Goal: Task Accomplishment & Management: Manage account settings

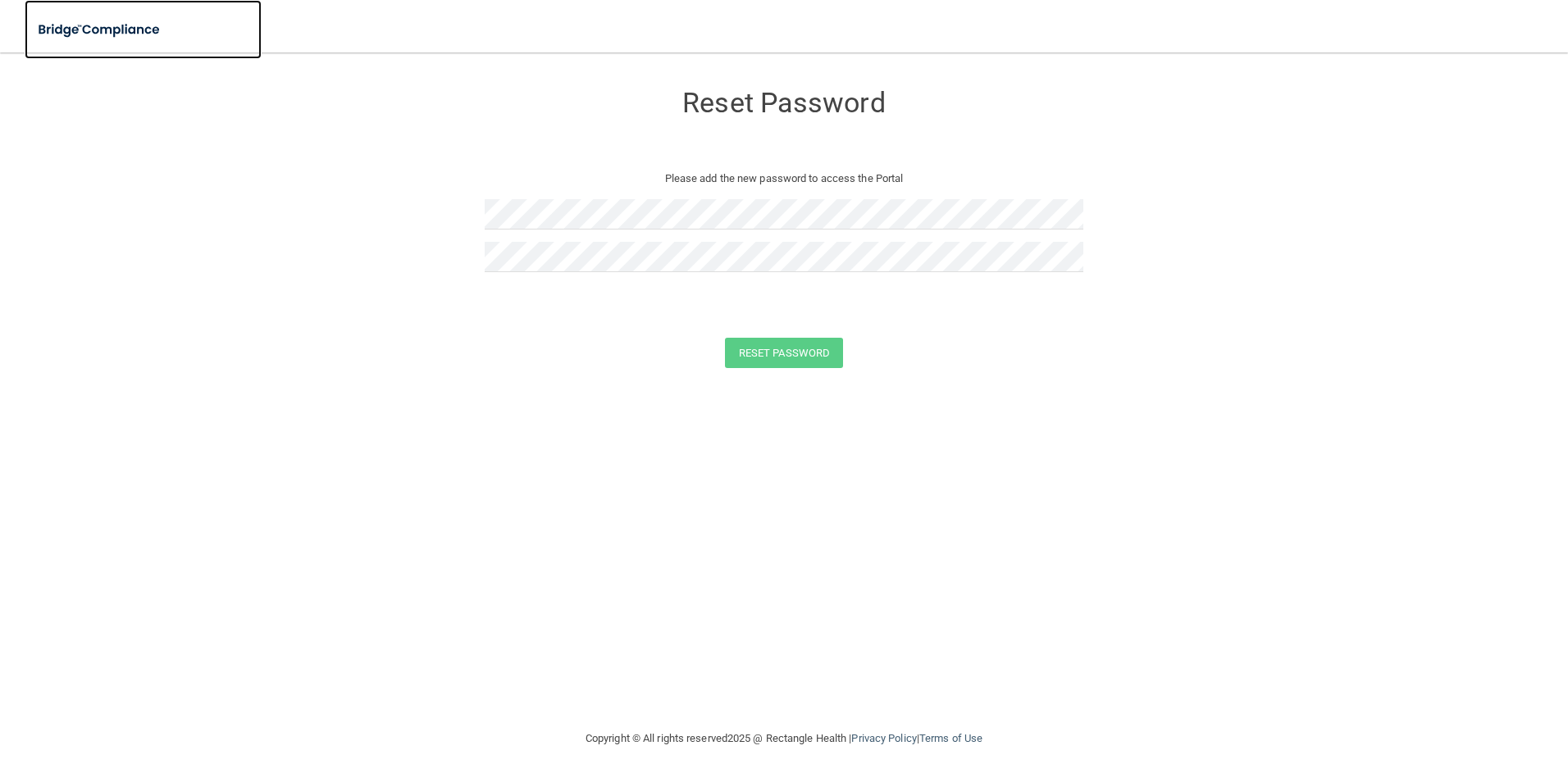
click at [89, 29] on img at bounding box center [99, 30] width 151 height 34
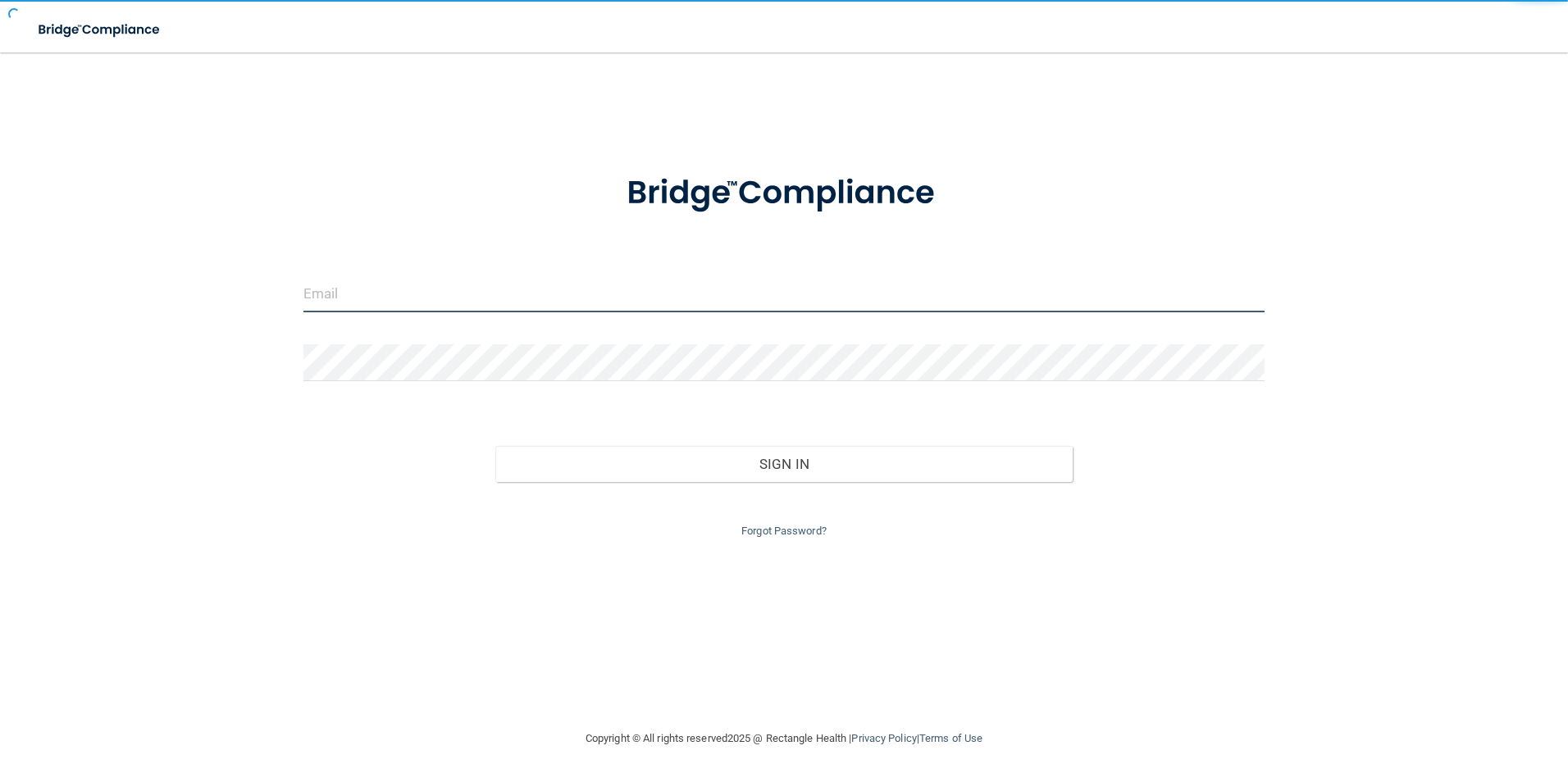
type input "[EMAIL_ADDRESS][DOMAIN_NAME]"
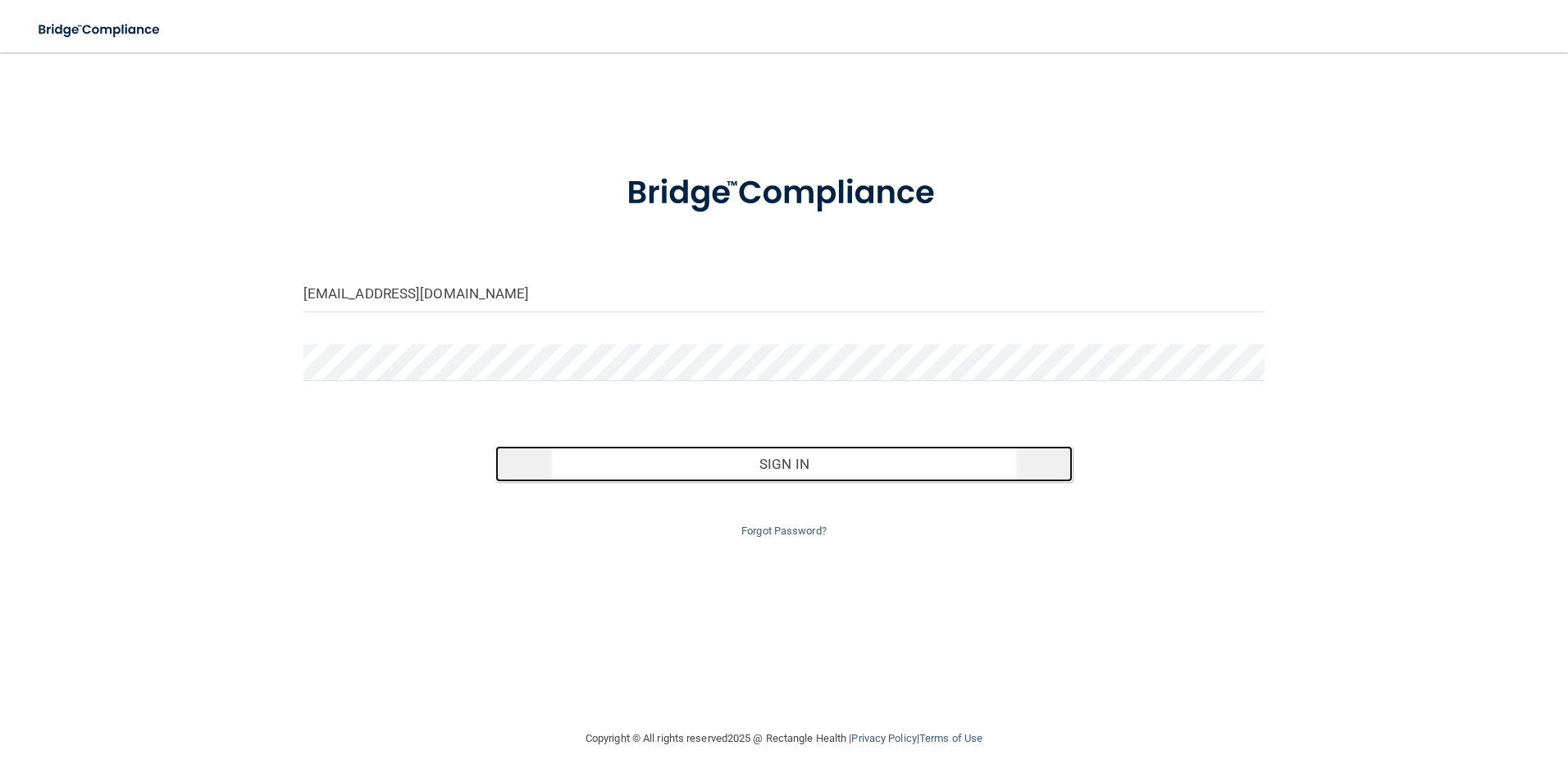
click at [838, 460] on button "Sign In" at bounding box center [784, 464] width 577 height 36
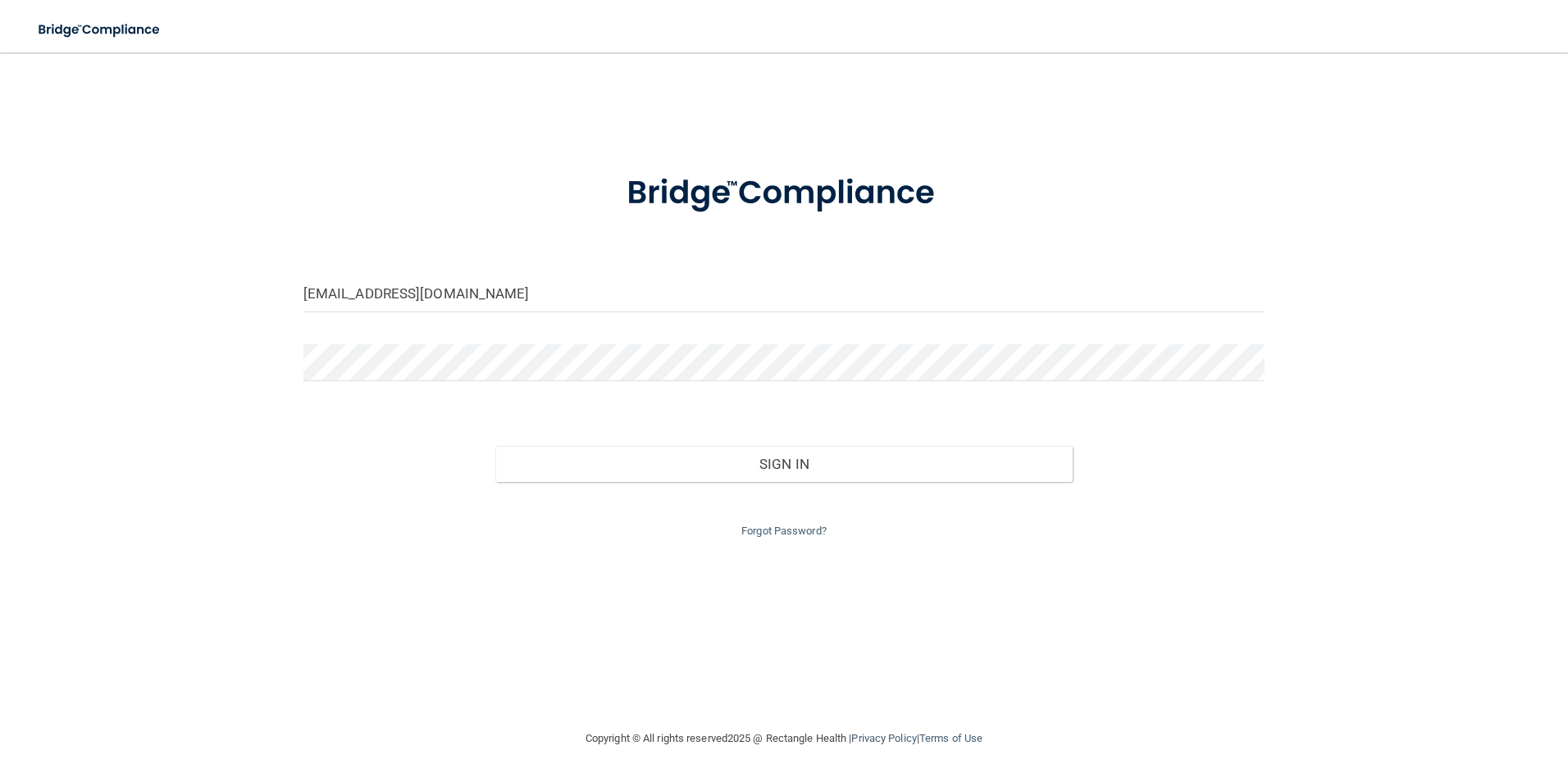
click at [555, 549] on div "[EMAIL_ADDRESS][DOMAIN_NAME] Invalid email/password. You don't have permission …" at bounding box center [784, 391] width 1503 height 643
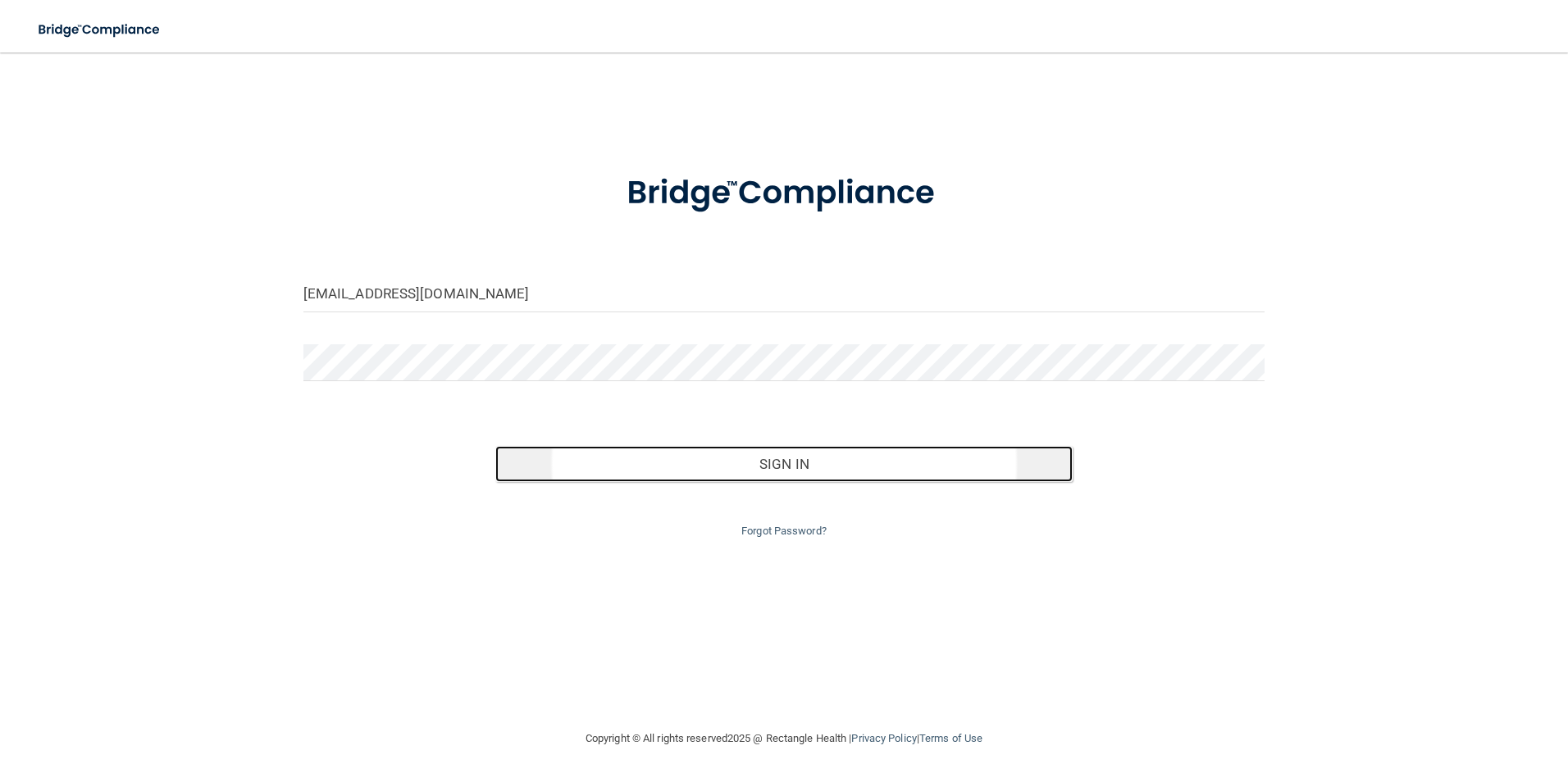
click at [722, 465] on button "Sign In" at bounding box center [784, 464] width 577 height 36
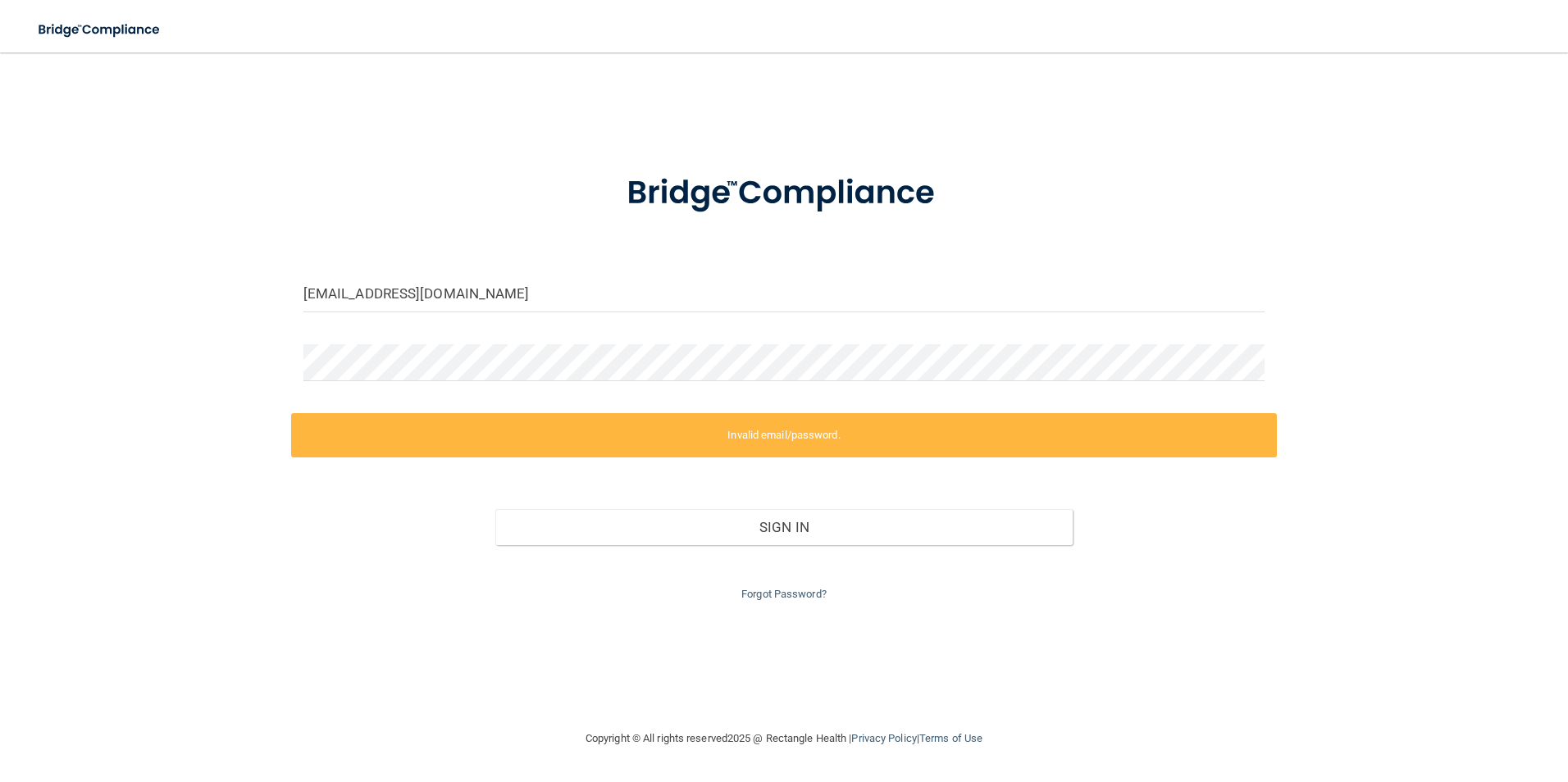
click at [496, 125] on div "[EMAIL_ADDRESS][DOMAIN_NAME] Invalid email/password. You don't have permission …" at bounding box center [784, 391] width 1503 height 643
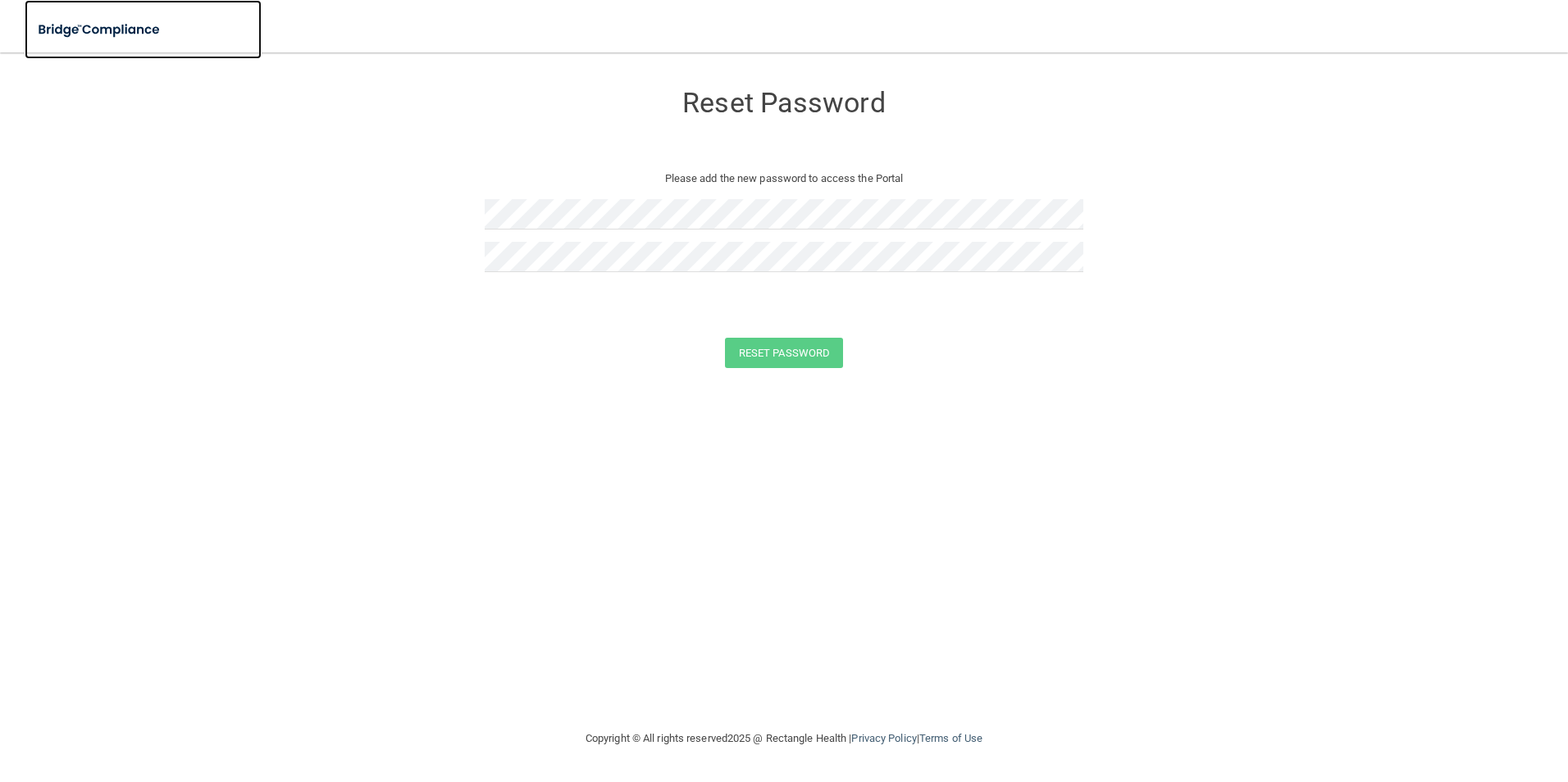
click at [129, 30] on img at bounding box center [99, 30] width 151 height 34
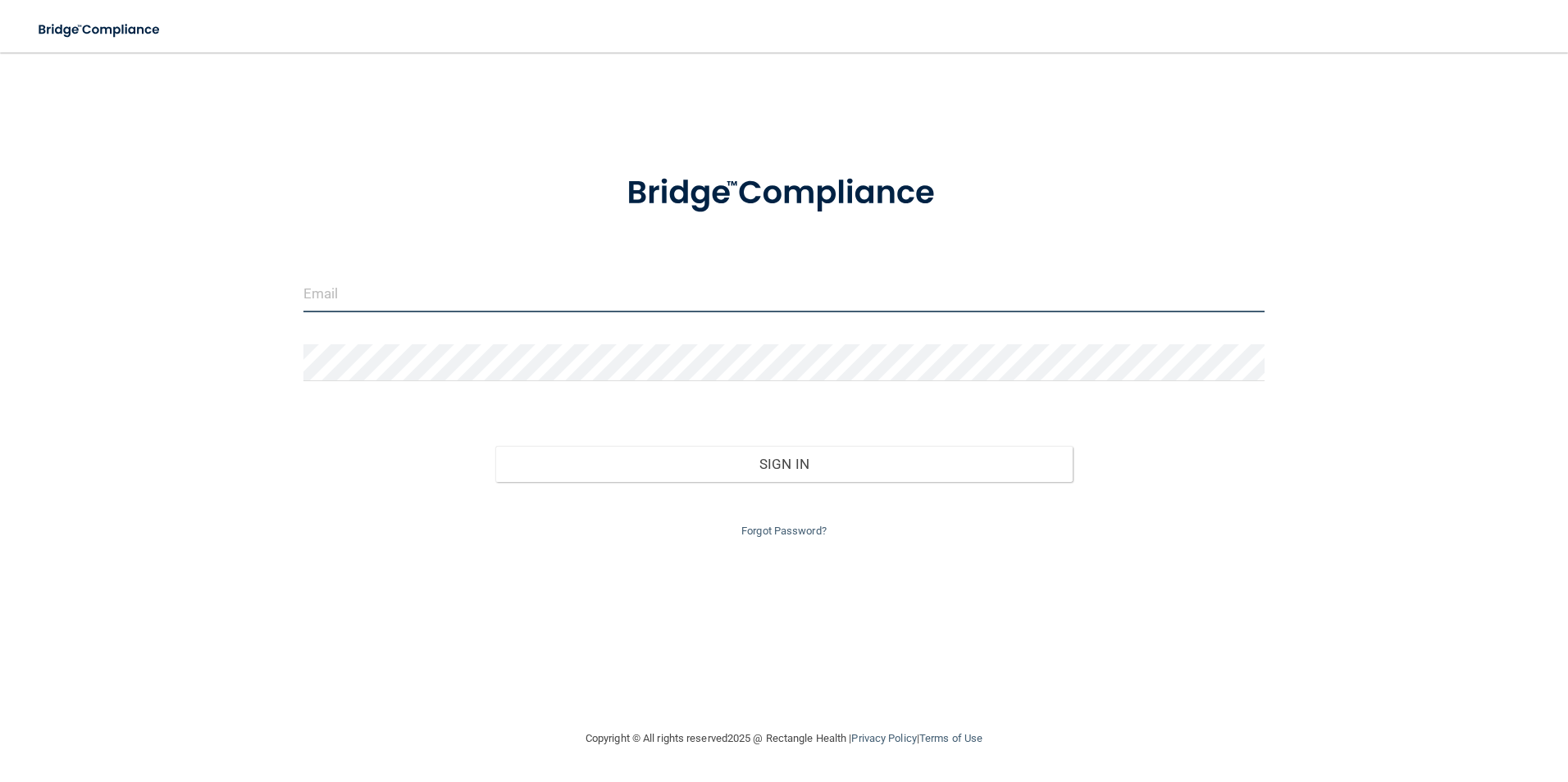
type input "[EMAIL_ADDRESS][DOMAIN_NAME]"
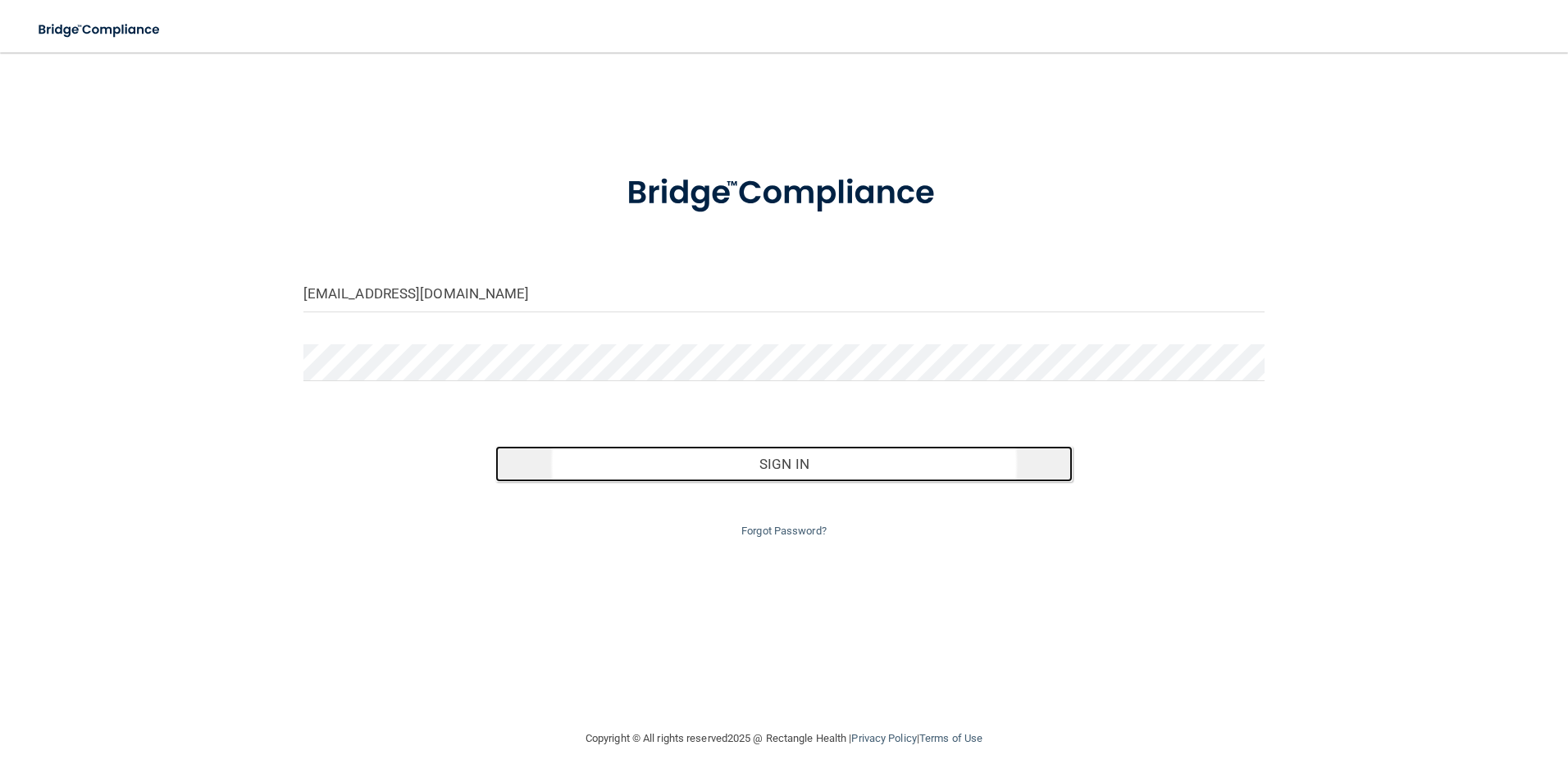
click at [922, 463] on button "Sign In" at bounding box center [784, 464] width 577 height 36
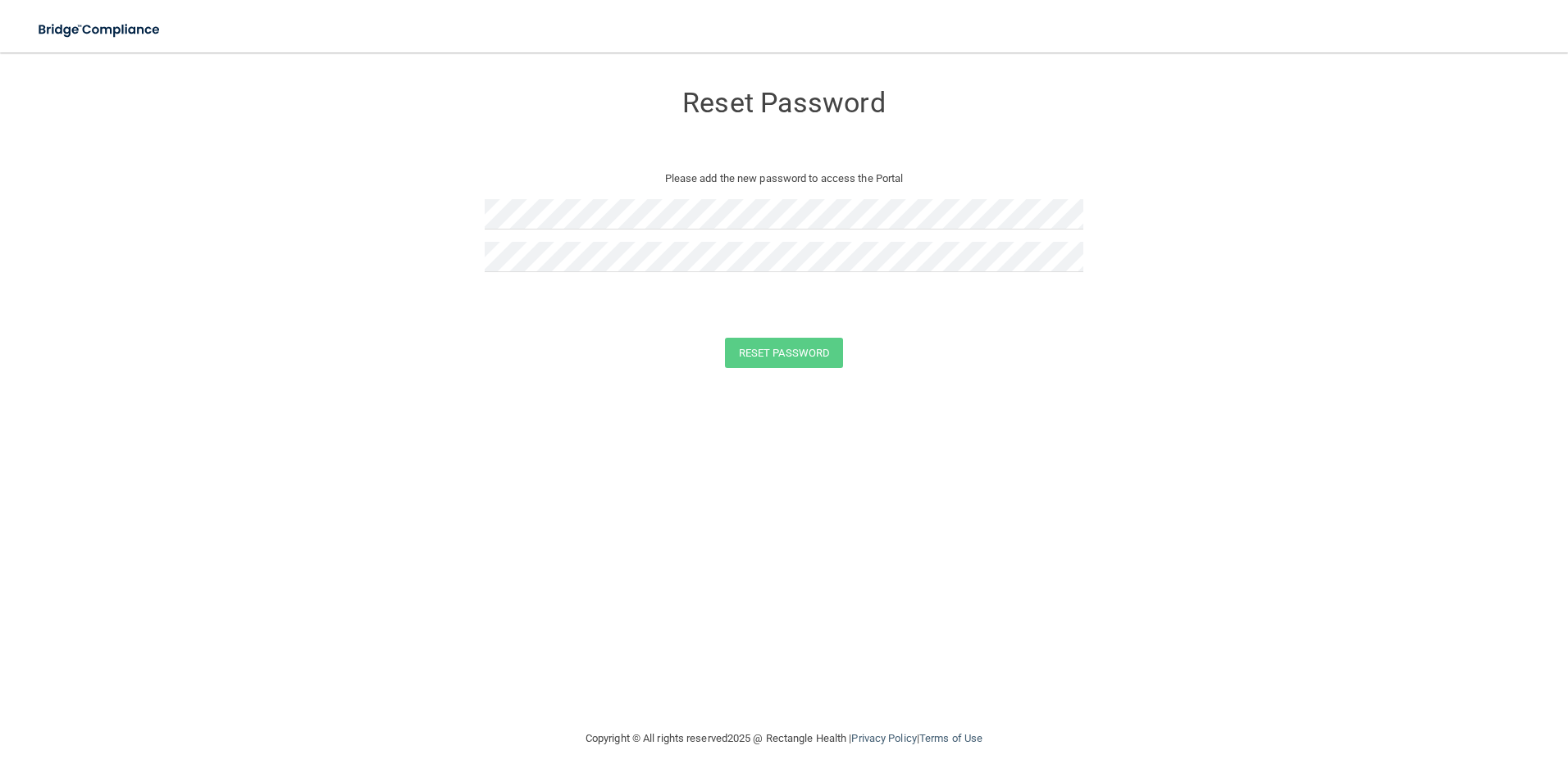
click at [658, 431] on div "Reset Password Please add the new password to access the Portal Reset Password …" at bounding box center [784, 391] width 1503 height 643
drag, startPoint x: 849, startPoint y: 602, endPoint x: 775, endPoint y: 484, distance: 139.3
click at [850, 602] on div "Reset Password Please add the new password to access the Portal Reset Password …" at bounding box center [784, 391] width 1503 height 643
click at [774, 356] on button "Reset Password" at bounding box center [784, 353] width 118 height 30
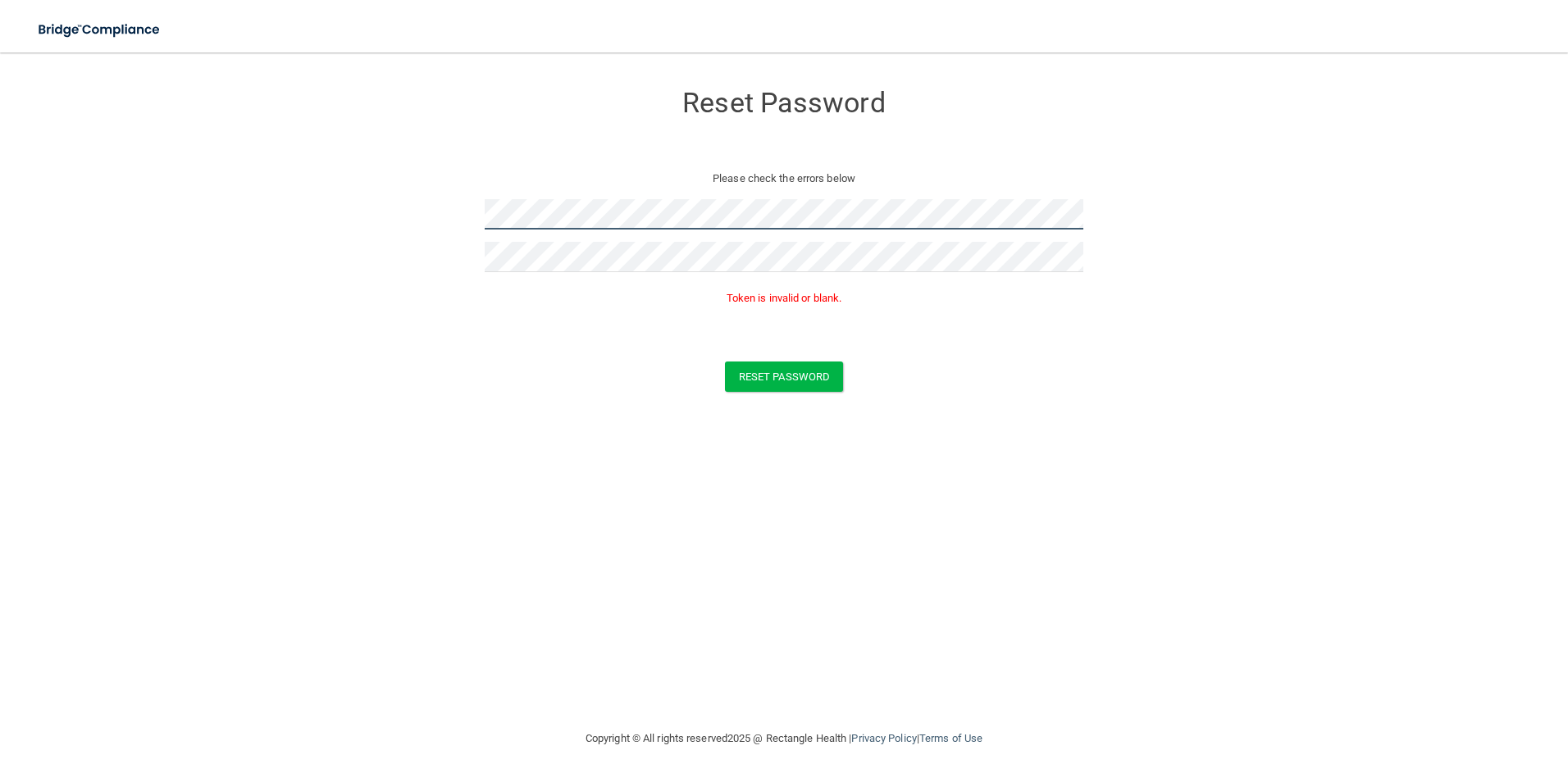
click at [256, 273] on form "Reset Password Please check the errors below Token is invalid or blank. Reset P…" at bounding box center [784, 240] width 1503 height 343
click at [696, 643] on div "Reset Password Please check the errors below Token is invalid or blank. Reset P…" at bounding box center [784, 391] width 1503 height 643
click at [276, 275] on form "Reset Password Please check the errors below Token is invalid or blank. Reset P…" at bounding box center [784, 240] width 1503 height 343
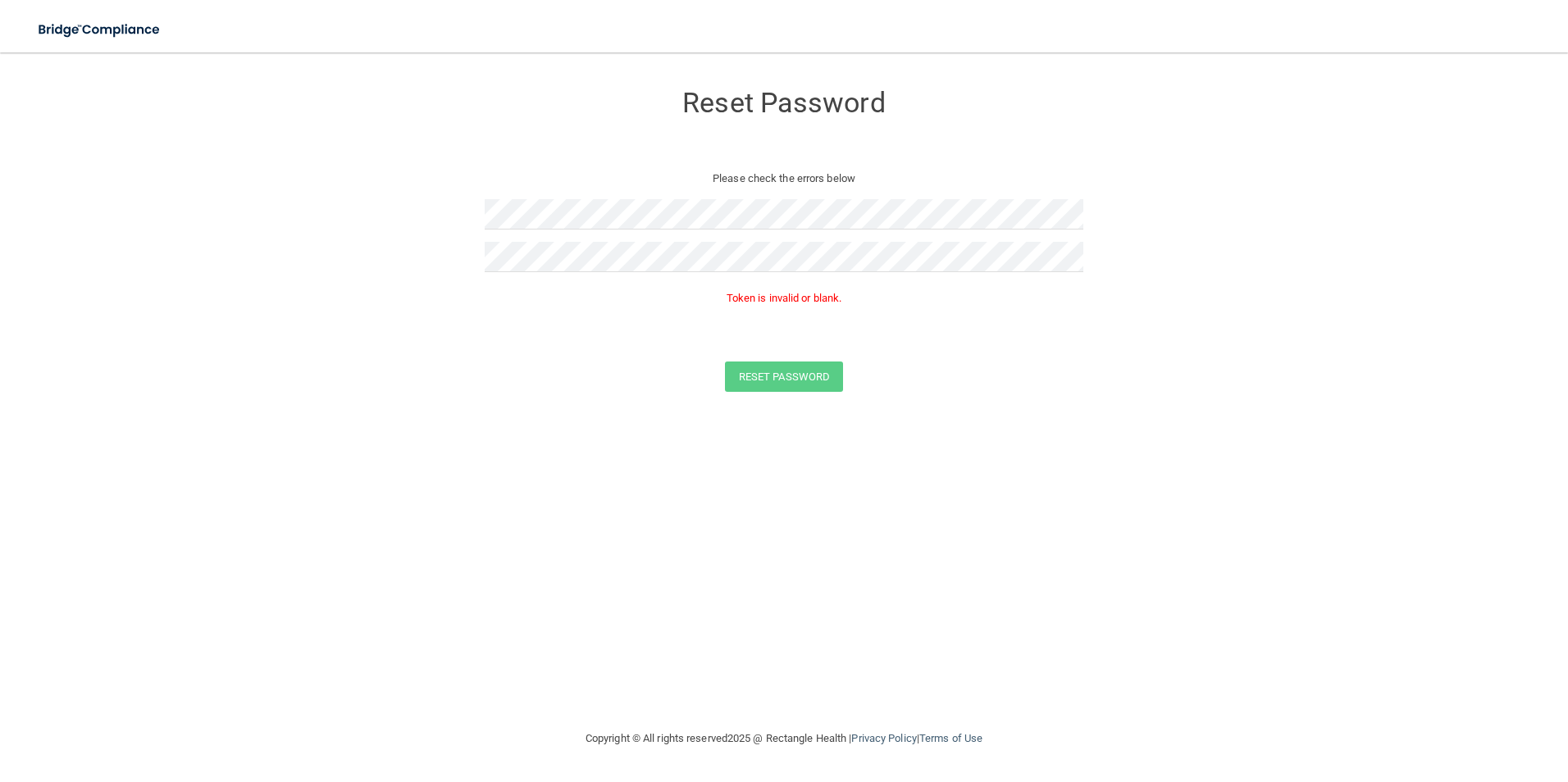
drag, startPoint x: 749, startPoint y: 517, endPoint x: 650, endPoint y: 428, distance: 133.1
click at [747, 514] on div "Reset Password Please check the errors below Token is invalid or blank. Reset P…" at bounding box center [784, 391] width 1503 height 643
click at [312, 281] on form "Reset Password Please check the errors below Token is invalid or blank. Reset P…" at bounding box center [784, 240] width 1503 height 343
drag, startPoint x: 939, startPoint y: 331, endPoint x: 943, endPoint y: 286, distance: 45.2
click at [942, 321] on p "Token is invalid or blank." at bounding box center [784, 326] width 599 height 20
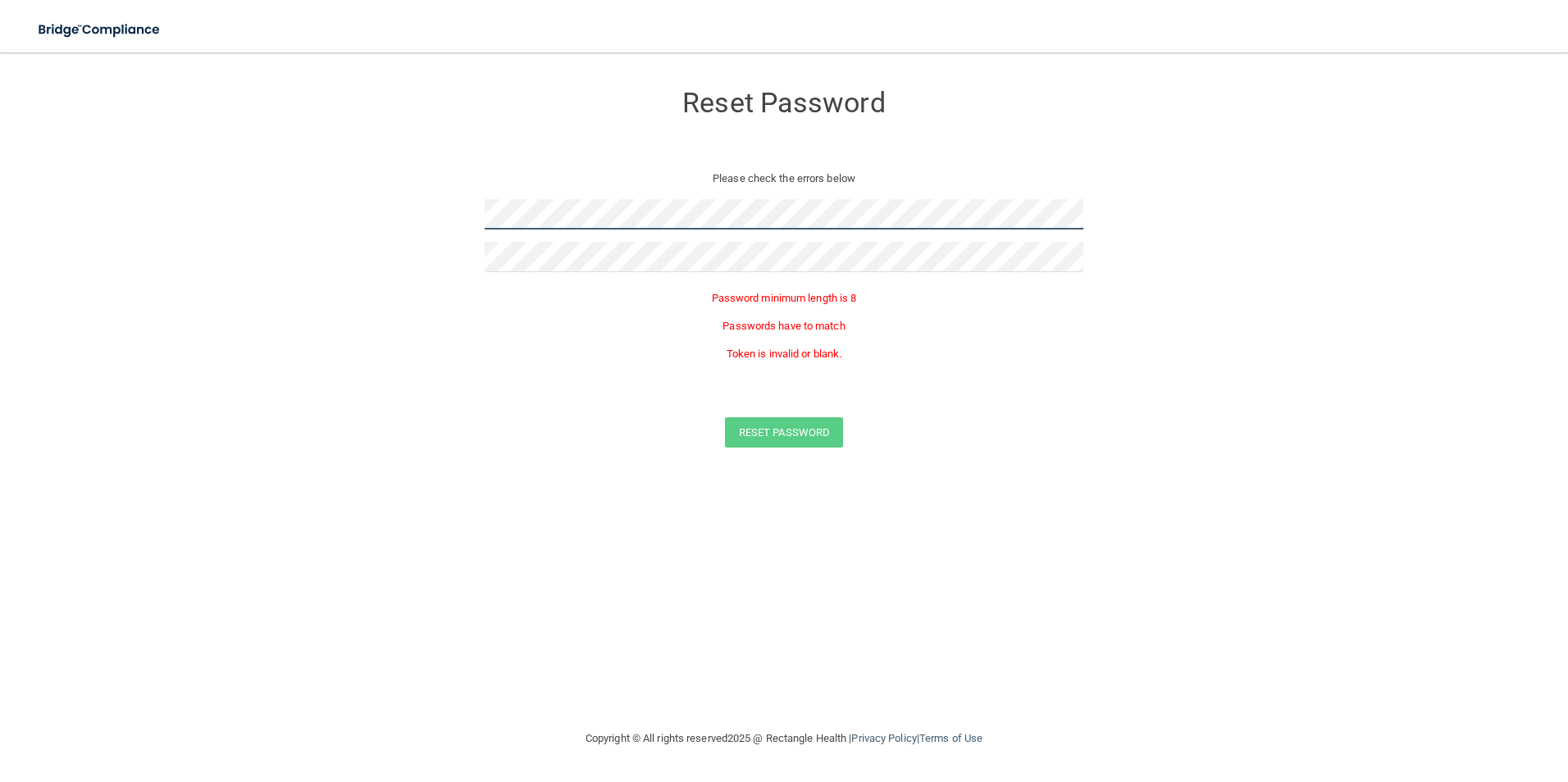
click at [0, 392] on html "Toggle navigation Manage My Enterprise Manage My Location Reset Password Please…" at bounding box center [784, 391] width 1568 height 782
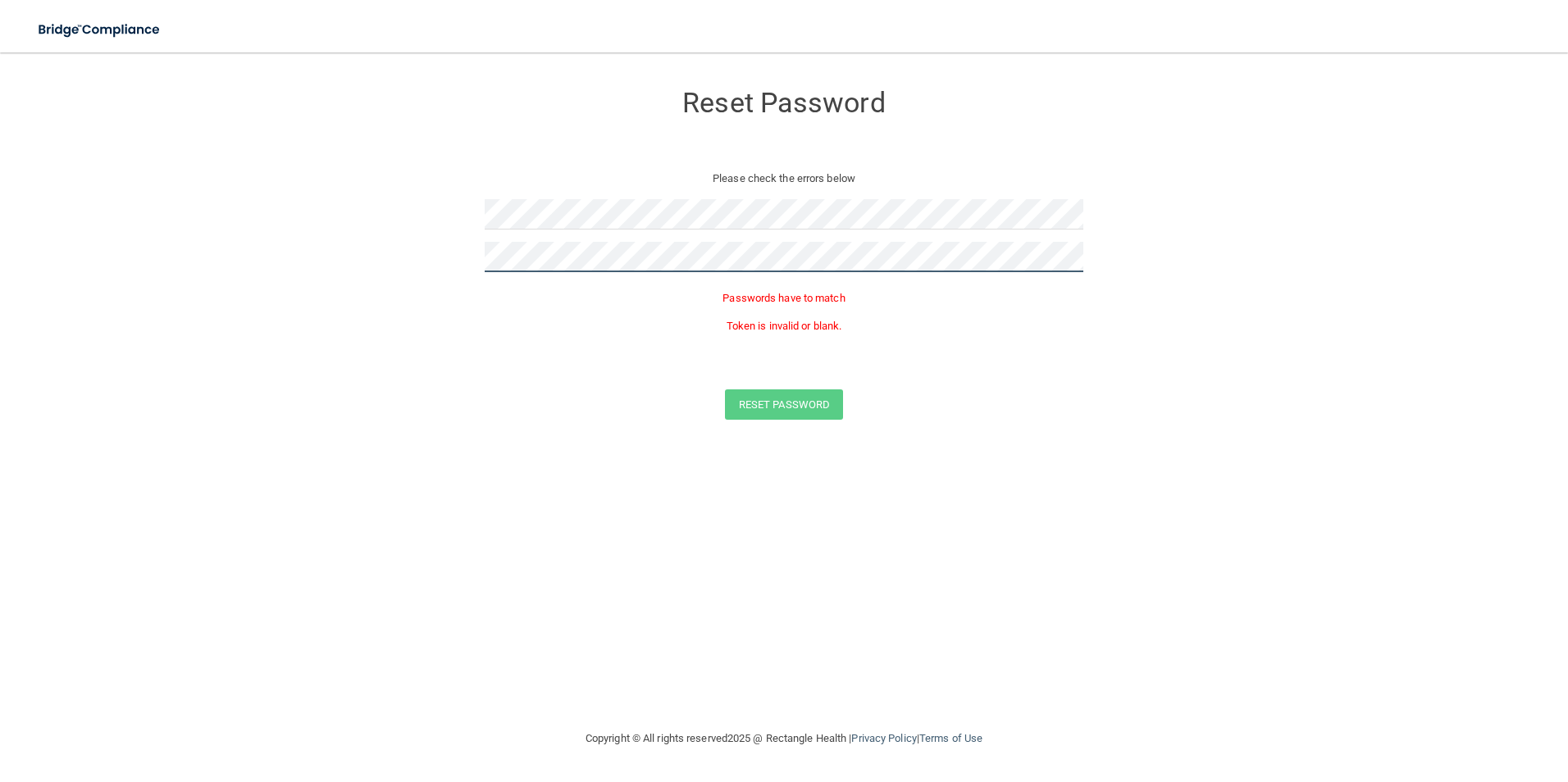
click at [173, 314] on form "Reset Password Please check the errors below Passwords have to match Token is i…" at bounding box center [784, 254] width 1503 height 371
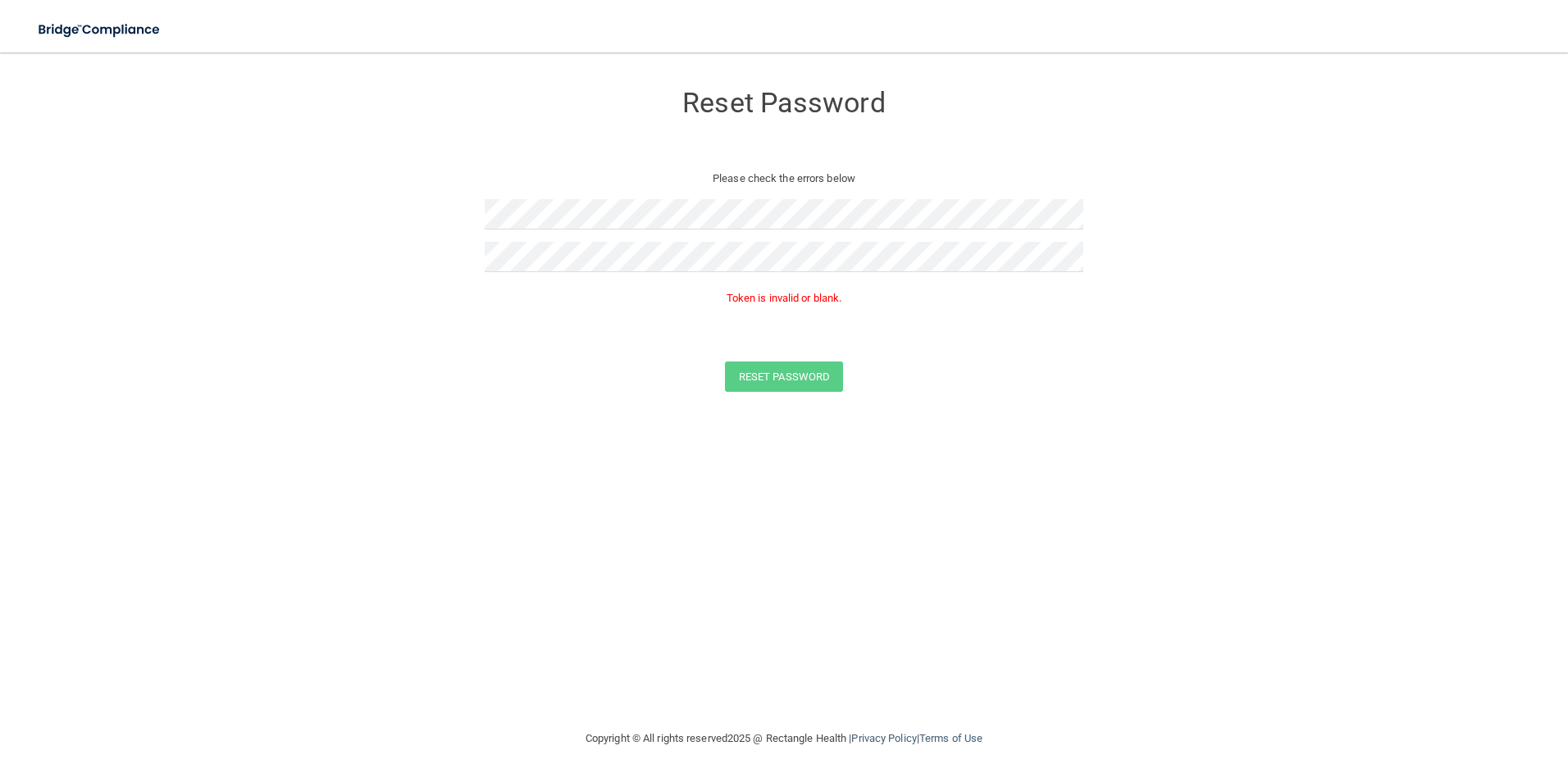
drag, startPoint x: 725, startPoint y: 566, endPoint x: 615, endPoint y: 363, distance: 230.9
click at [725, 566] on div "Reset Password Please check the errors below Token is invalid or blank. Reset P…" at bounding box center [784, 391] width 1503 height 643
drag, startPoint x: 543, startPoint y: 672, endPoint x: 727, endPoint y: 426, distance: 307.2
click at [548, 670] on div "Reset Password Please check the errors below Token is invalid or blank. Reset P…" at bounding box center [784, 391] width 1503 height 643
click at [776, 382] on button "Reset Password" at bounding box center [784, 377] width 118 height 30
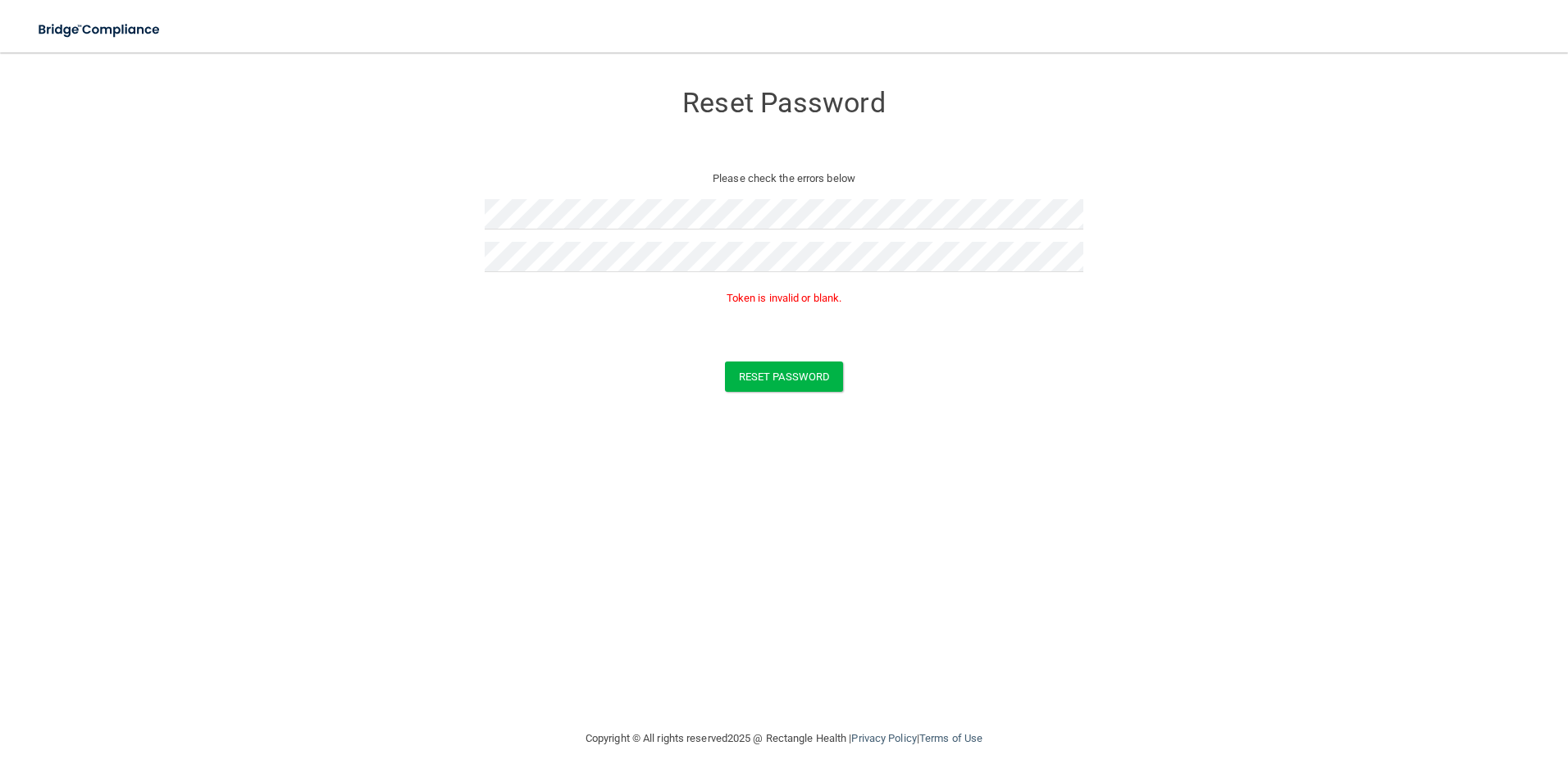
click at [737, 765] on footer "Copyright © All rights reserved 2025 @ Rectangle Health | Privacy Policy | Term…" at bounding box center [784, 738] width 1503 height 53
click at [250, 287] on form "Reset Password Please check the errors below Token is invalid or blank. Reset P…" at bounding box center [784, 240] width 1503 height 343
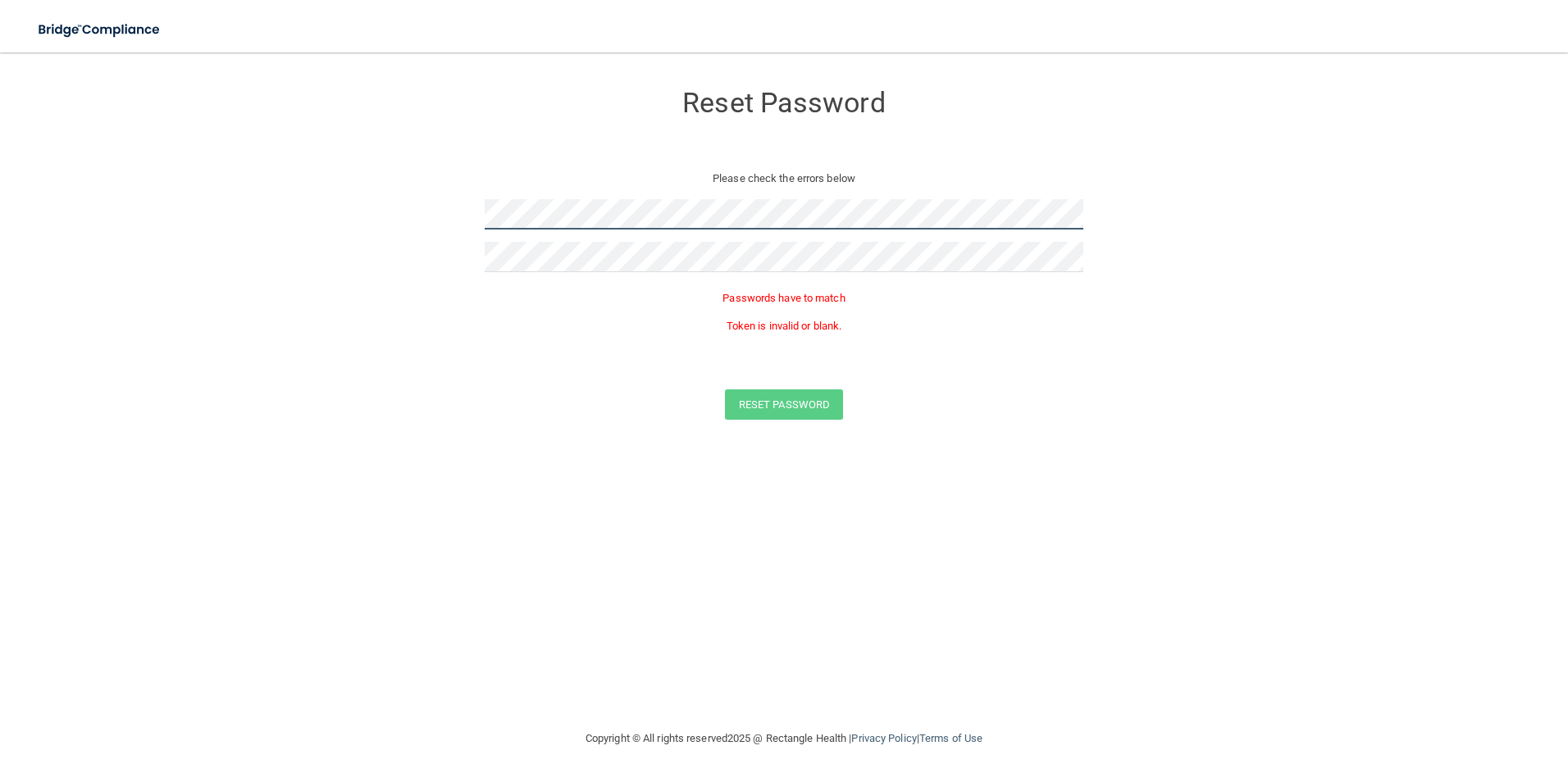
click at [436, 224] on form "Reset Password Please check the errors below Passwords have to match Token is i…" at bounding box center [784, 254] width 1503 height 371
click at [614, 619] on div "Reset Password Please check the errors below Passwords have to match Token is i…" at bounding box center [784, 391] width 1503 height 643
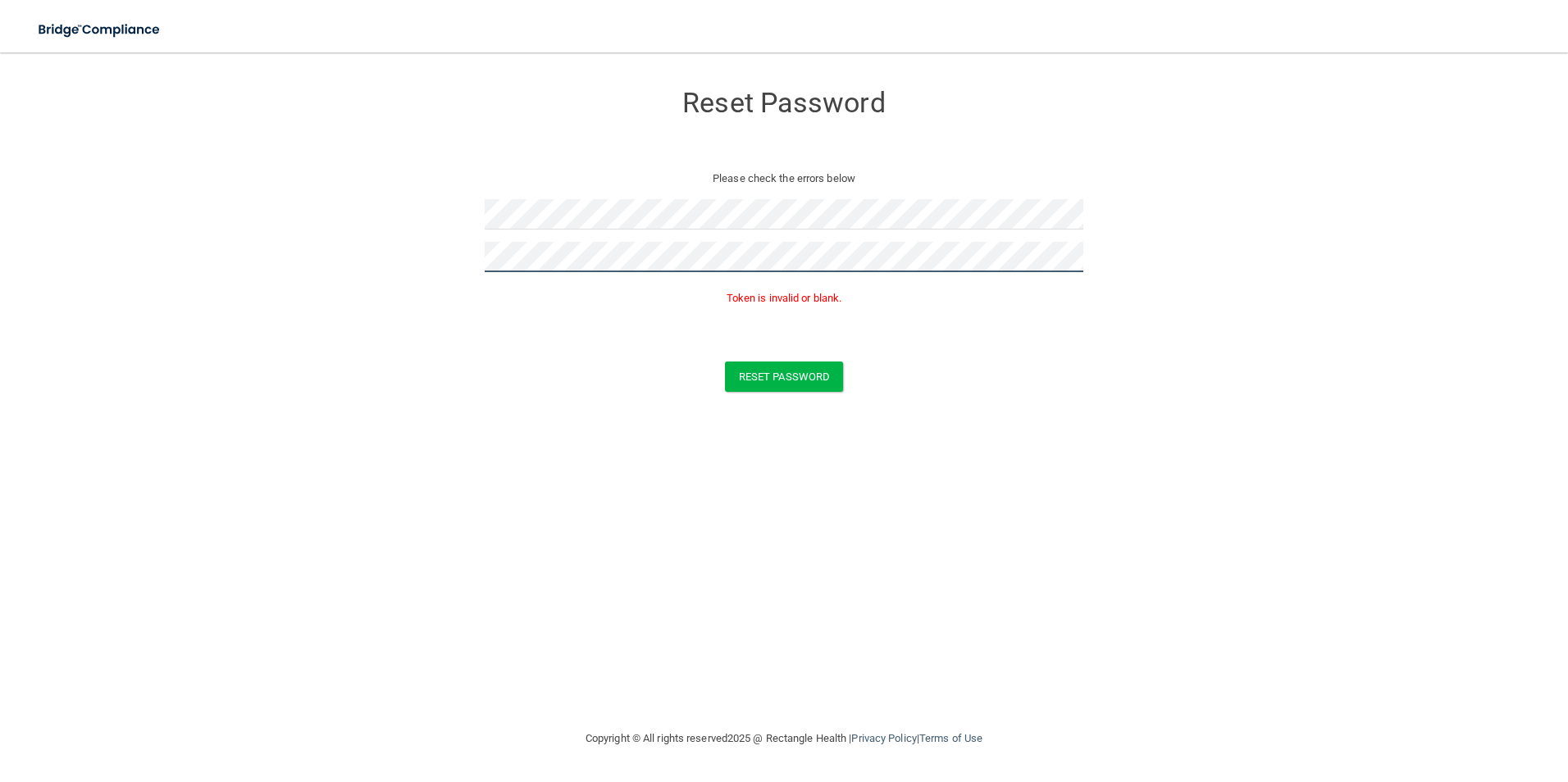
click at [725, 362] on button "Reset Password" at bounding box center [784, 377] width 118 height 30
drag, startPoint x: 670, startPoint y: 605, endPoint x: 666, endPoint y: 559, distance: 46.2
click at [667, 595] on div "Reset Password Please check the errors below Token is invalid or blank. Reset P…" at bounding box center [784, 391] width 1503 height 643
click at [748, 381] on button "Reset Password" at bounding box center [784, 377] width 118 height 30
click at [1098, 503] on div "Reset Password Please check the errors below Token is invalid or blank. Reset P…" at bounding box center [784, 391] width 1503 height 643
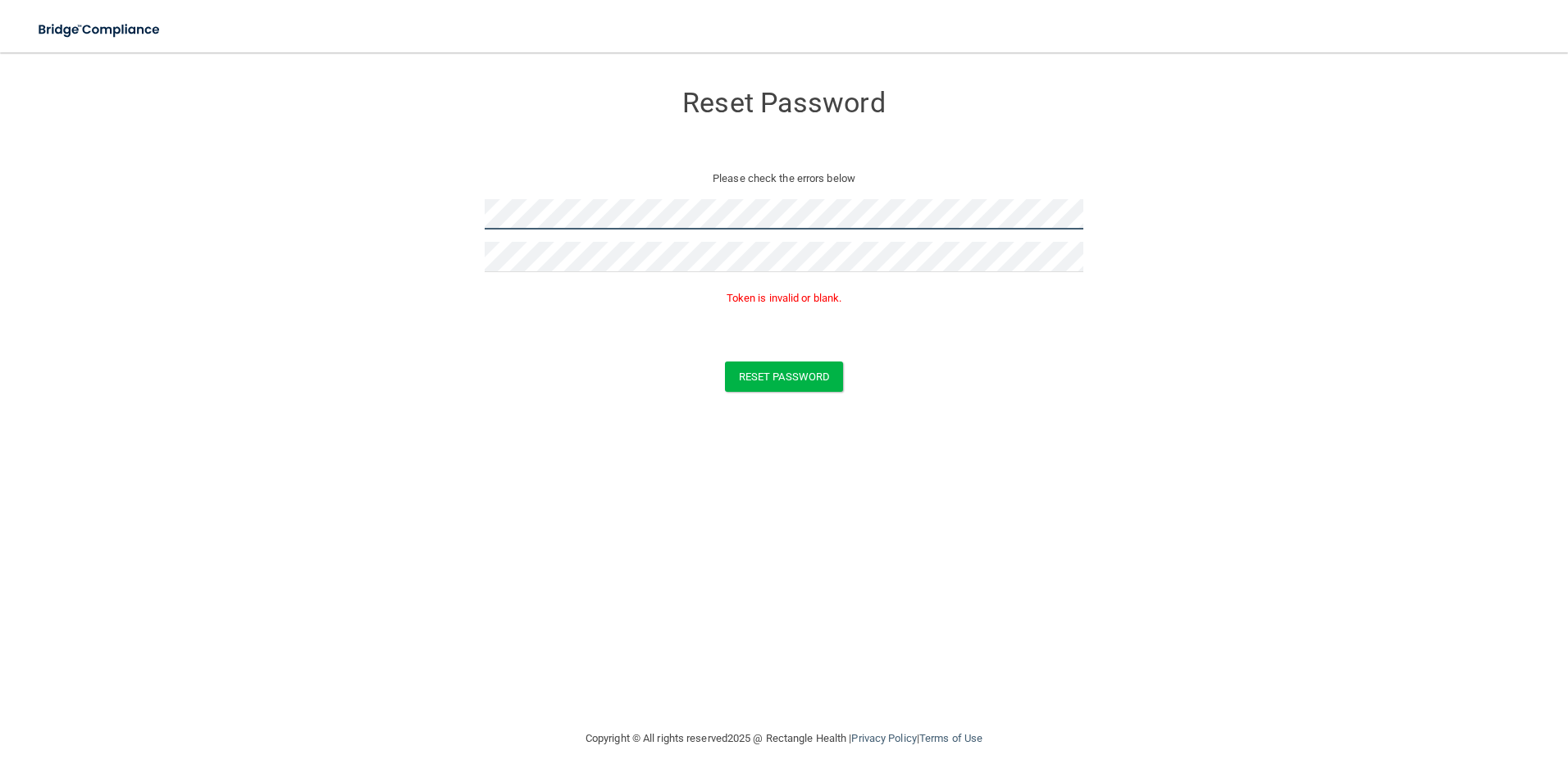
click at [134, 243] on form "Reset Password Please check the errors below Token is invalid or blank. Reset P…" at bounding box center [784, 240] width 1503 height 343
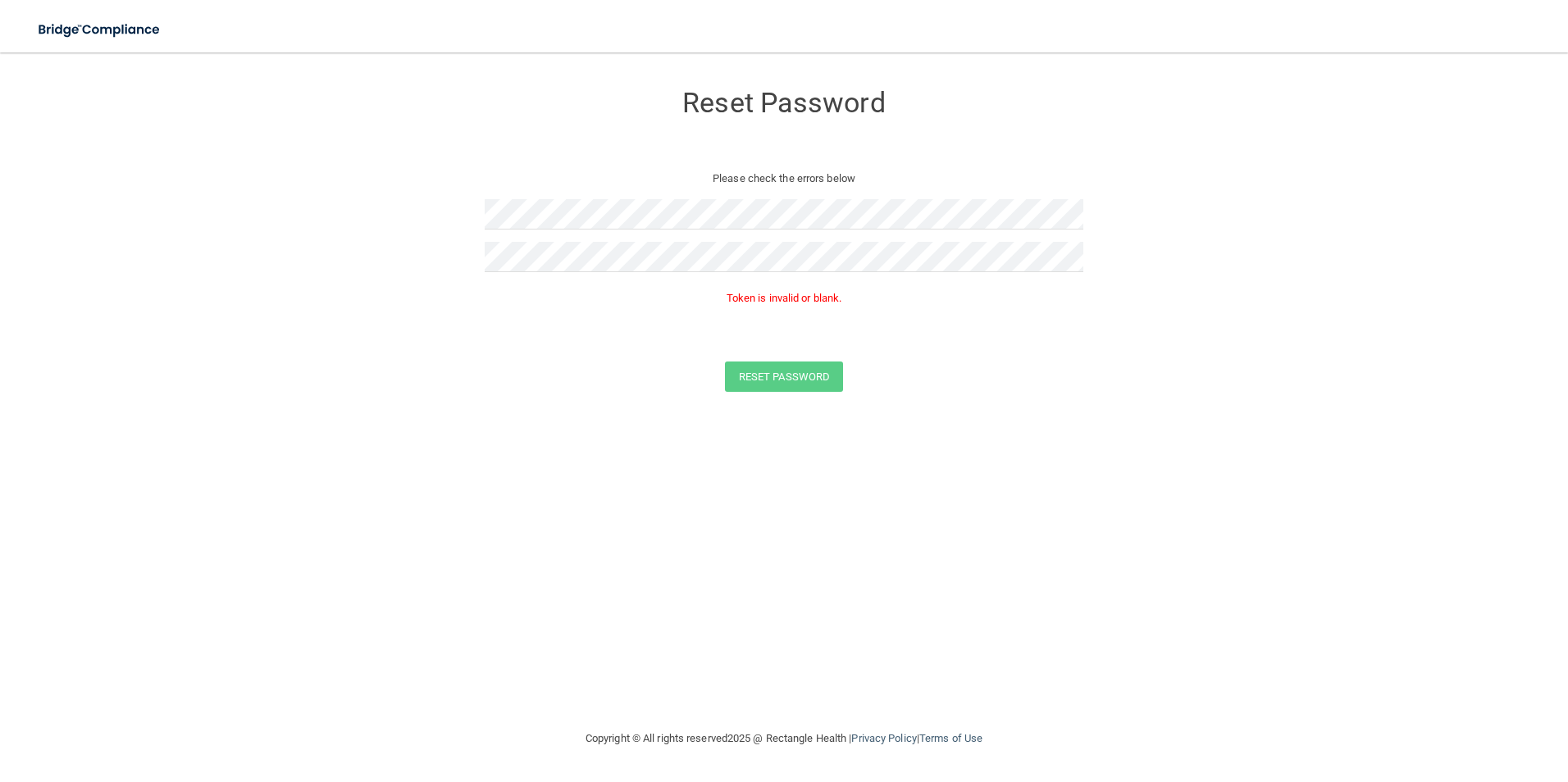
click at [666, 634] on div "Reset Password Please check the errors below Token is invalid or blank. Reset P…" at bounding box center [784, 391] width 1503 height 643
click at [239, 259] on form "Reset Password Please check the errors below Token is invalid or blank. Reset P…" at bounding box center [784, 240] width 1503 height 343
click at [860, 556] on div "Reset Password Please check the errors below Passwords have to match Token is i…" at bounding box center [784, 391] width 1503 height 643
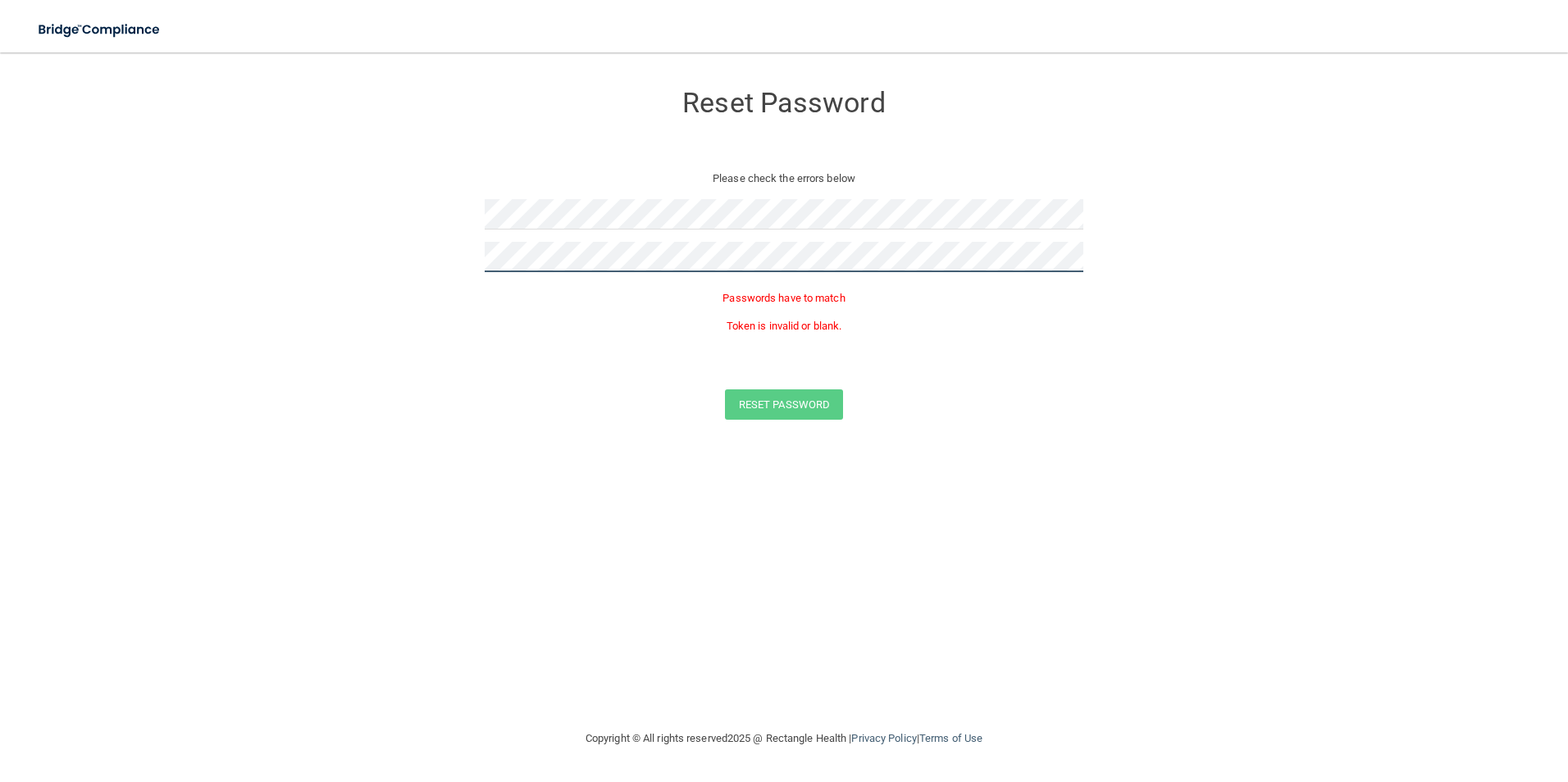
click at [245, 259] on form "Reset Password Please check the errors below Passwords have to match Token is i…" at bounding box center [784, 254] width 1503 height 371
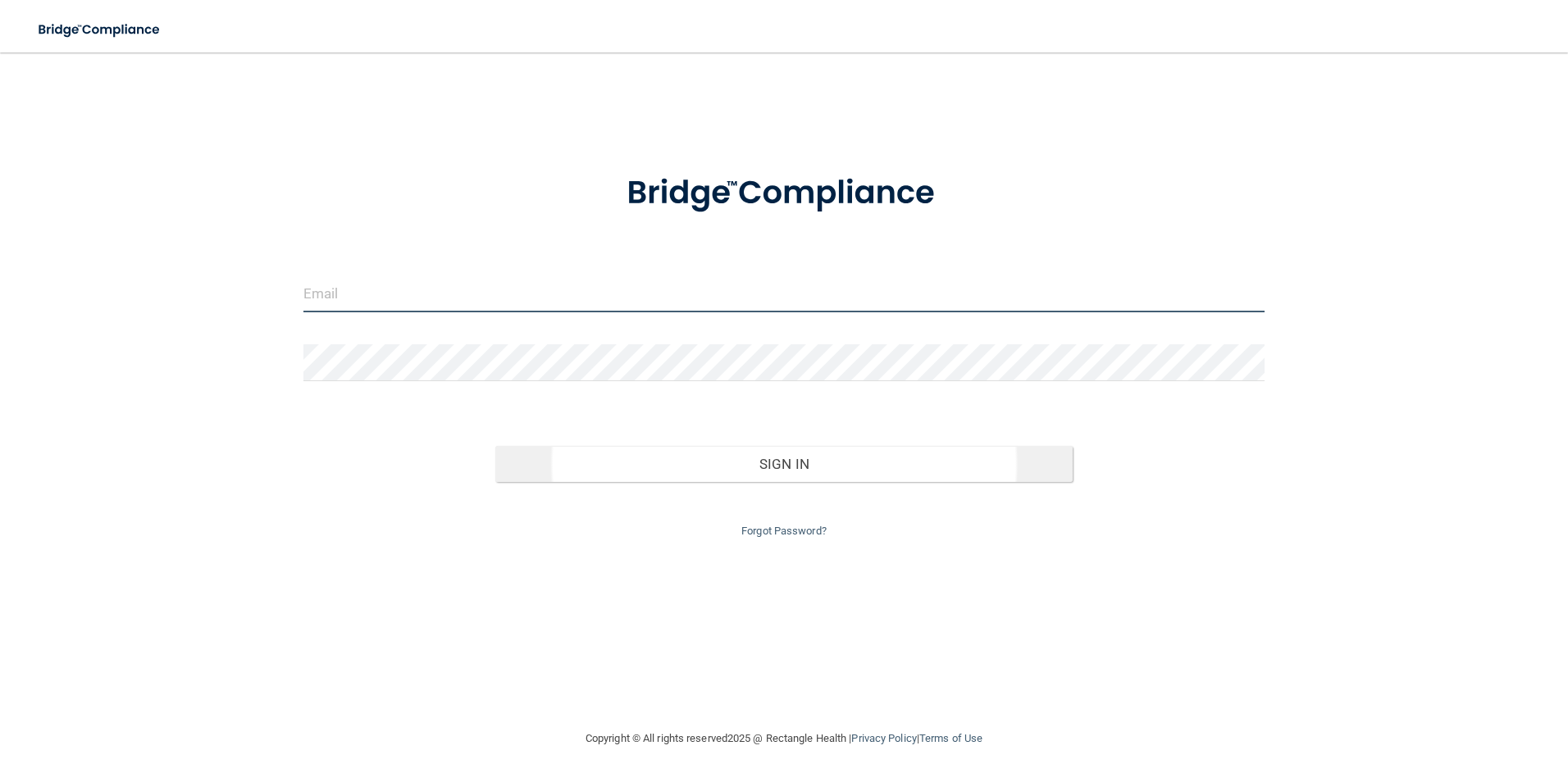
type input "[EMAIL_ADDRESS][DOMAIN_NAME]"
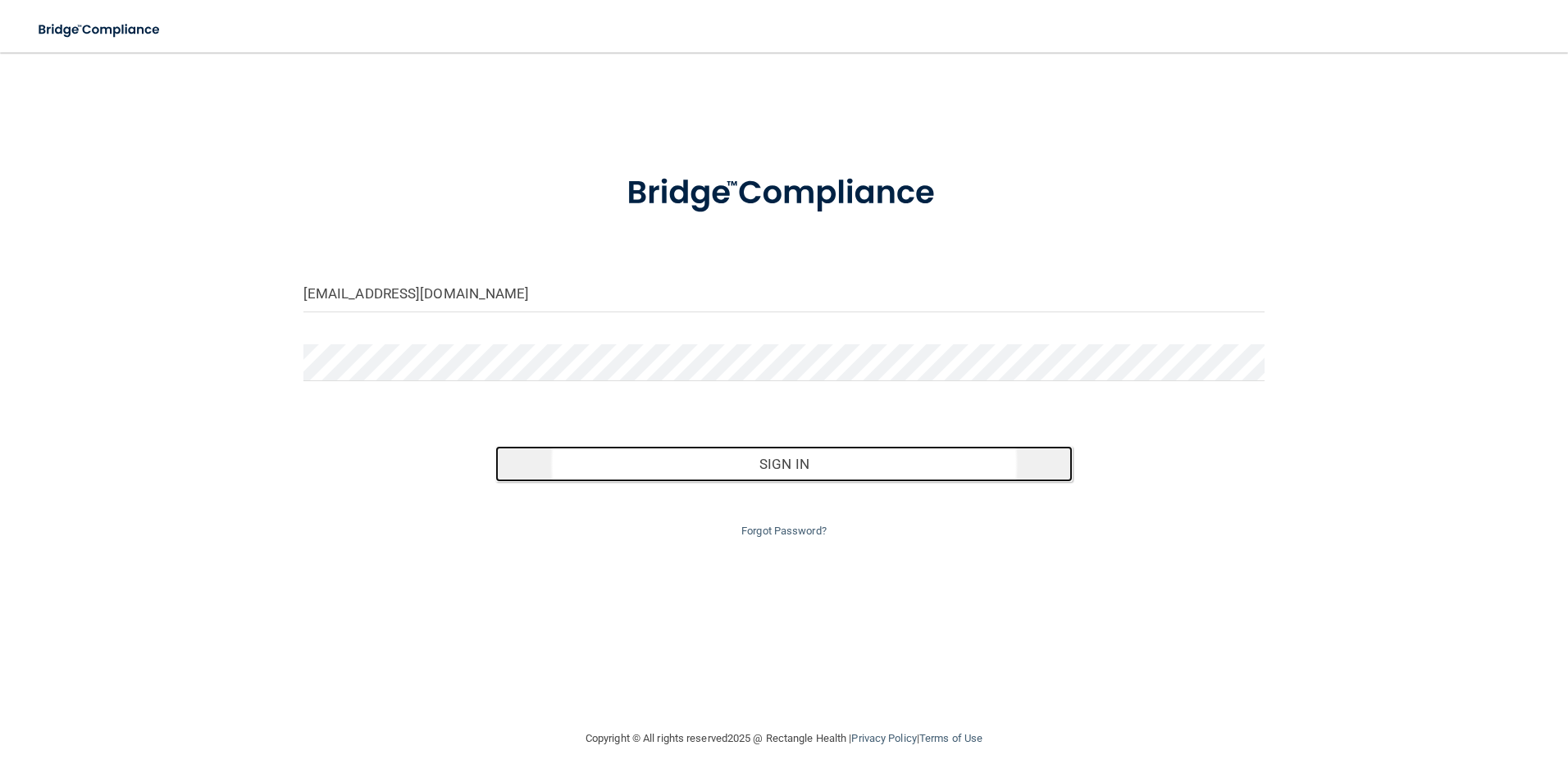
click at [788, 460] on button "Sign In" at bounding box center [784, 464] width 577 height 36
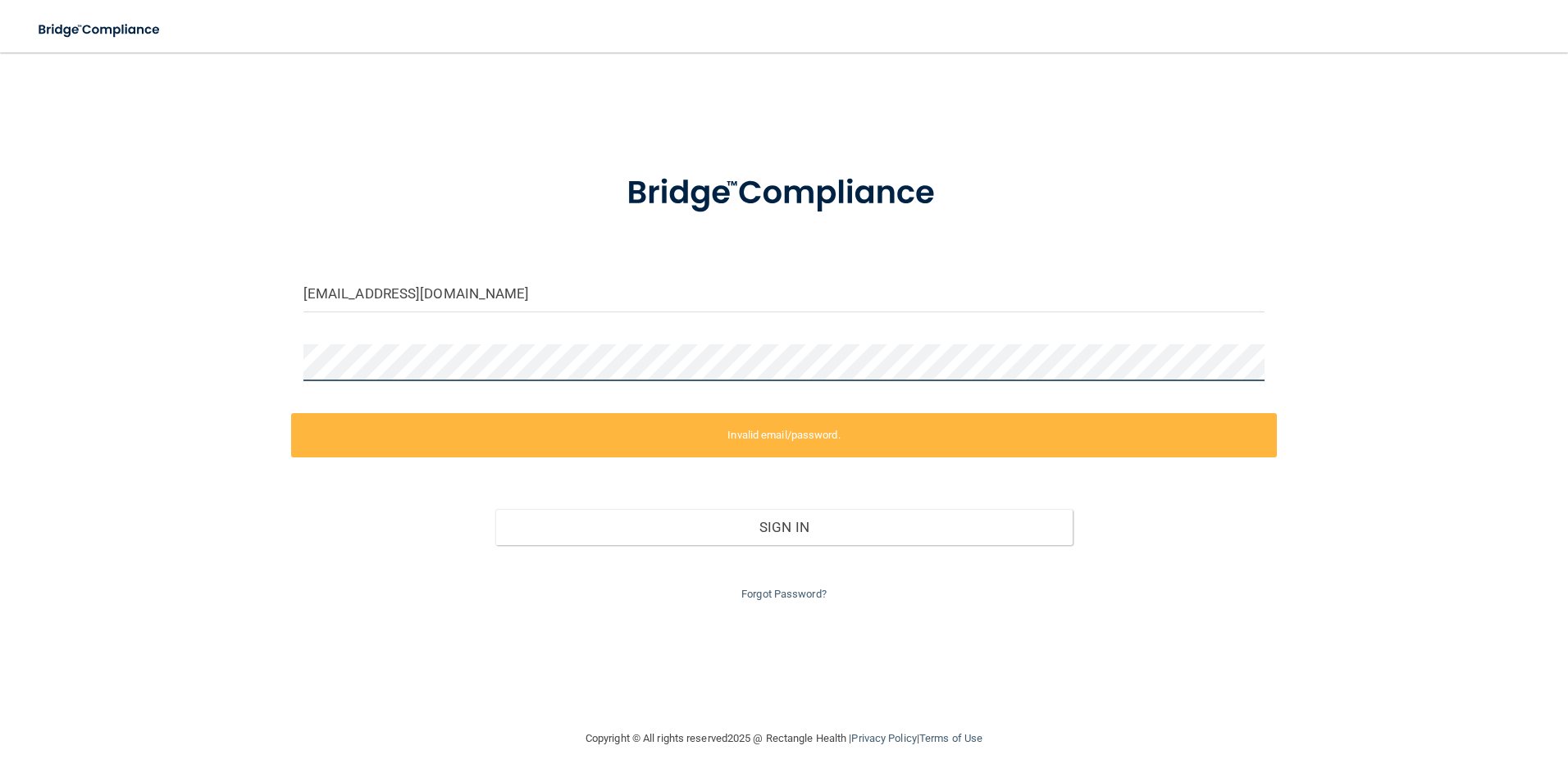
click at [0, 303] on html "Toggle navigation Manage My Enterprise Manage My Location hkearns@christiancoun…" at bounding box center [784, 391] width 1568 height 782
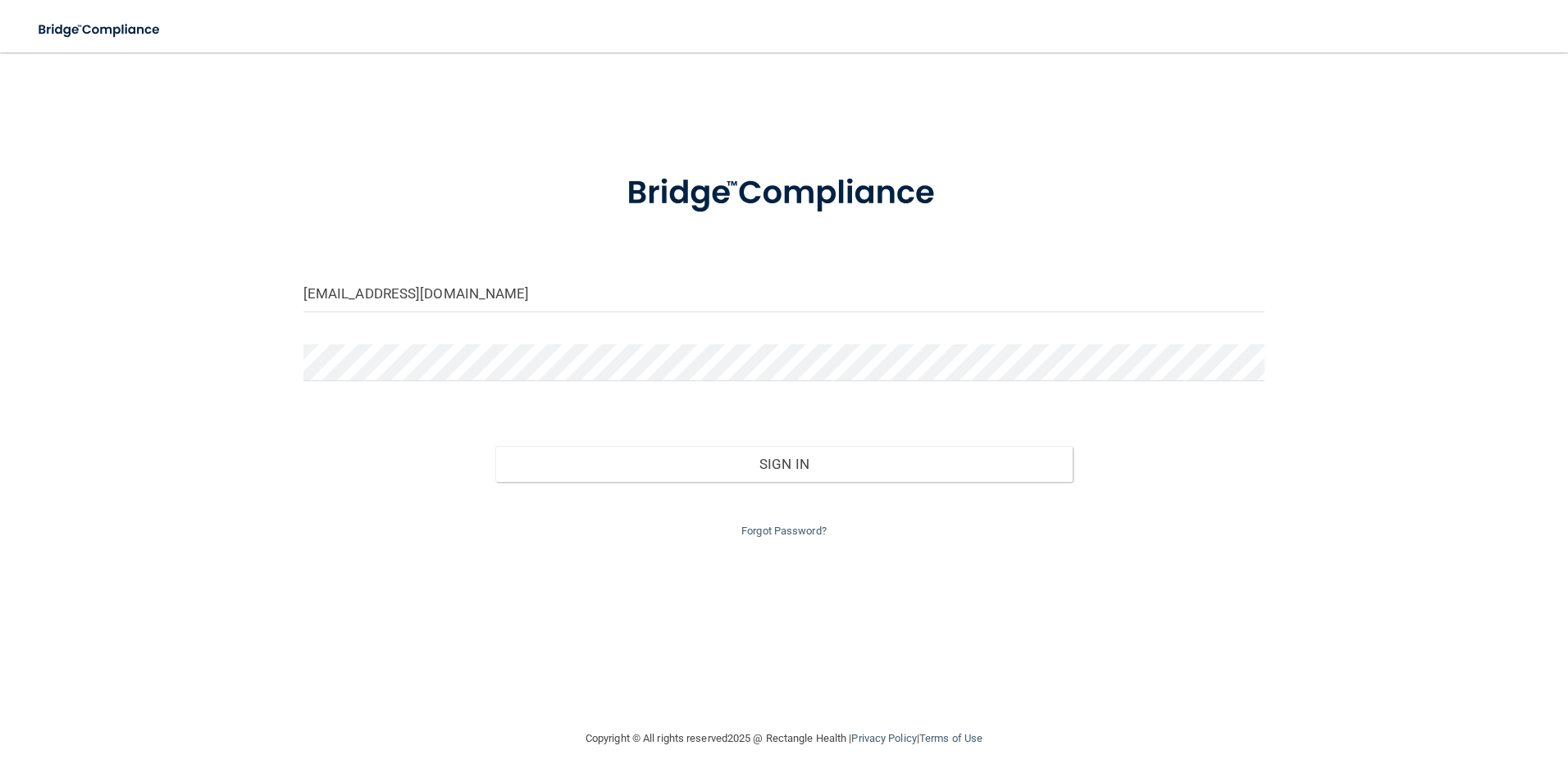
click at [550, 598] on div "[EMAIL_ADDRESS][DOMAIN_NAME] Invalid email/password. You don't have permission …" at bounding box center [784, 391] width 1503 height 643
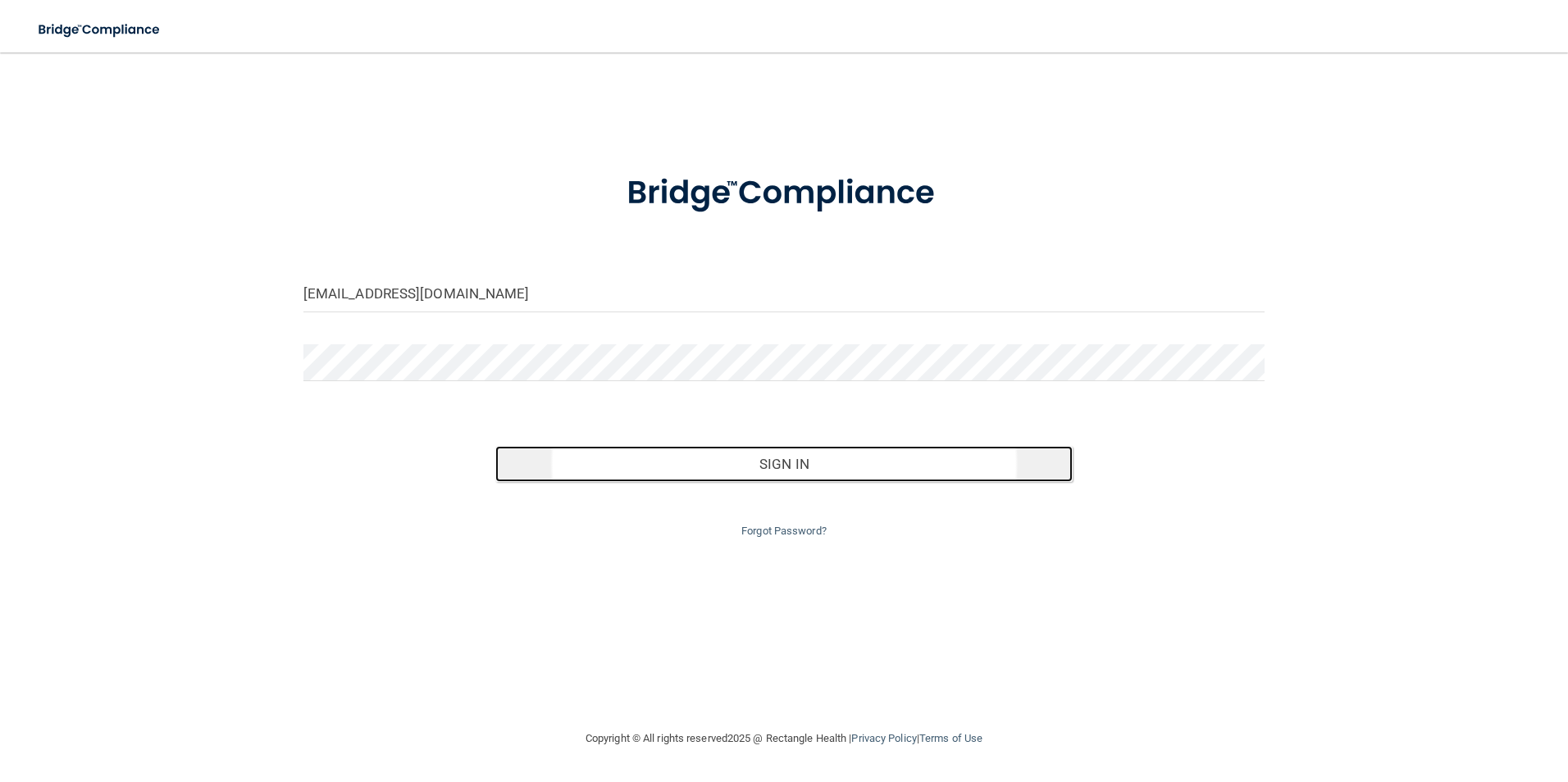
click at [713, 460] on button "Sign In" at bounding box center [784, 464] width 577 height 36
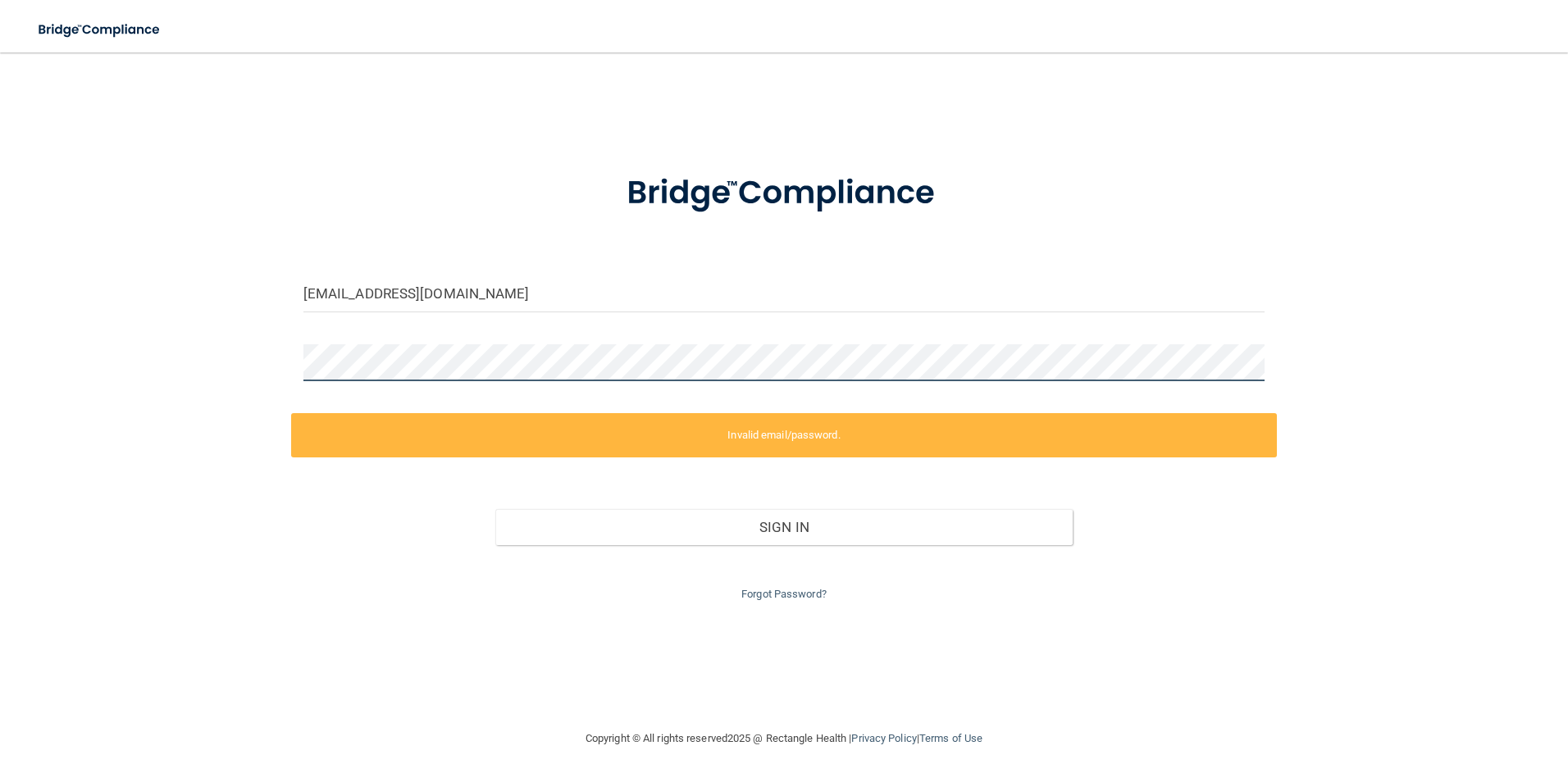
click at [4, 375] on main "hkearns@christiancounseling.org Invalid email/password. You don't have permissi…" at bounding box center [784, 417] width 1568 height 730
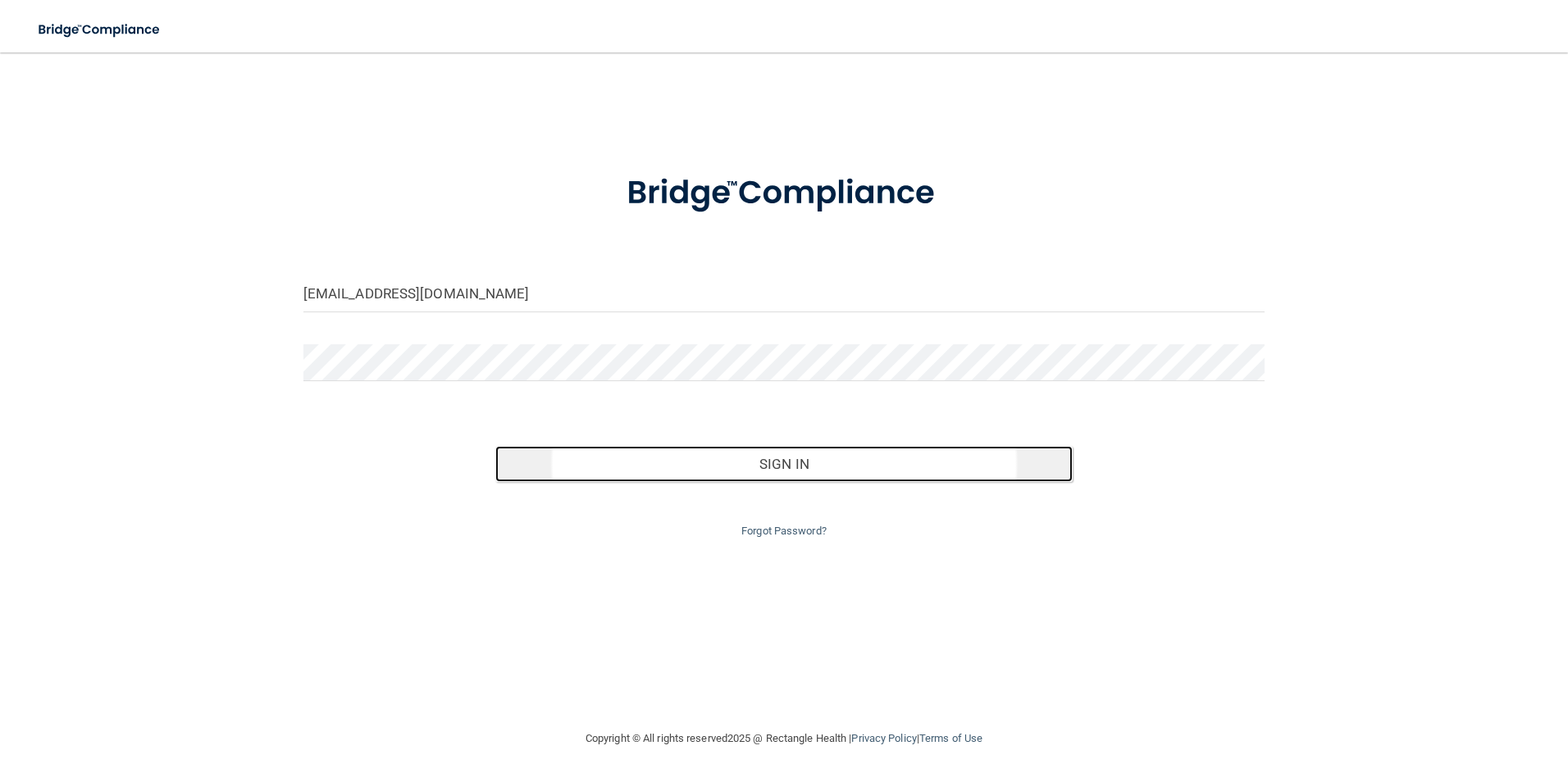
click at [977, 451] on button "Sign In" at bounding box center [784, 464] width 577 height 36
click at [714, 460] on button "Sign In" at bounding box center [784, 464] width 577 height 36
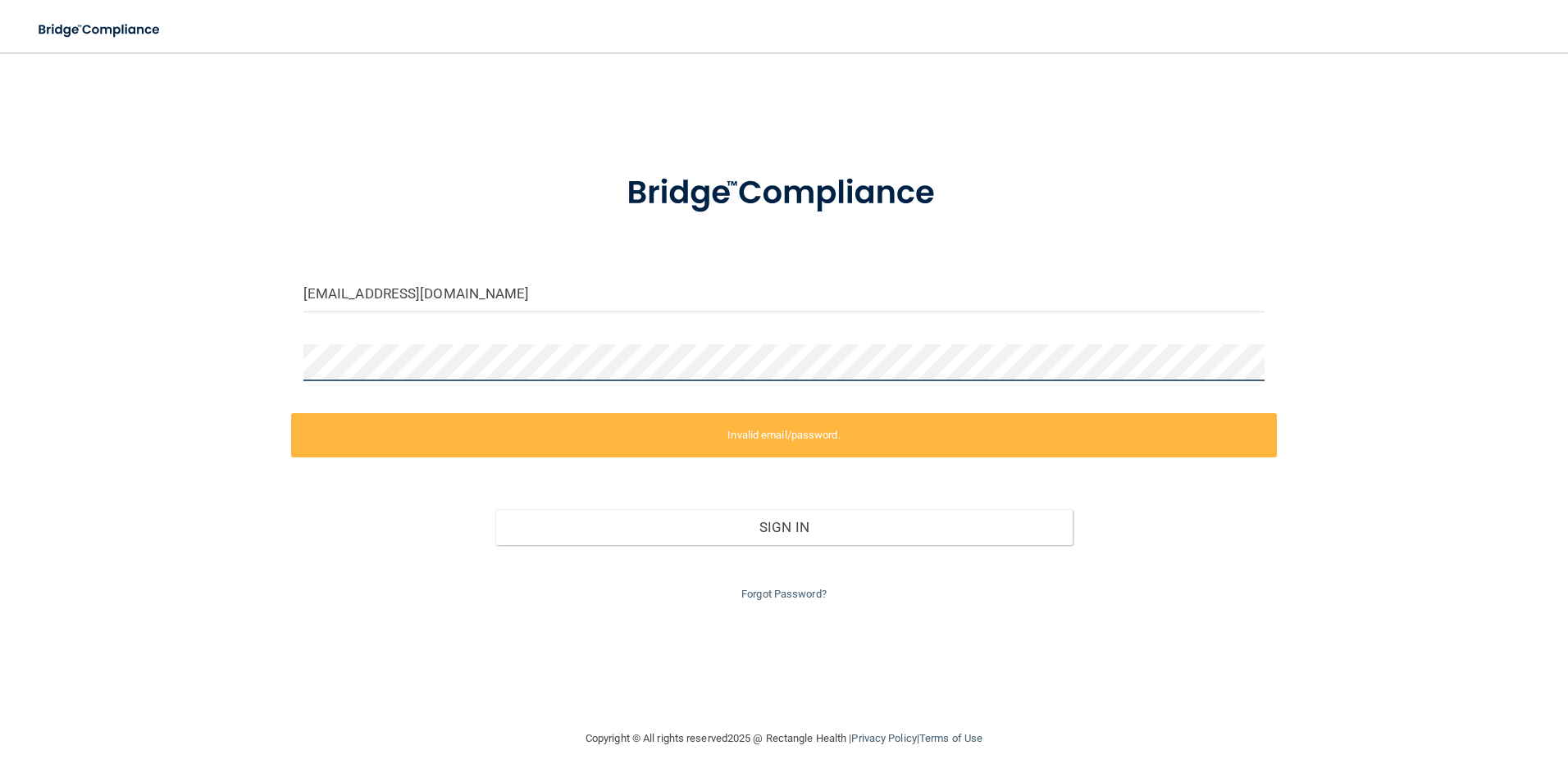
click at [0, 356] on html "Toggle navigation Manage My Enterprise Manage My Location hkearns@christiancoun…" at bounding box center [784, 391] width 1568 height 782
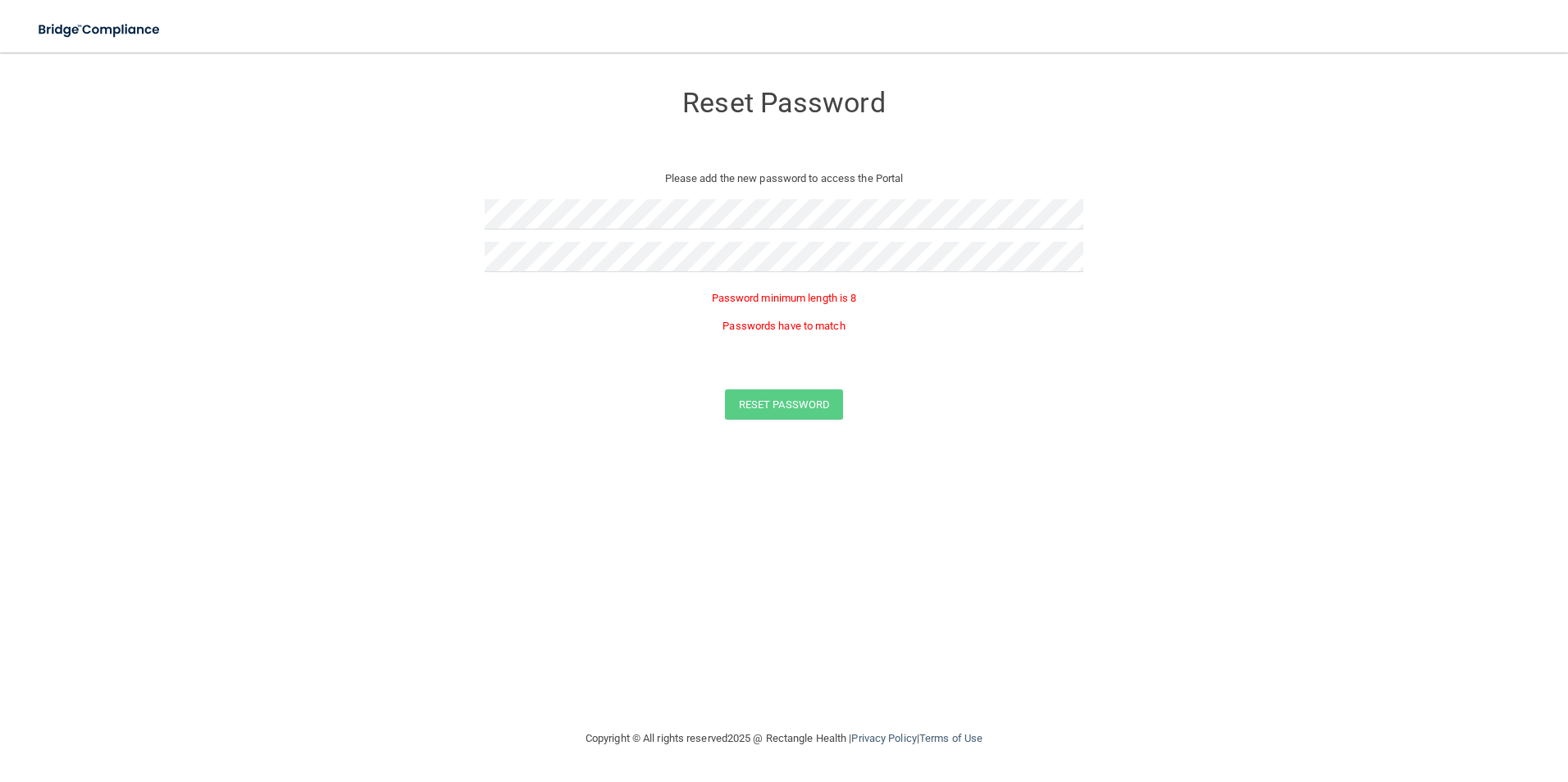
drag, startPoint x: 957, startPoint y: 437, endPoint x: 935, endPoint y: 408, distance: 36.4
click at [957, 437] on form "Reset Password Please add the new password to access the Portal Password minimu…" at bounding box center [784, 254] width 1503 height 371
click at [808, 353] on button "Reset Password" at bounding box center [784, 353] width 118 height 30
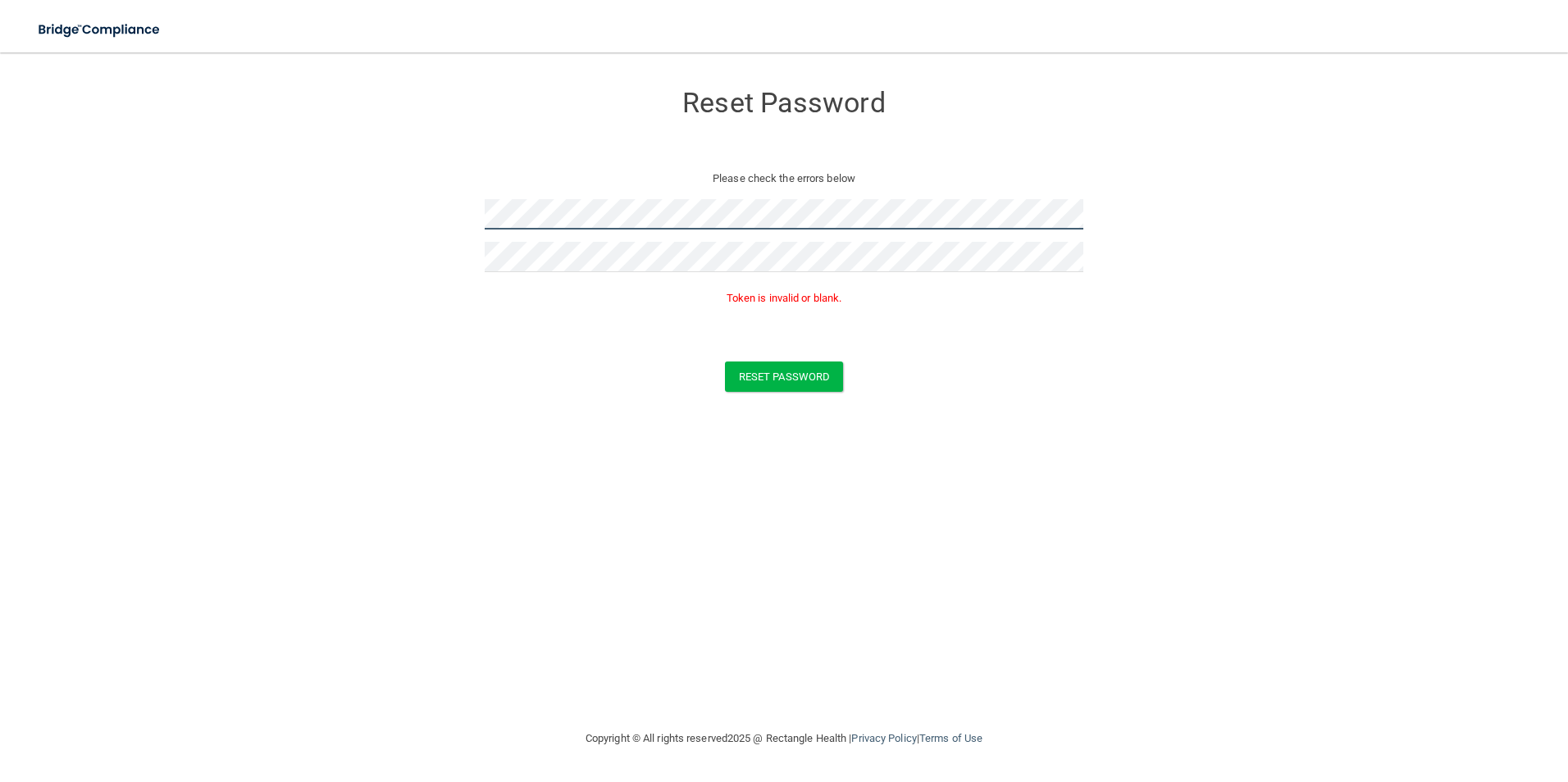
click at [0, 200] on html "Toggle navigation Manage My Enterprise Manage My Location Reset Password Please…" at bounding box center [784, 391] width 1568 height 782
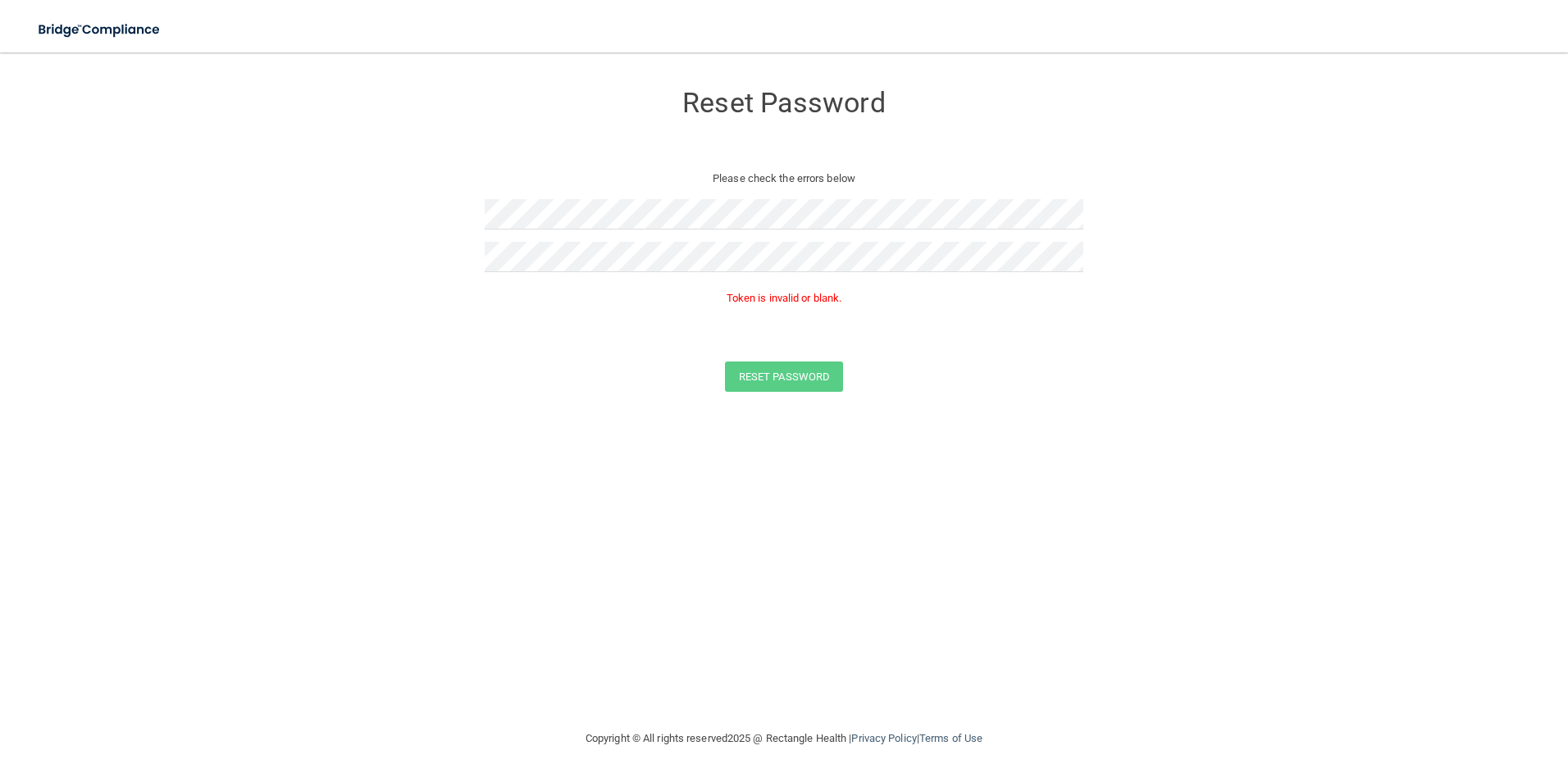
click at [852, 614] on div "Reset Password Please check the errors below Token is invalid or blank. Reset P…" at bounding box center [784, 391] width 1503 height 643
click at [178, 265] on form "Reset Password Please check the errors below Token is invalid or blank. Reset P…" at bounding box center [784, 240] width 1503 height 343
click at [458, 168] on form "Reset Password Please check the errors below Token is invalid or blank. Reset P…" at bounding box center [784, 240] width 1503 height 343
click at [276, 209] on form "Reset Password Please check the errors below Token is invalid or blank. Reset P…" at bounding box center [784, 240] width 1503 height 343
drag, startPoint x: 1040, startPoint y: 636, endPoint x: 1005, endPoint y: 590, distance: 57.8
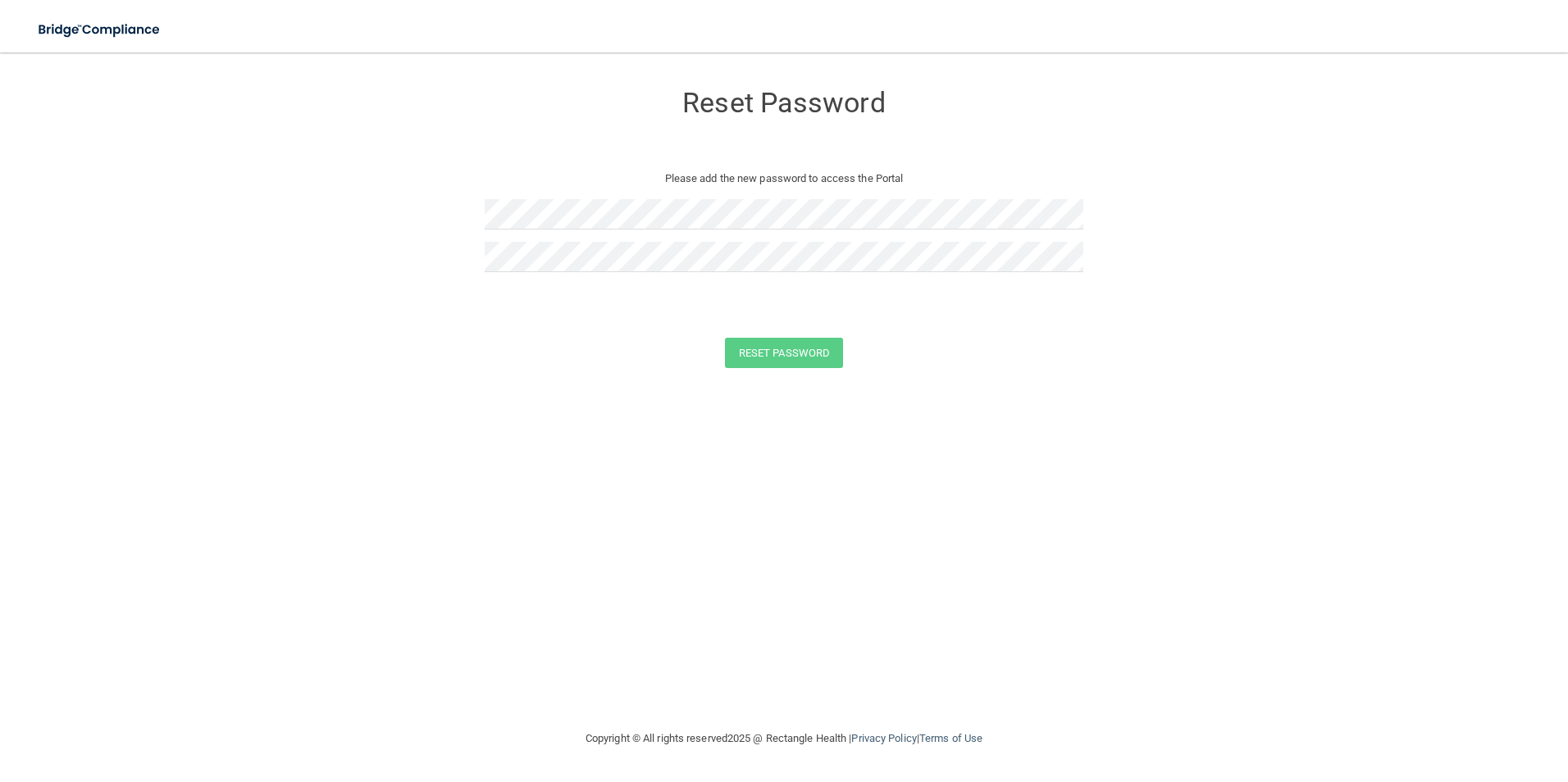
click at [1038, 634] on div "Reset Password Please add the new password to access the Portal Reset Password …" at bounding box center [784, 391] width 1503 height 643
drag, startPoint x: 1185, startPoint y: 763, endPoint x: 1149, endPoint y: 647, distance: 121.5
click at [1179, 753] on footer "Copyright © All rights reserved 2025 @ Rectangle Health | Privacy Policy | Term…" at bounding box center [784, 738] width 1503 height 53
click at [801, 357] on button "Reset Password" at bounding box center [784, 353] width 118 height 30
click at [935, 374] on div "Reset Password" at bounding box center [784, 377] width 1527 height 30
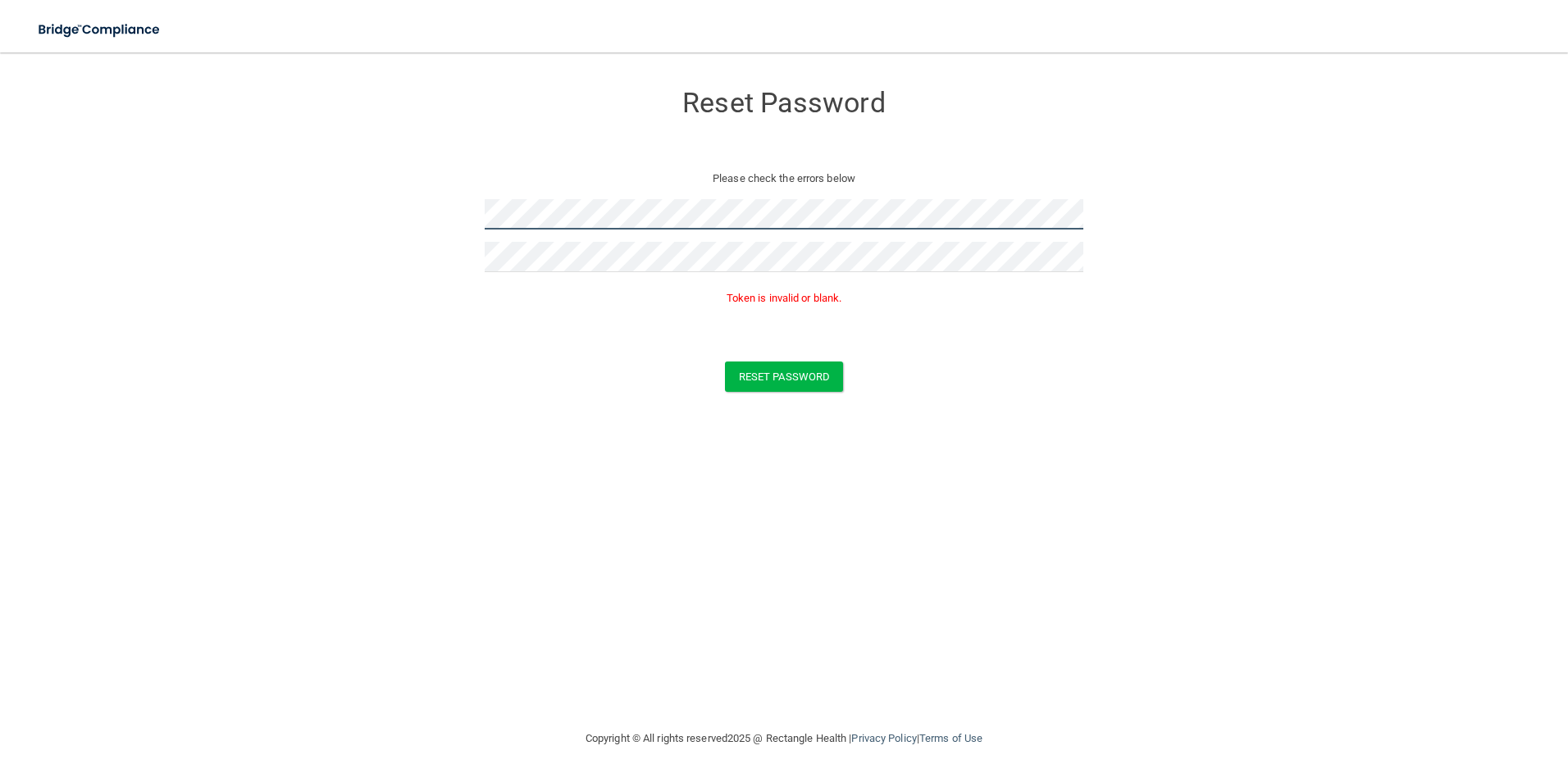
click at [0, 228] on html "Toggle navigation Manage My Enterprise Manage My Location Reset Password Please…" at bounding box center [784, 391] width 1568 height 782
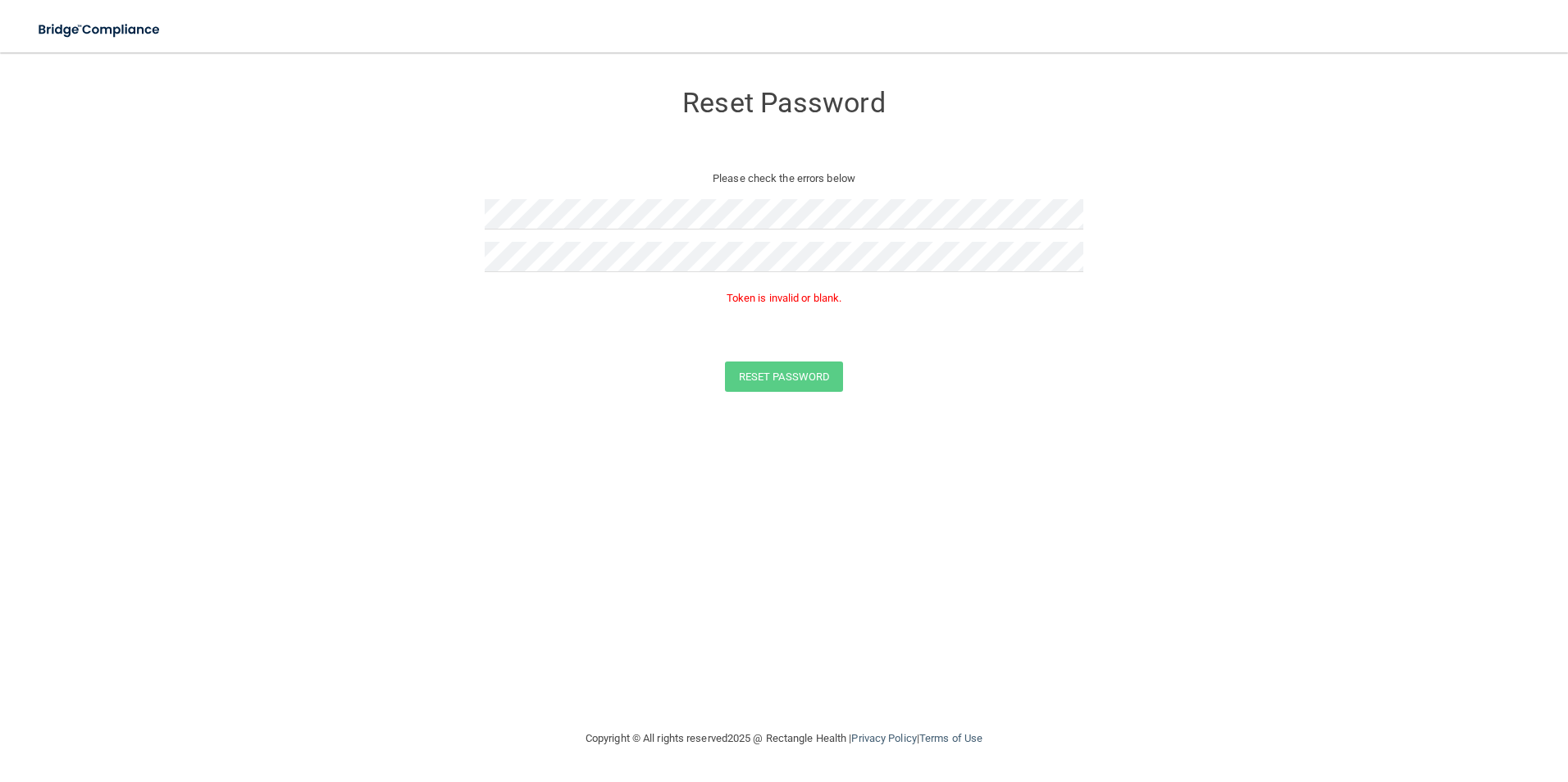
click at [835, 428] on div "Reset Password Please check the errors below Token is invalid or blank. Reset P…" at bounding box center [784, 391] width 1503 height 643
click at [65, 245] on form "Reset Password Please check the errors below Token is invalid or blank. Reset P…" at bounding box center [784, 240] width 1503 height 343
drag, startPoint x: 1072, startPoint y: 451, endPoint x: 1055, endPoint y: 425, distance: 31.1
click at [1072, 451] on div "Reset Password Please check the errors below Token is invalid or blank. Reset P…" at bounding box center [784, 391] width 1503 height 643
click at [824, 382] on button "Reset Password" at bounding box center [784, 377] width 118 height 30
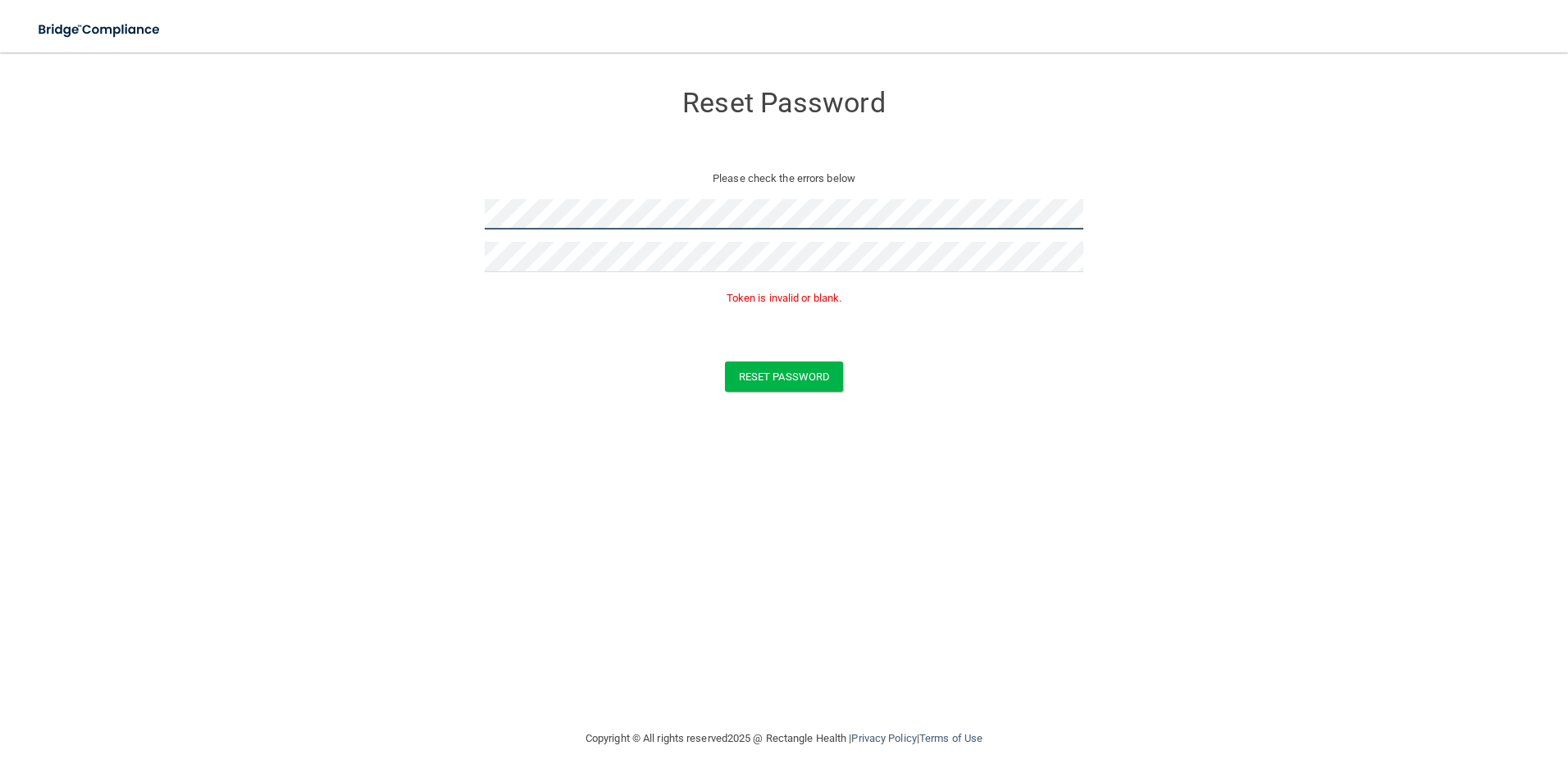
click at [278, 244] on form "Reset Password Please check the errors below Token is invalid or blank. Reset P…" at bounding box center [784, 240] width 1503 height 343
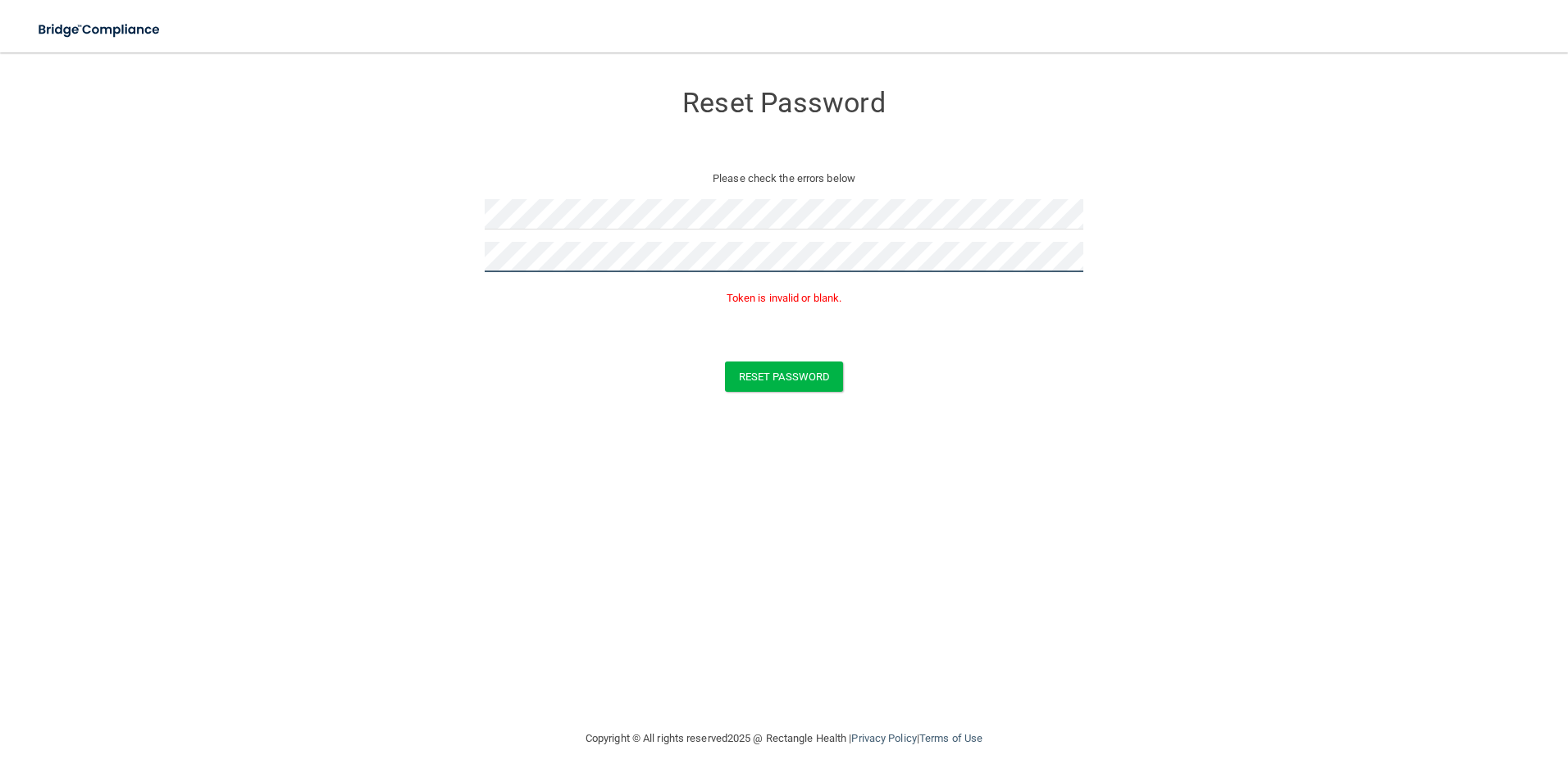
click at [261, 254] on form "Reset Password Please check the errors below Token is invalid or blank. Reset P…" at bounding box center [784, 240] width 1503 height 343
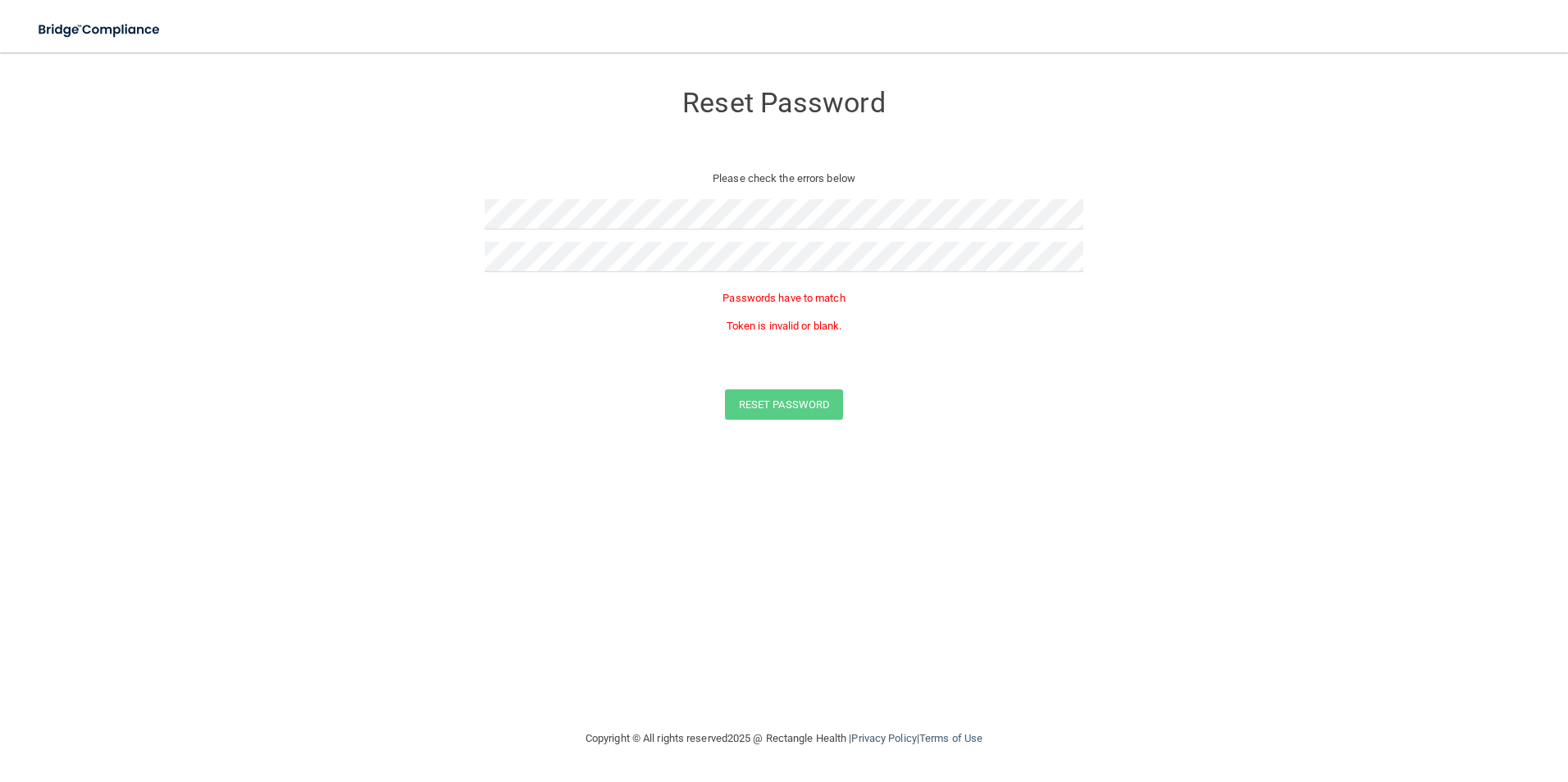
click at [798, 560] on div "Reset Password Please check the errors below Passwords have to match Token is i…" at bounding box center [784, 391] width 1503 height 643
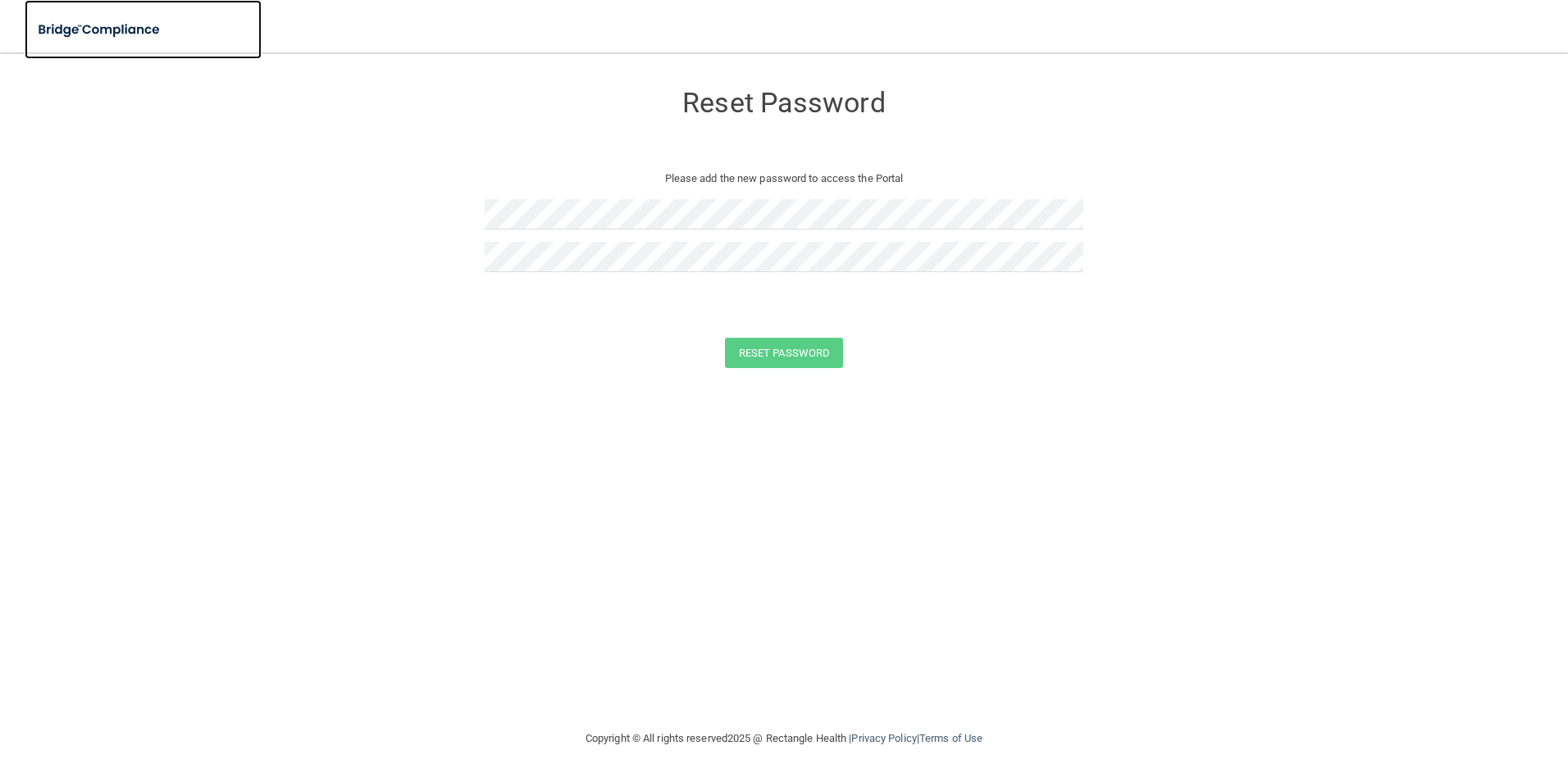
click at [106, 37] on img at bounding box center [99, 30] width 151 height 34
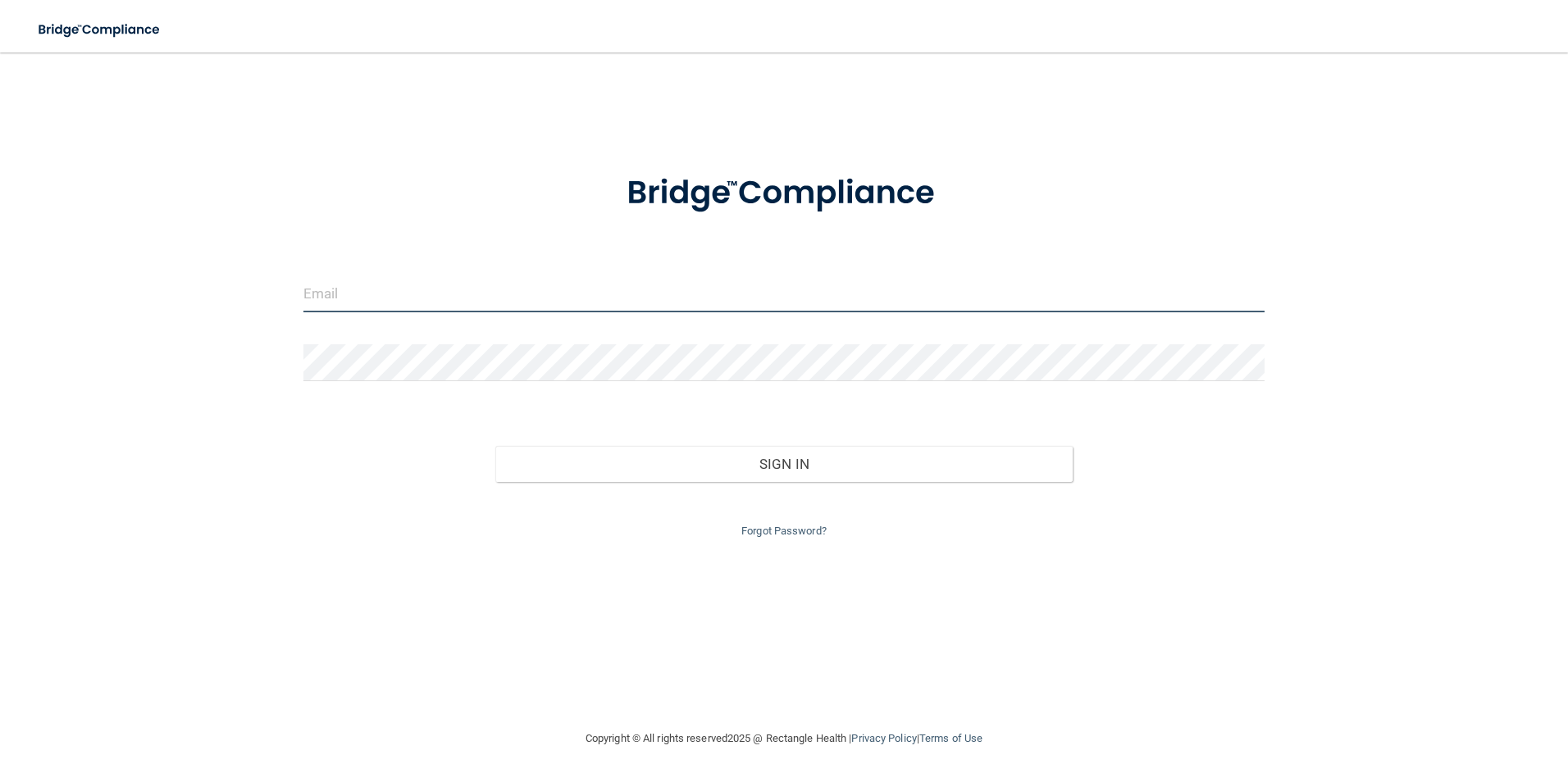
type input "[EMAIL_ADDRESS][DOMAIN_NAME]"
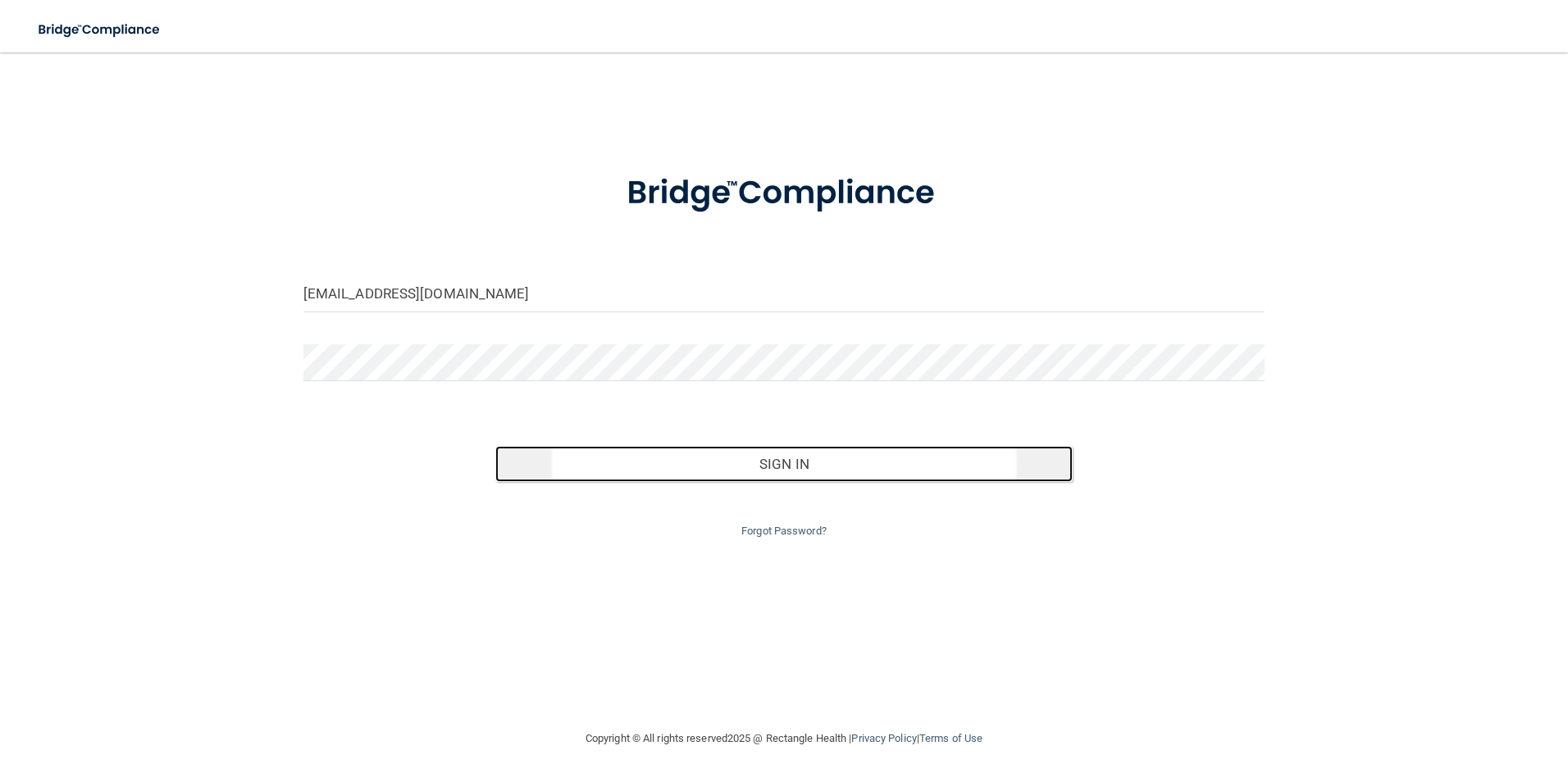
click at [705, 473] on button "Sign In" at bounding box center [784, 464] width 577 height 36
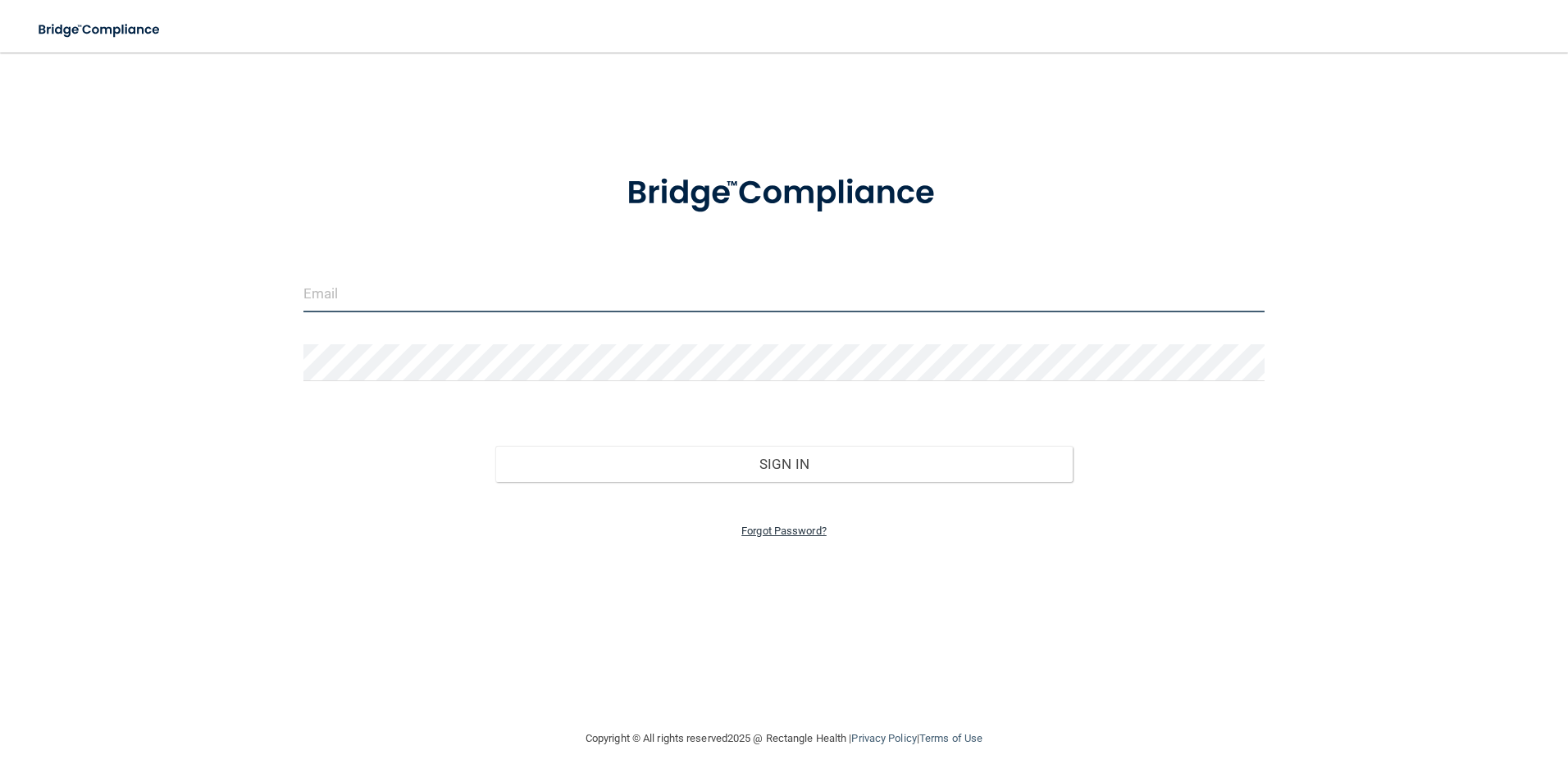
type input "[EMAIL_ADDRESS][DOMAIN_NAME]"
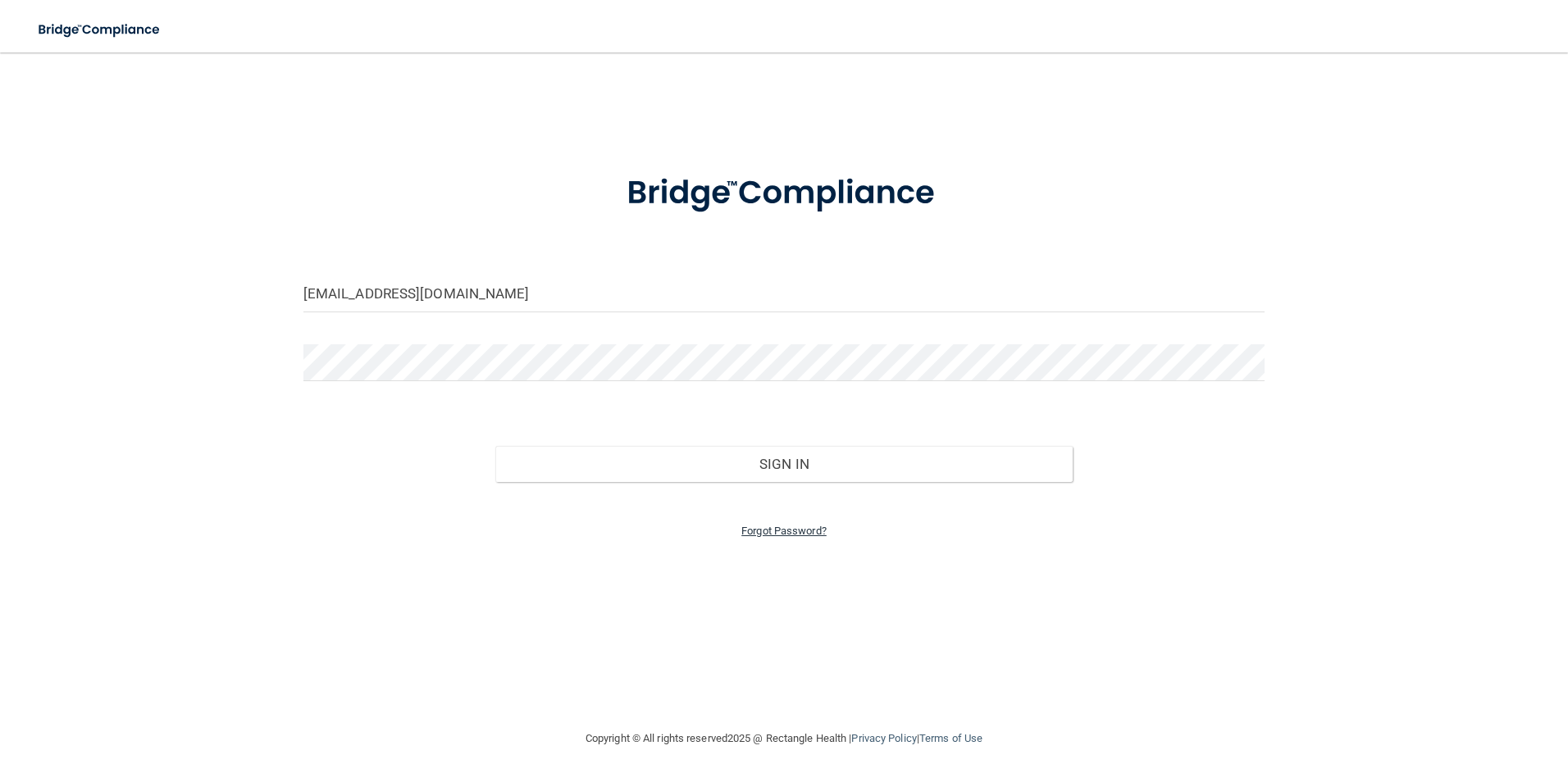
click at [797, 531] on link "Forgot Password?" at bounding box center [783, 531] width 85 height 13
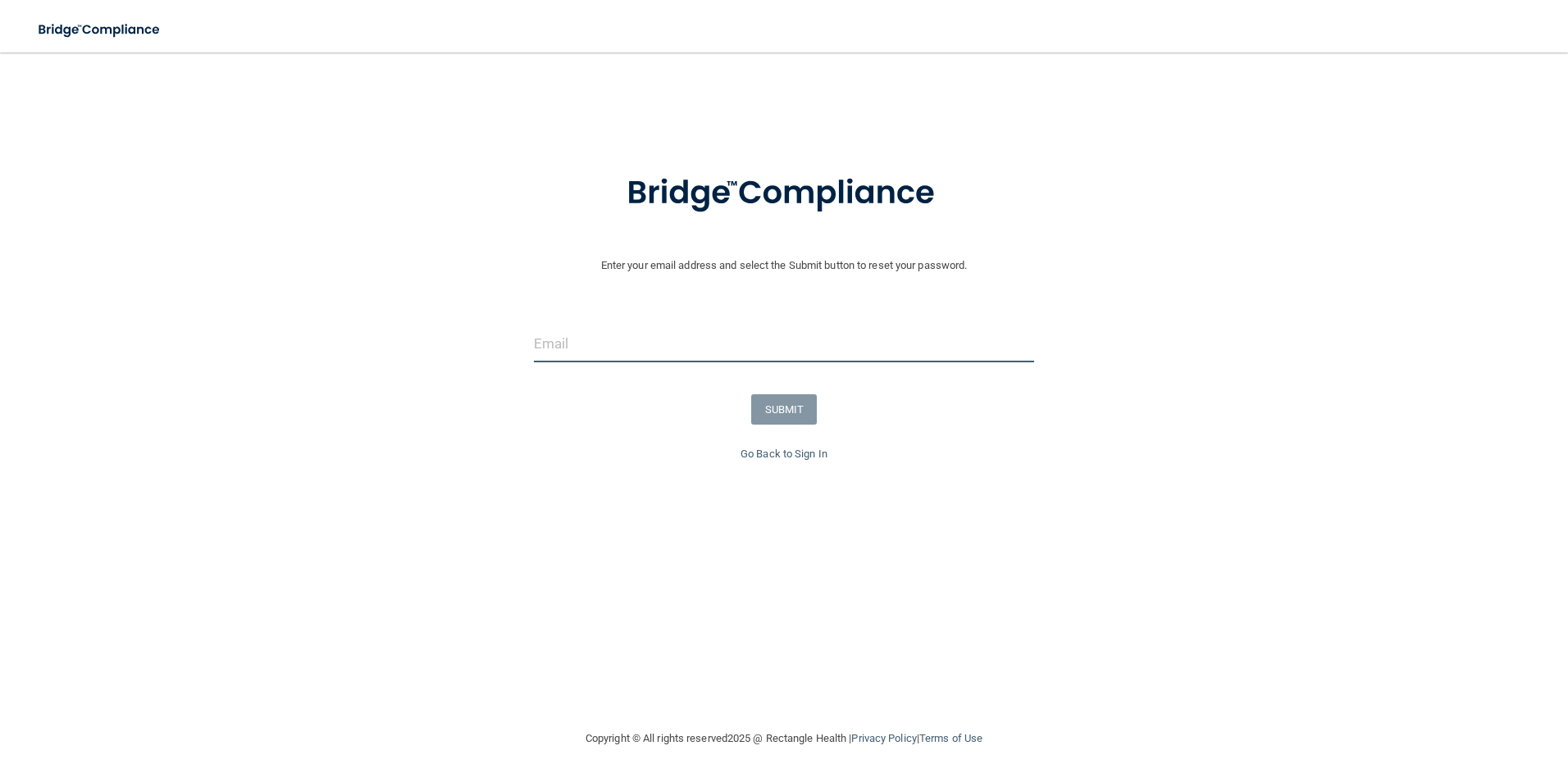
click at [653, 349] on input "email" at bounding box center [784, 343] width 501 height 37
type input "[EMAIL_ADDRESS][DOMAIN_NAME]"
click at [755, 419] on button "SUBMIT" at bounding box center [784, 409] width 66 height 30
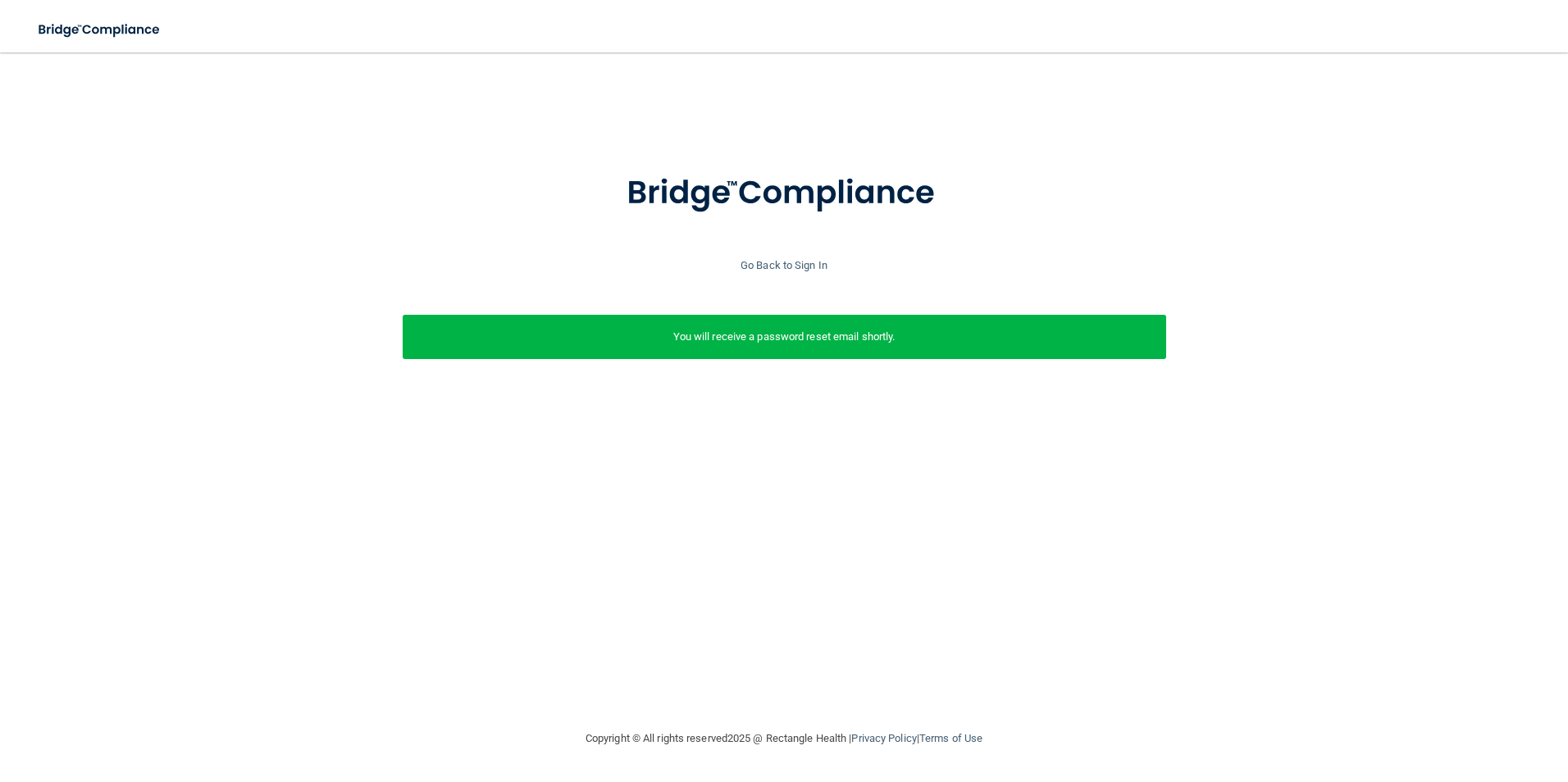
click at [745, 334] on p "You will receive a password reset email shortly." at bounding box center [784, 337] width 739 height 20
click at [590, 263] on div "Go Back to Sign In" at bounding box center [783, 266] width 1576 height 20
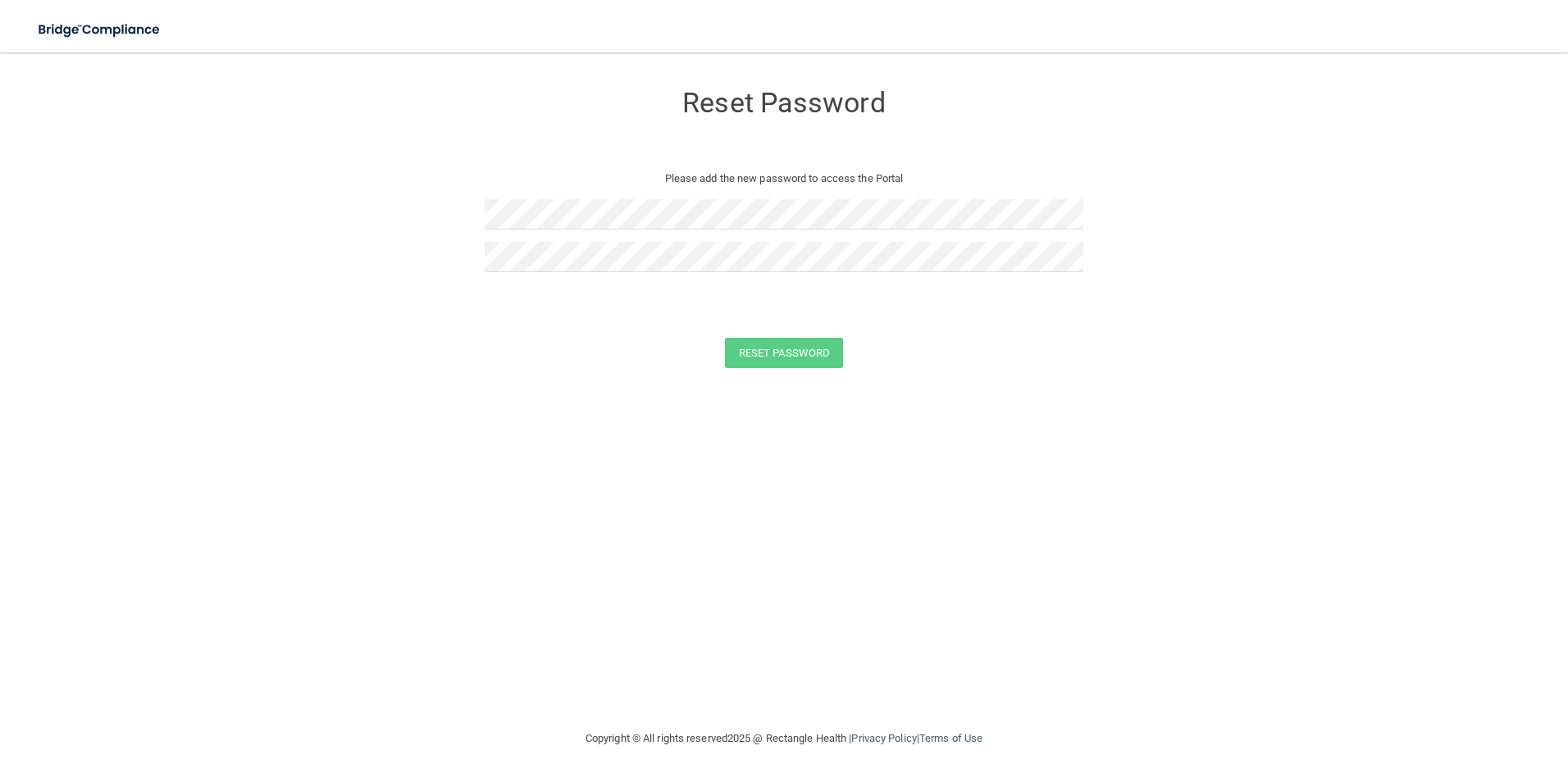
drag, startPoint x: 207, startPoint y: 310, endPoint x: 204, endPoint y: 296, distance: 14.3
click at [207, 310] on form "Reset Password Please add the new password to access the Portal Reset Password …" at bounding box center [784, 228] width 1503 height 319
click at [146, 42] on img at bounding box center [99, 30] width 151 height 34
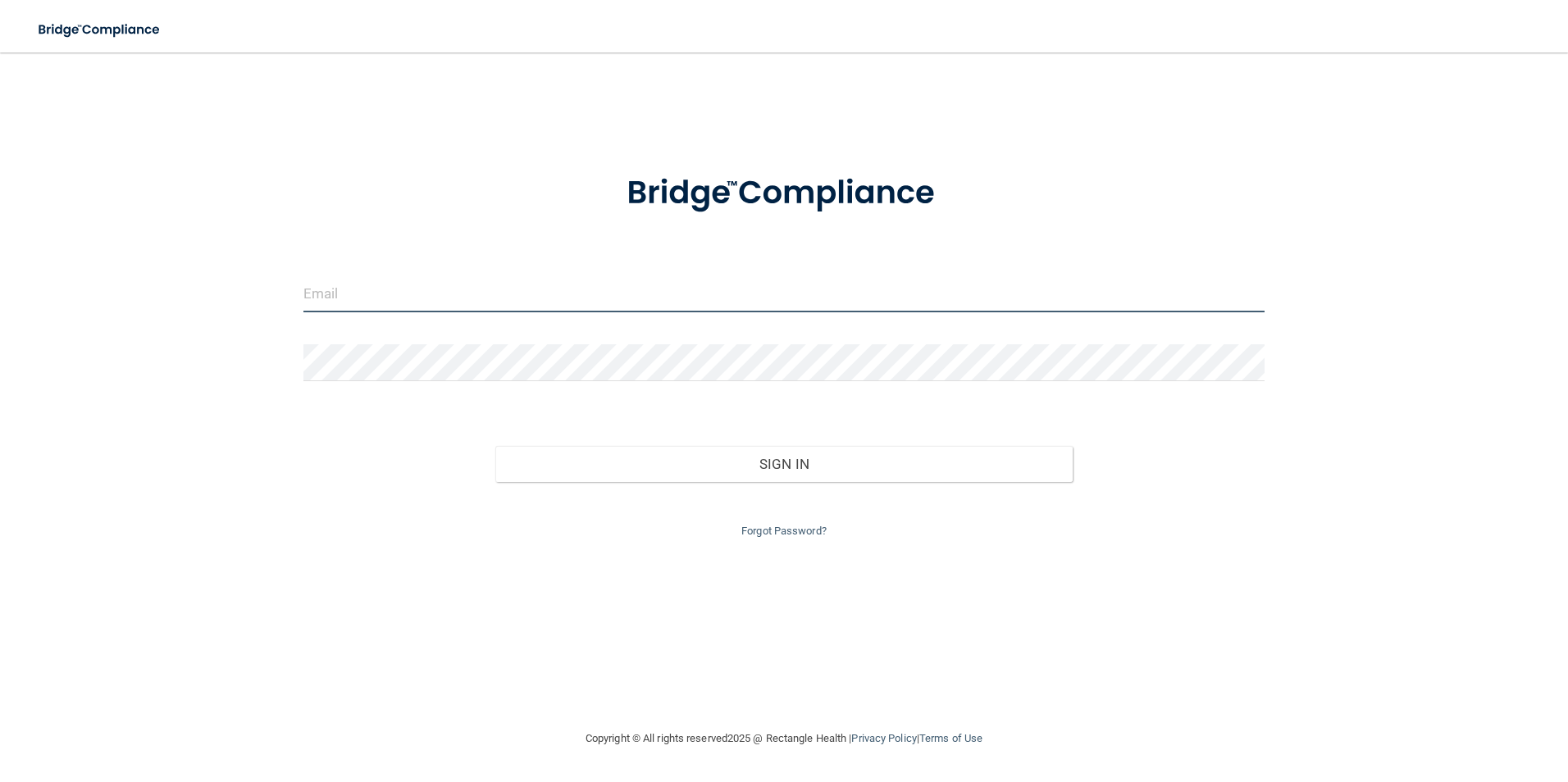
type input "[EMAIL_ADDRESS][DOMAIN_NAME]"
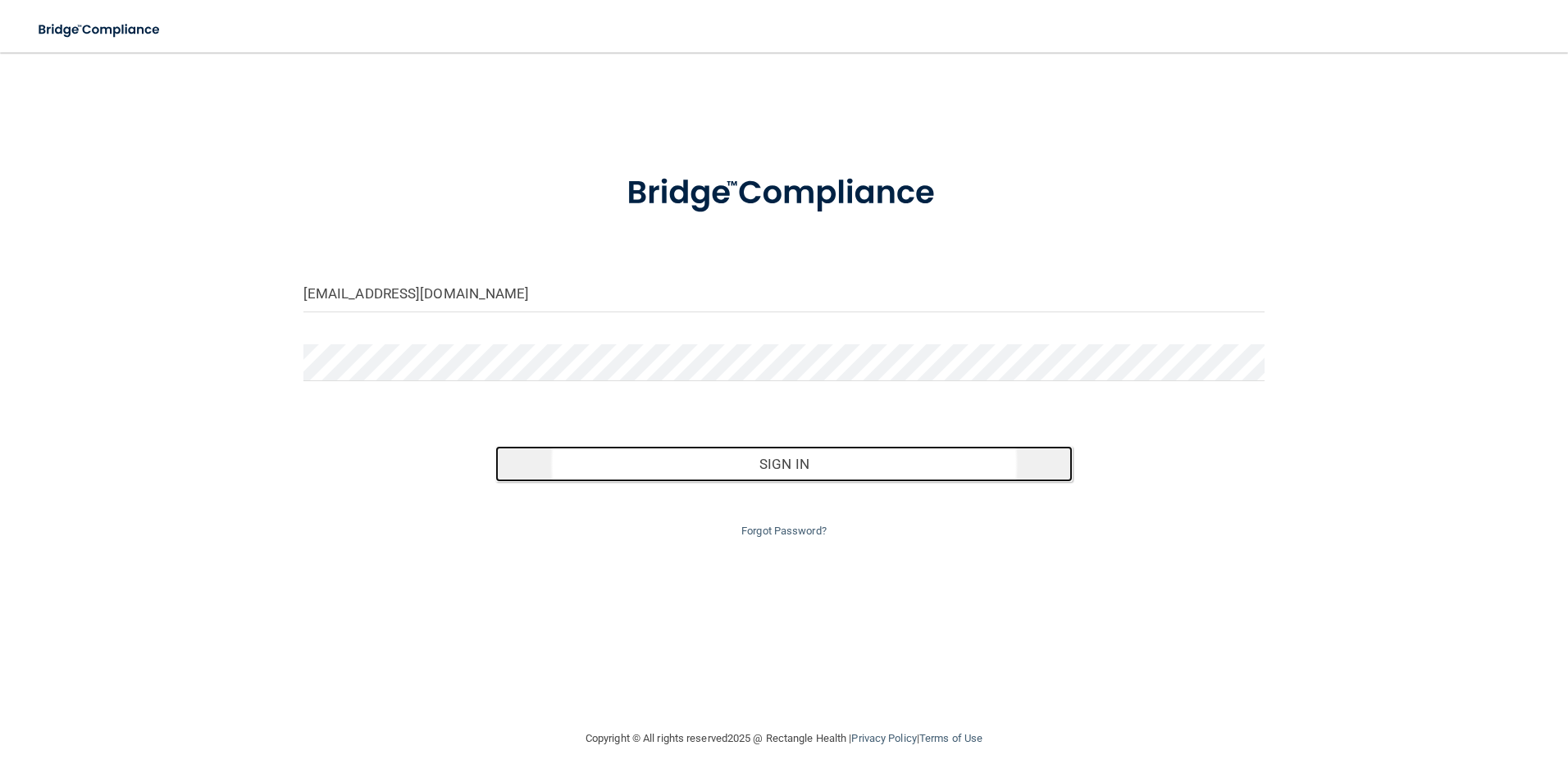
click at [805, 460] on button "Sign In" at bounding box center [784, 464] width 577 height 36
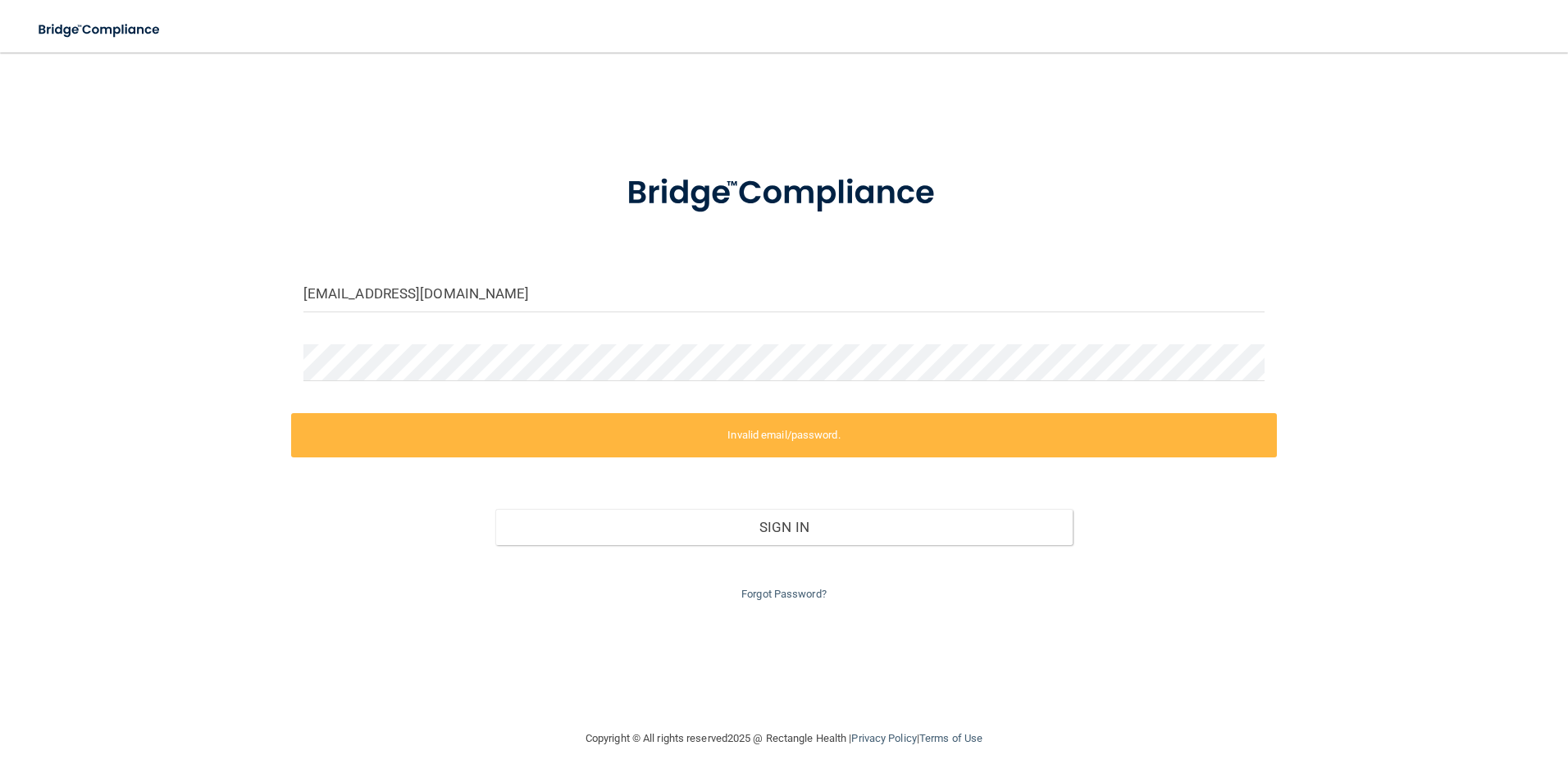
click at [453, 666] on div "[EMAIL_ADDRESS][DOMAIN_NAME] Invalid email/password. You don't have permission …" at bounding box center [784, 391] width 1503 height 643
click at [113, 391] on div "[EMAIL_ADDRESS][DOMAIN_NAME] Invalid email/password. You don't have permission …" at bounding box center [784, 391] width 1503 height 643
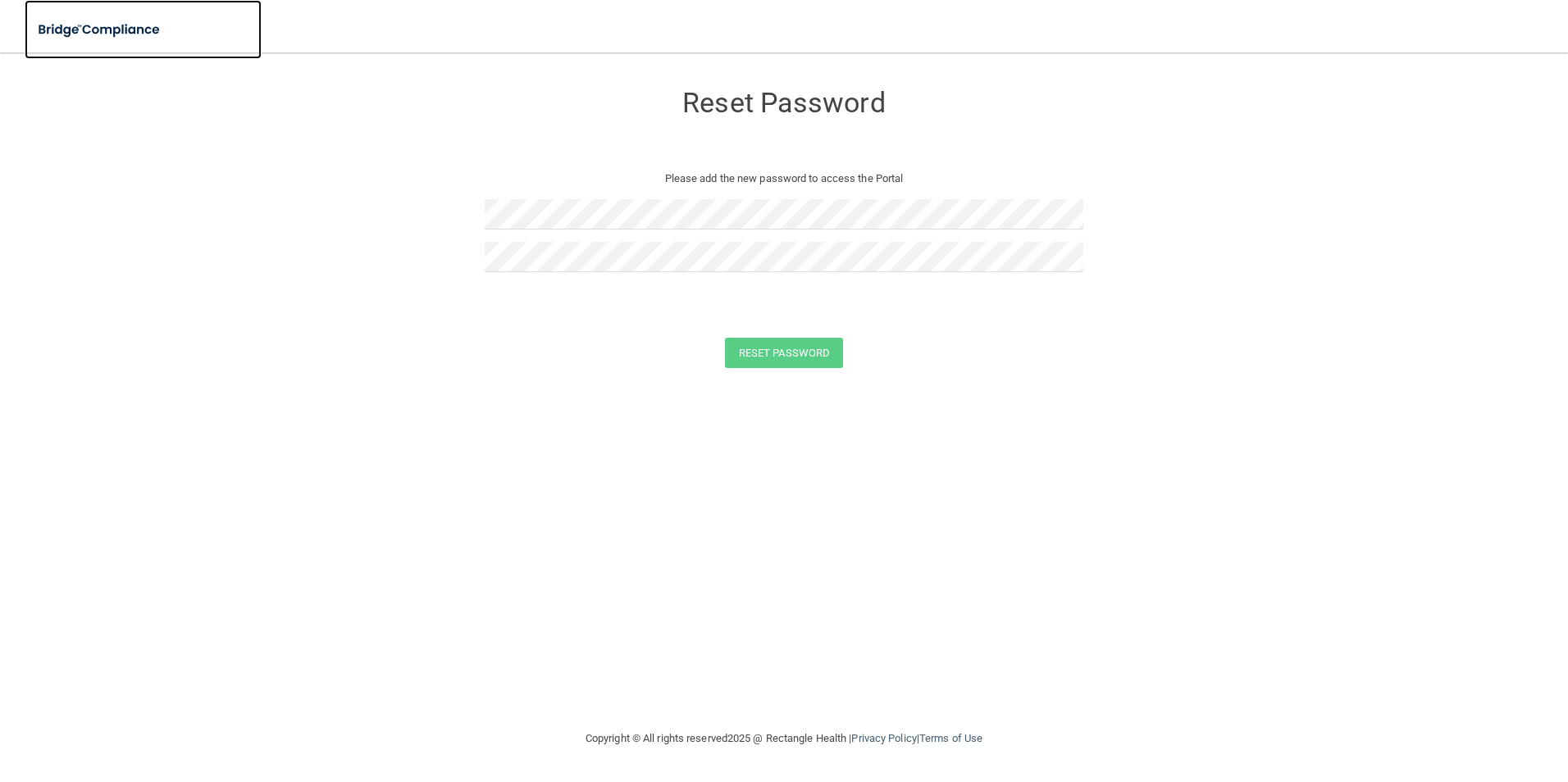
click at [137, 30] on img at bounding box center [99, 30] width 151 height 34
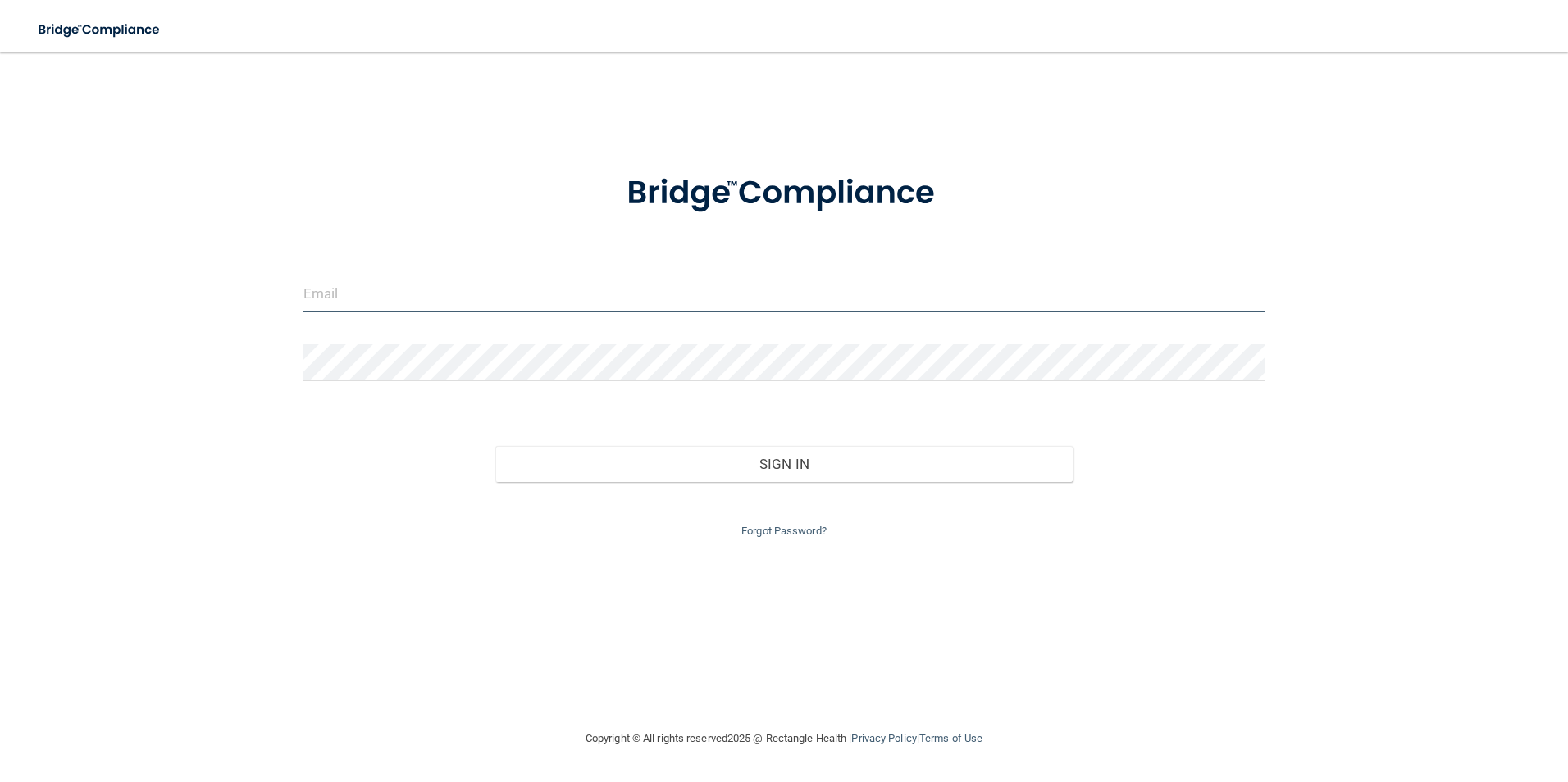
type input "[EMAIL_ADDRESS][DOMAIN_NAME]"
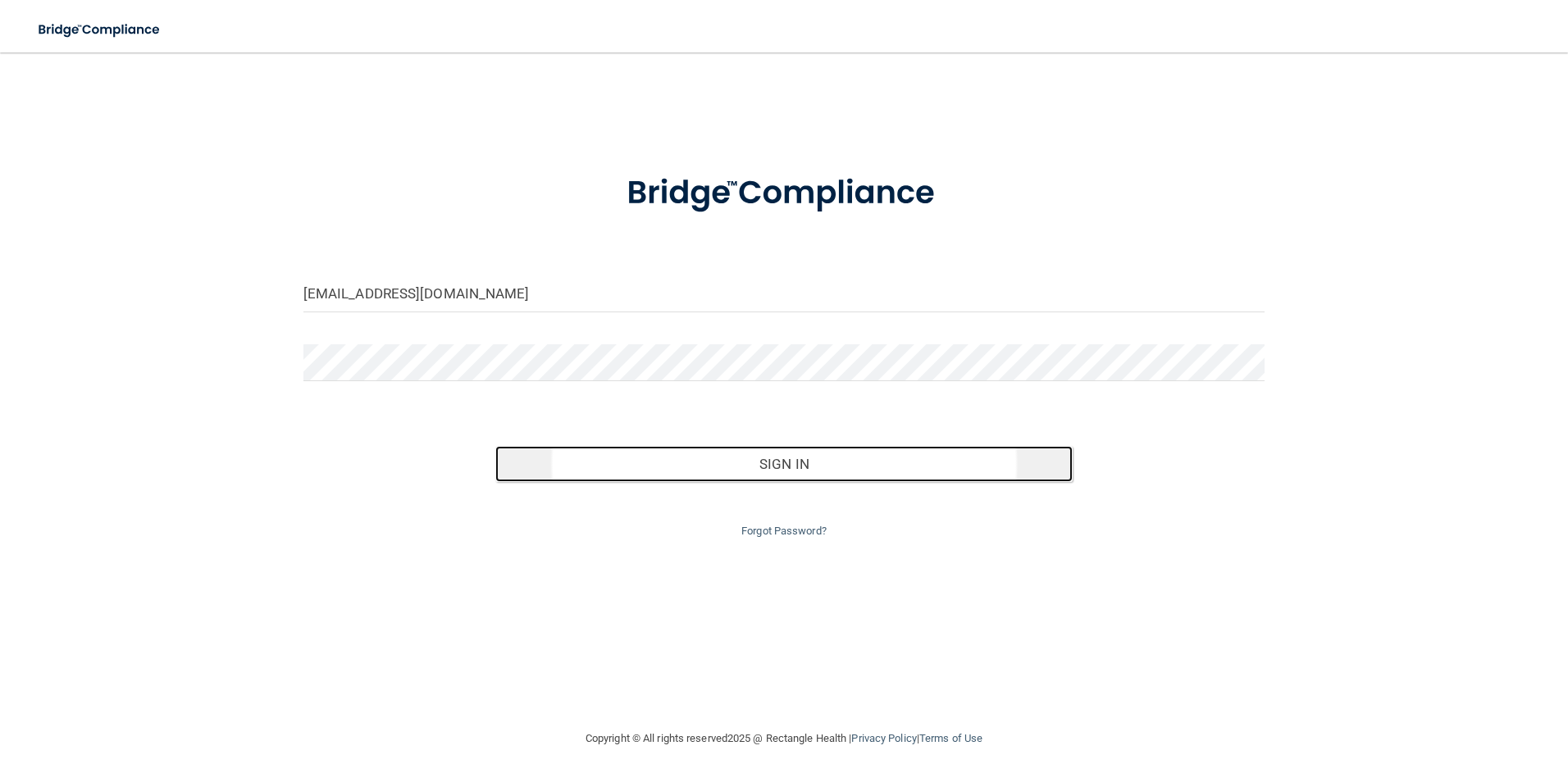
click at [730, 469] on button "Sign In" at bounding box center [784, 464] width 577 height 36
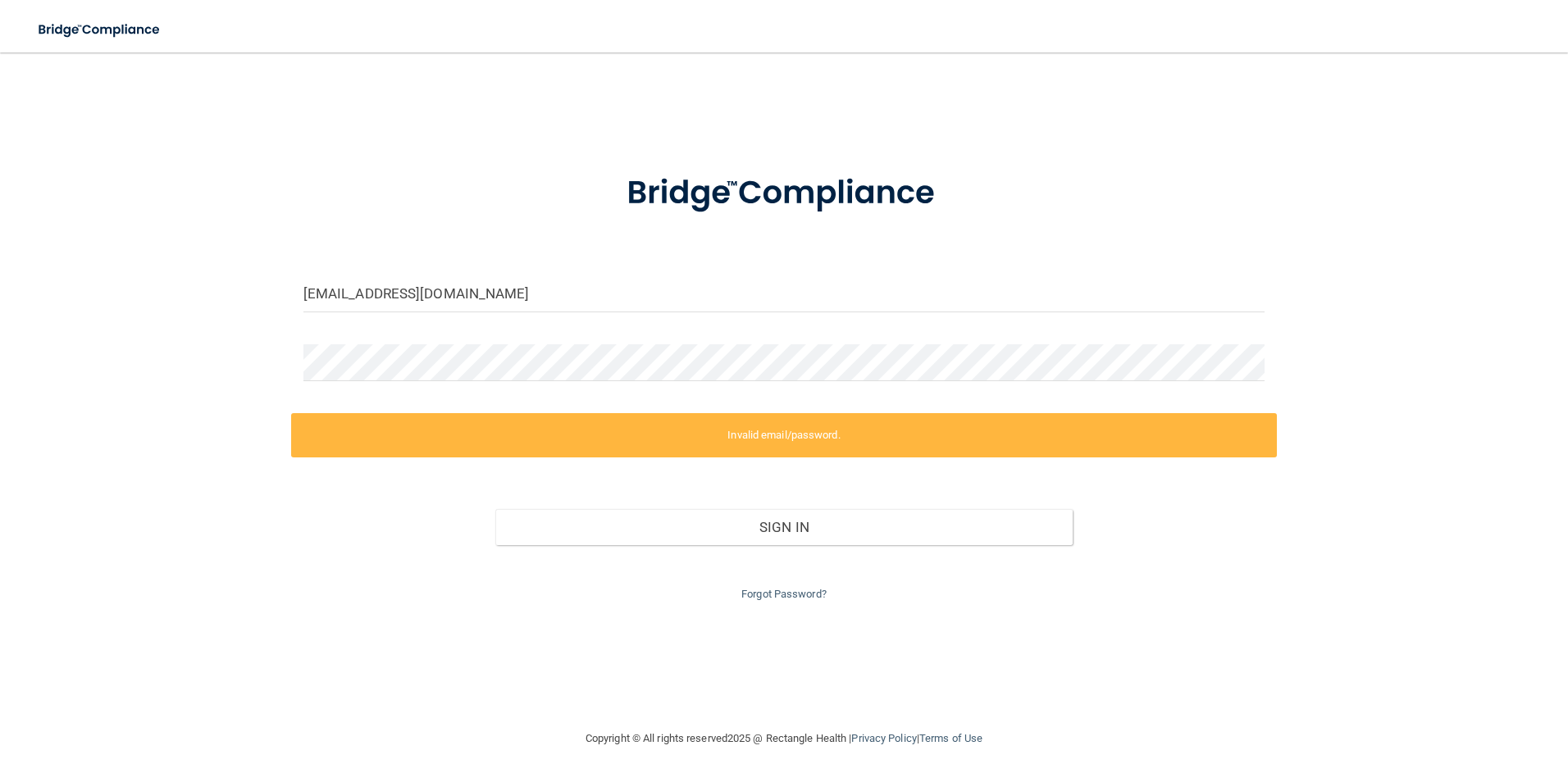
click at [202, 430] on div "[EMAIL_ADDRESS][DOMAIN_NAME] Invalid email/password. You don't have permission …" at bounding box center [784, 391] width 1503 height 643
click at [306, 575] on div "Forgot Password?" at bounding box center [784, 575] width 986 height 59
click at [306, 561] on div "Forgot Password?" at bounding box center [784, 575] width 986 height 59
click at [204, 321] on div "[EMAIL_ADDRESS][DOMAIN_NAME] Invalid email/password. You don't have permission …" at bounding box center [784, 391] width 1503 height 643
click at [310, 528] on div "Sign In" at bounding box center [784, 511] width 986 height 69
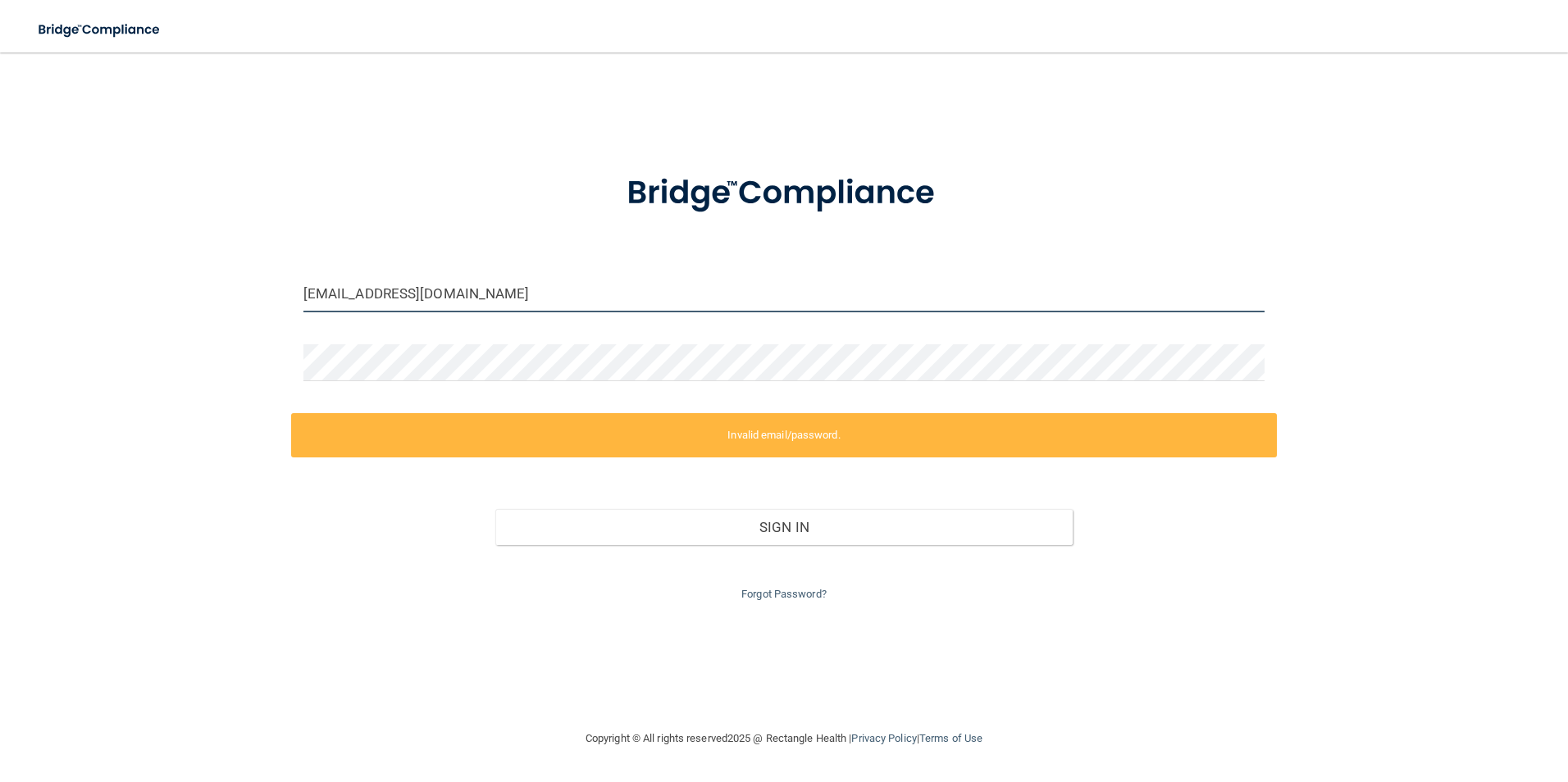
drag, startPoint x: 590, startPoint y: 279, endPoint x: 23, endPoint y: 323, distance: 568.7
click at [47, 329] on div "[EMAIL_ADDRESS][DOMAIN_NAME] Invalid email/password. You don't have permission …" at bounding box center [784, 391] width 1503 height 643
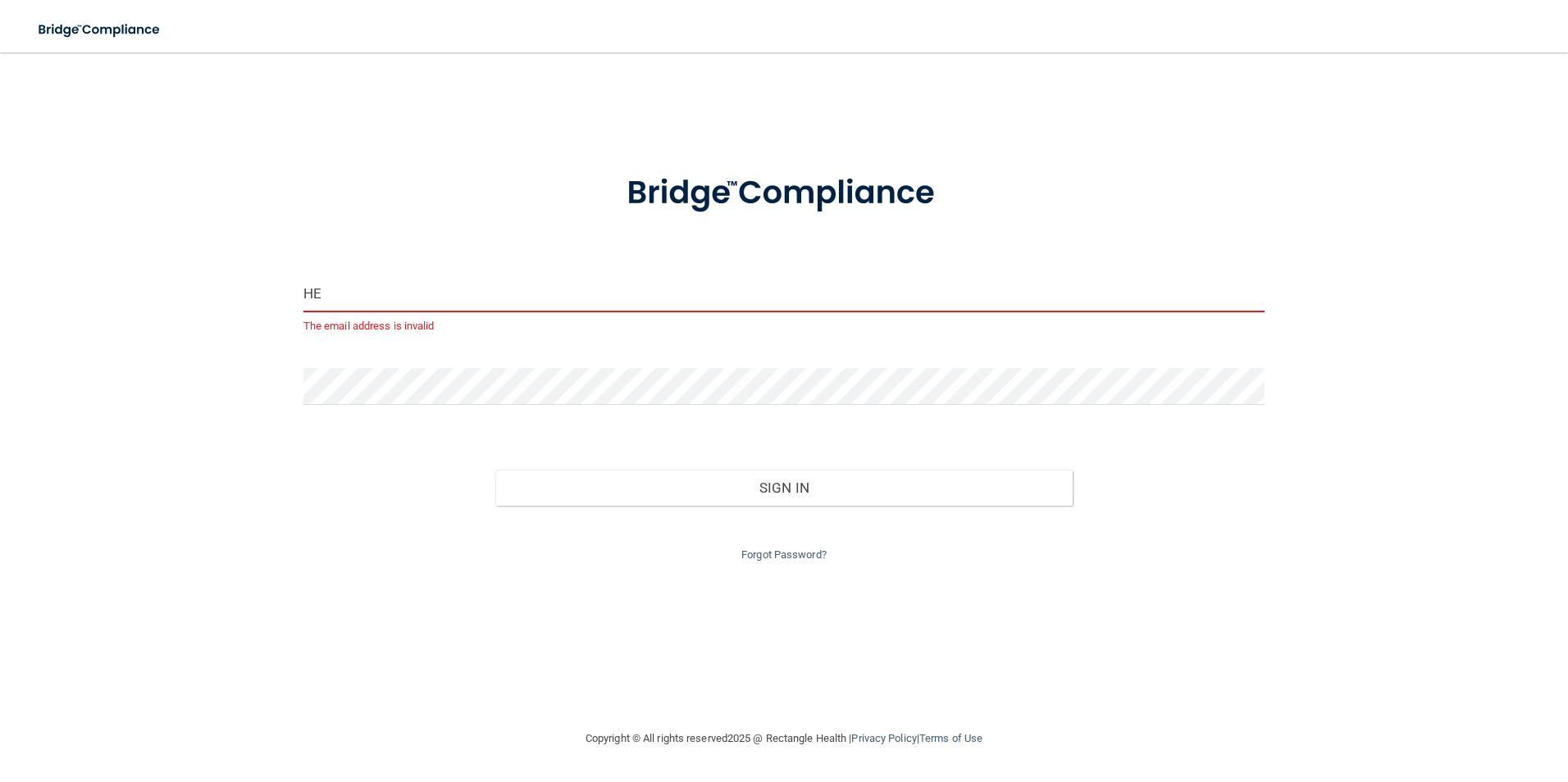
type input "H"
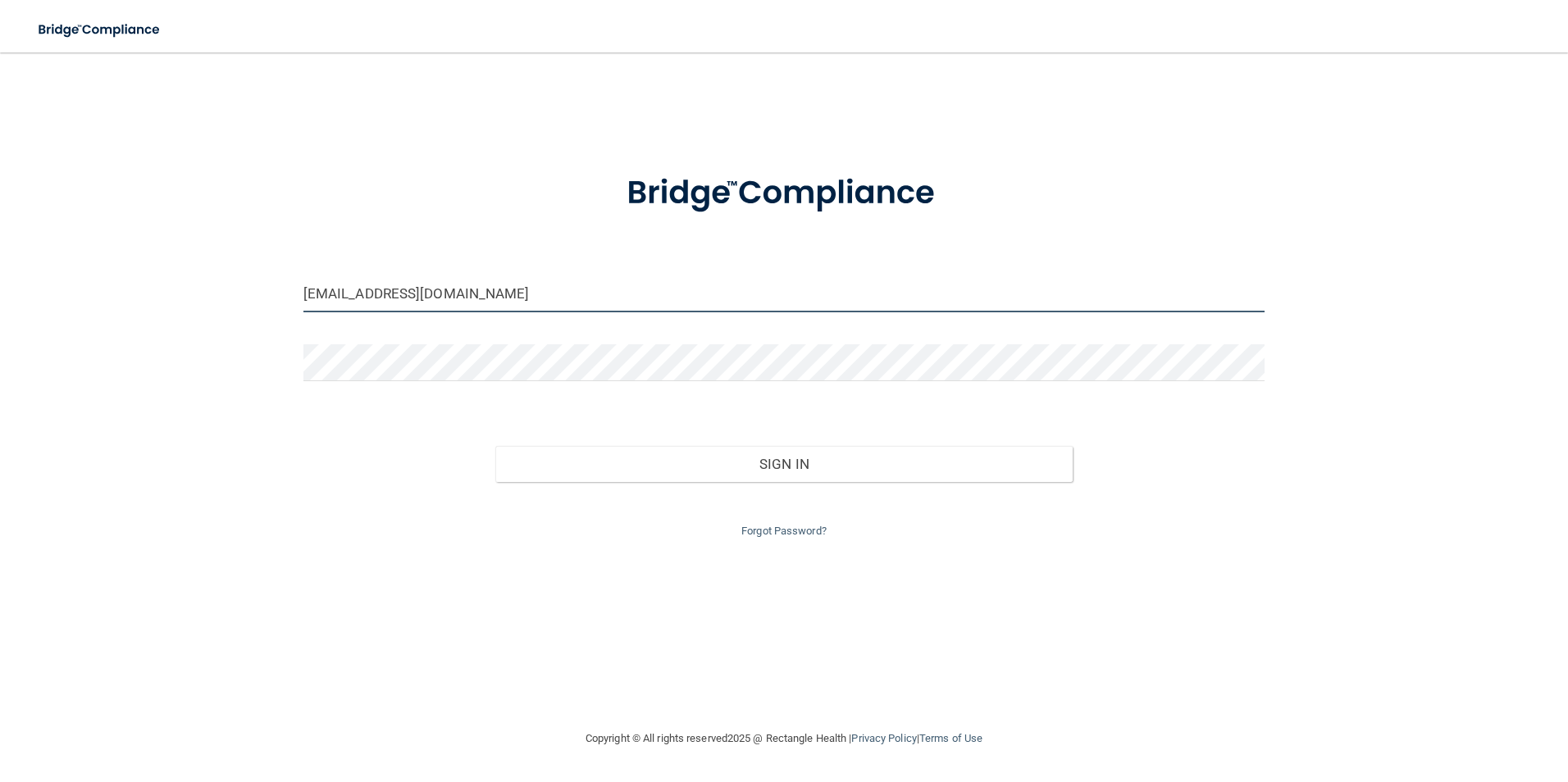
type input "[EMAIL_ADDRESS][DOMAIN_NAME]"
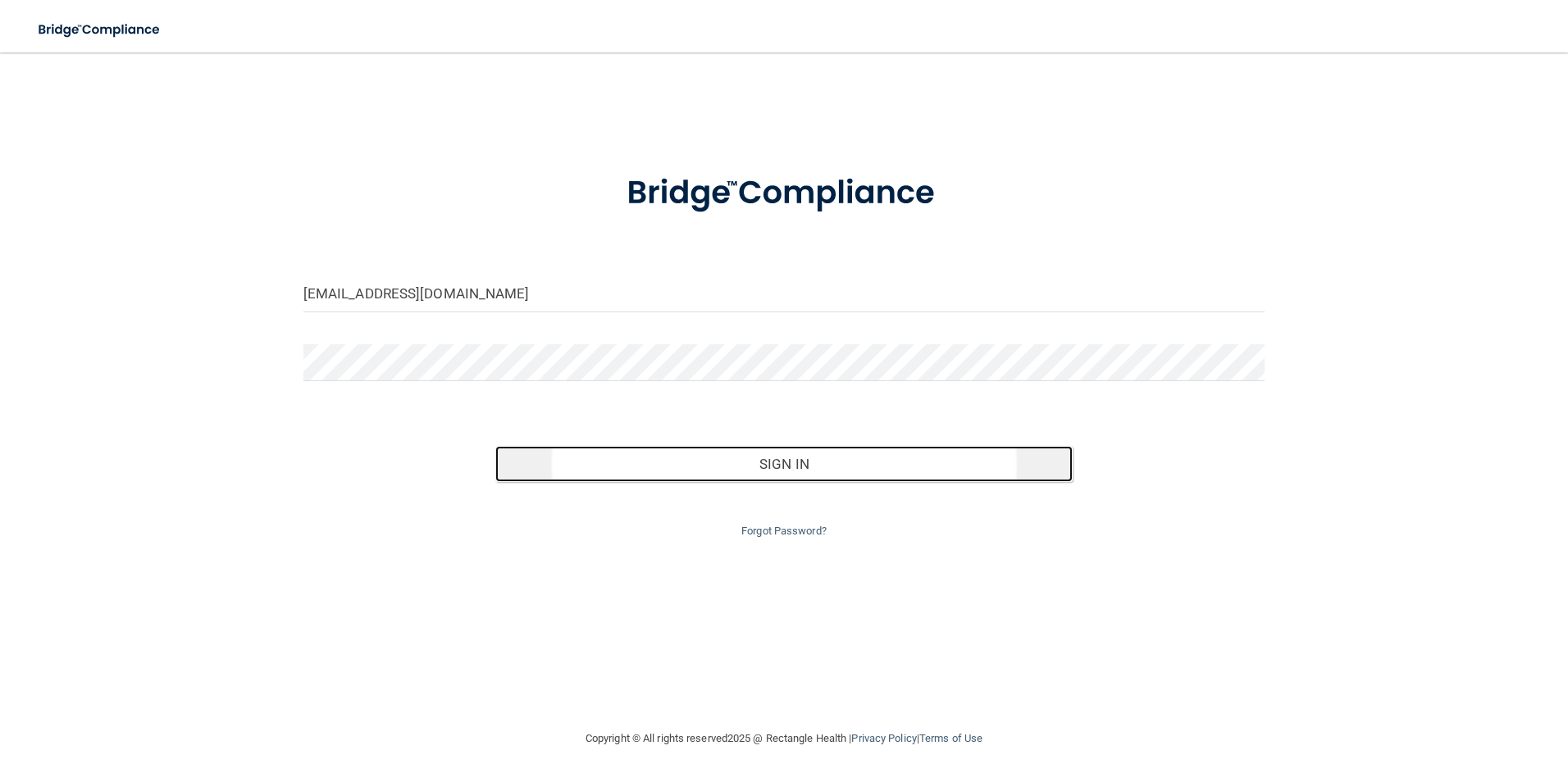
click at [881, 468] on button "Sign In" at bounding box center [784, 464] width 577 height 36
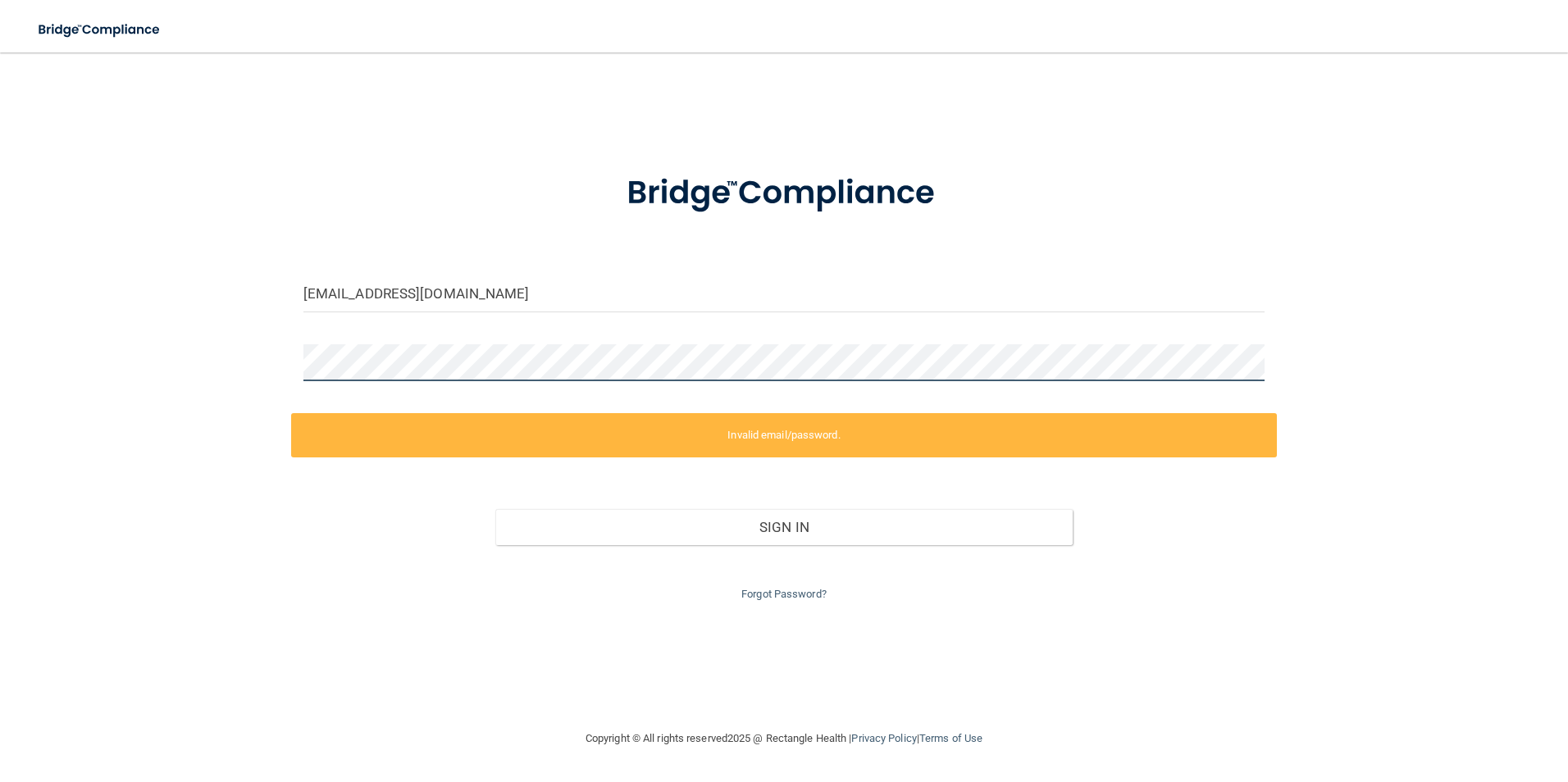
click at [268, 395] on div "[EMAIL_ADDRESS][DOMAIN_NAME] Invalid email/password. You don't have permission …" at bounding box center [784, 391] width 1503 height 643
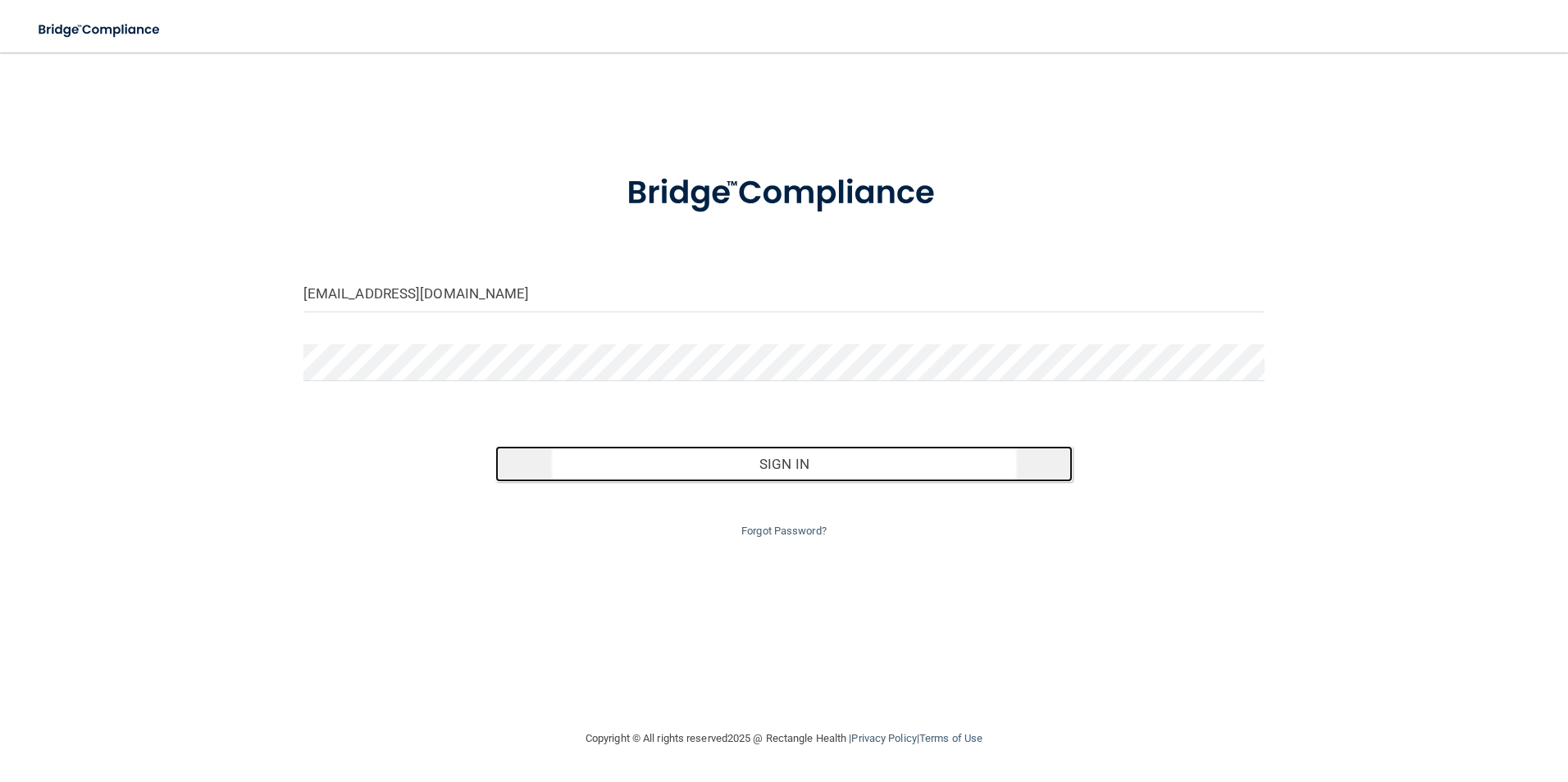
click at [828, 465] on button "Sign In" at bounding box center [784, 464] width 577 height 36
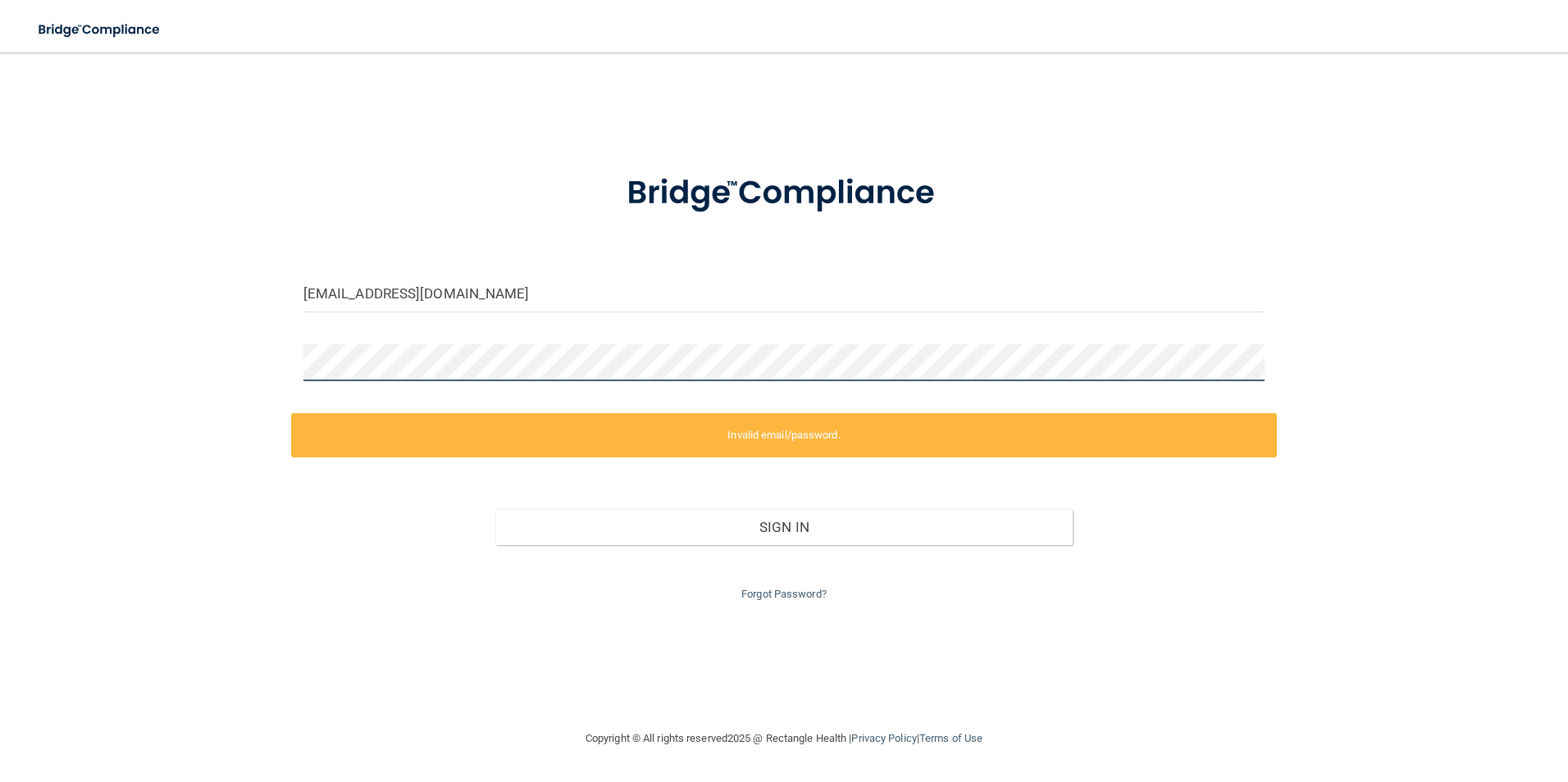
click at [0, 406] on html "Toggle navigation Manage My Enterprise Manage My Location [EMAIL_ADDRESS][DOMAI…" at bounding box center [784, 391] width 1568 height 782
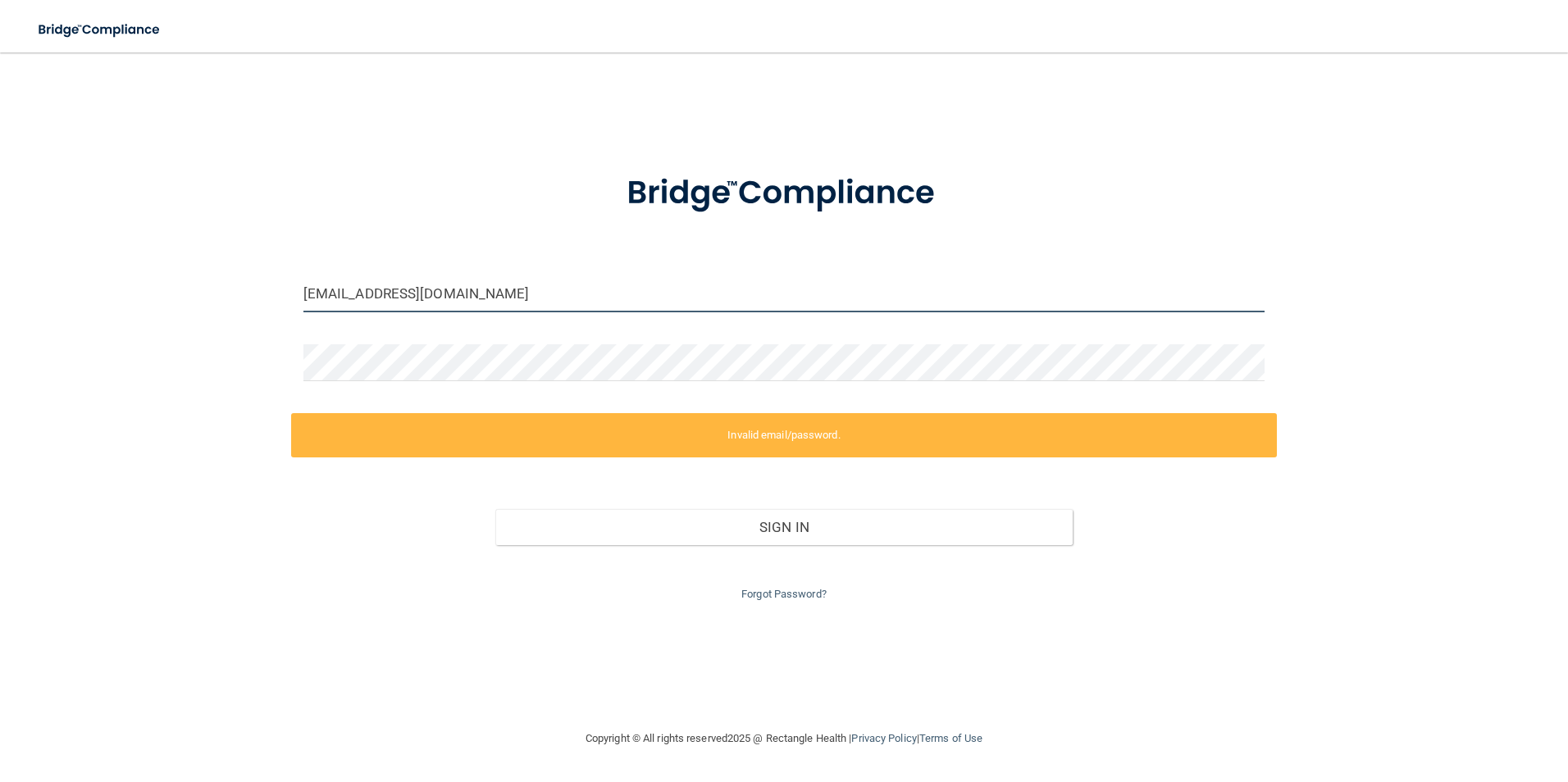
drag, startPoint x: 670, startPoint y: 299, endPoint x: 0, endPoint y: 343, distance: 671.4
click at [0, 342] on html "Toggle navigation Manage My Enterprise Manage My Location [EMAIL_ADDRESS][DOMAI…" at bounding box center [784, 391] width 1568 height 782
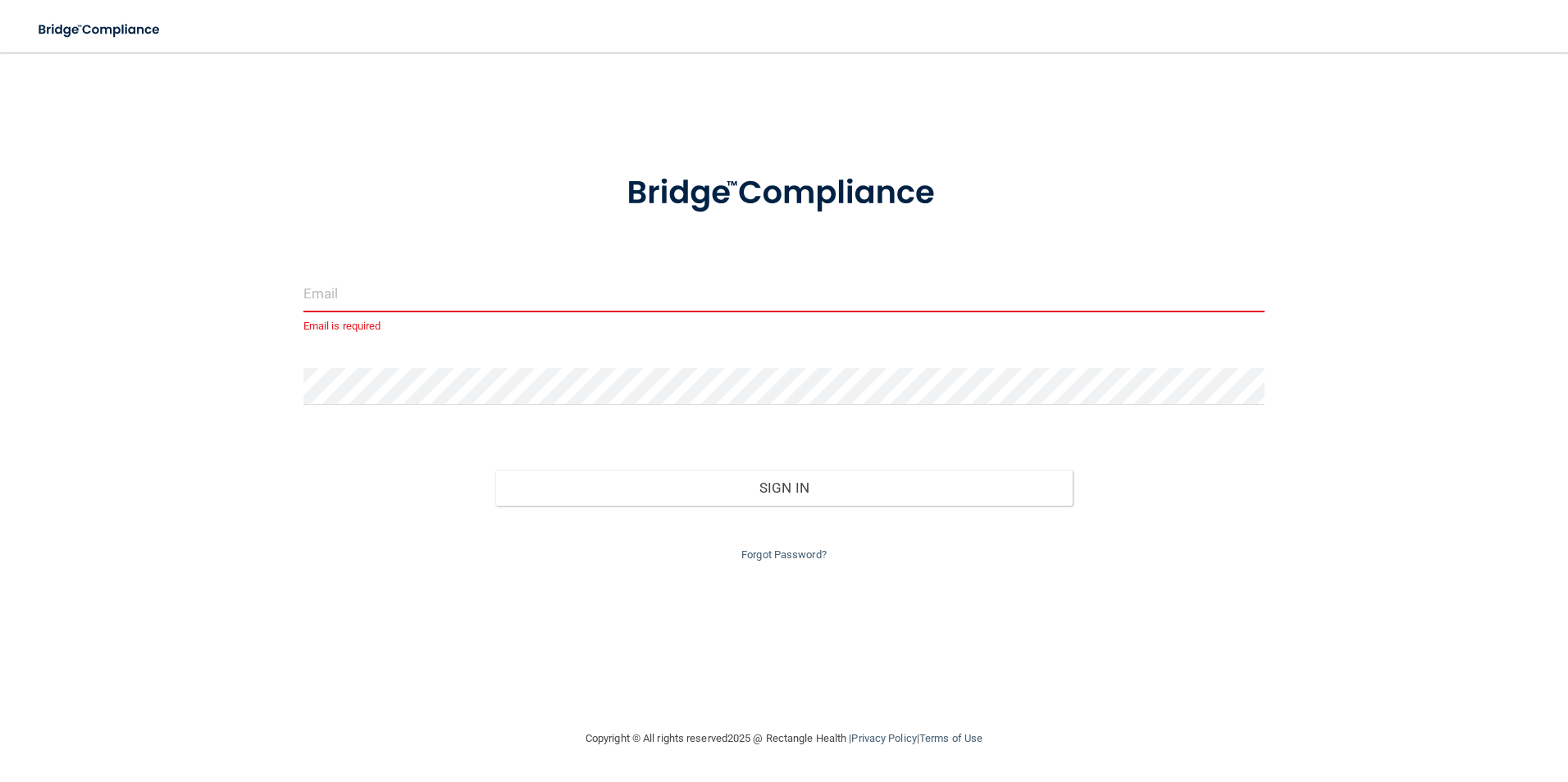
click at [349, 578] on div "Email is required Invalid email/password. You don't have permission to access t…" at bounding box center [784, 391] width 1503 height 643
click at [87, 423] on div "Email is required Invalid email/password. You don't have permission to access t…" at bounding box center [784, 391] width 1503 height 643
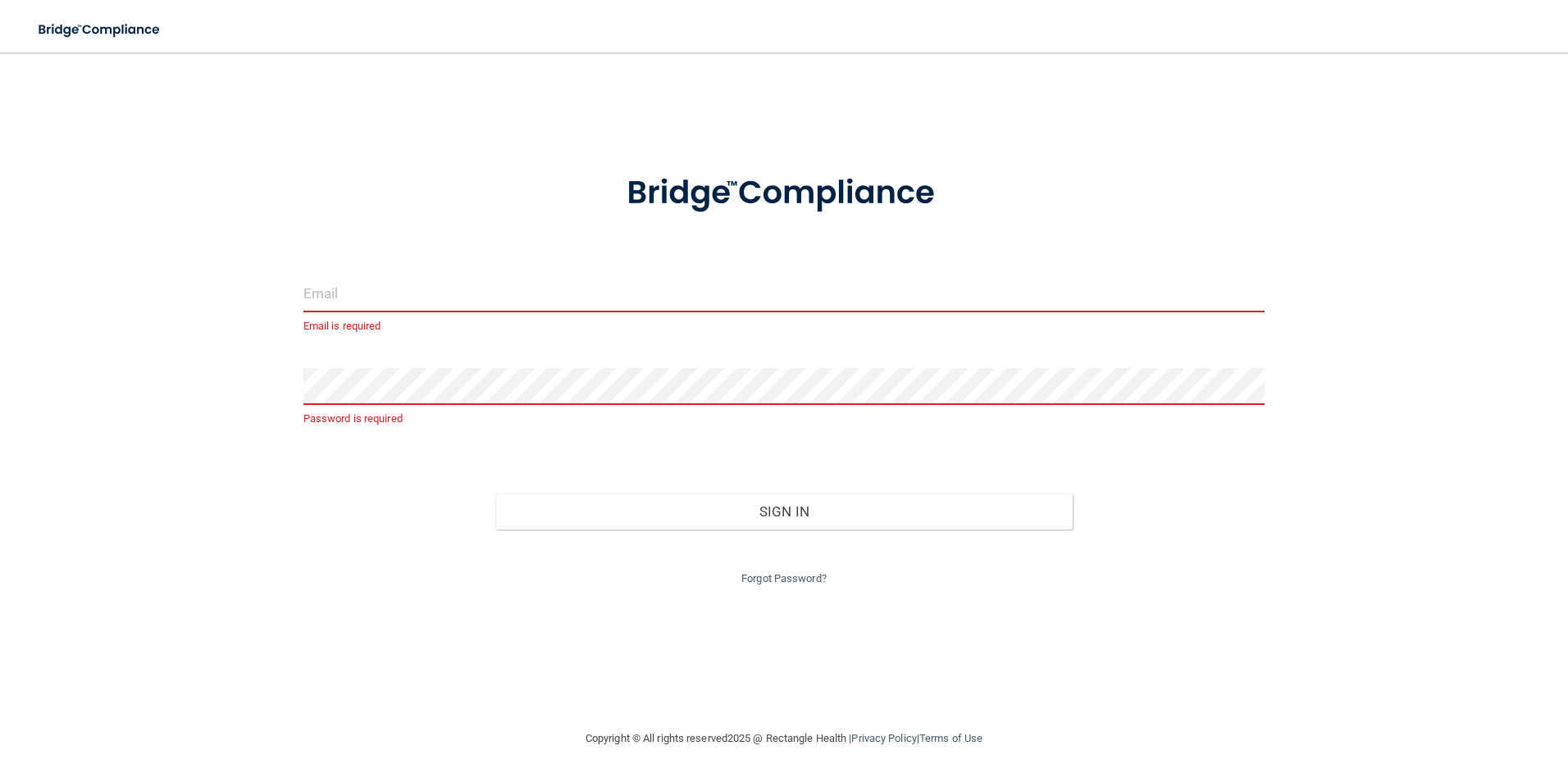
click at [383, 151] on div at bounding box center [784, 193] width 986 height 85
click at [168, 532] on div "Email is required Password is required Invalid email/password. You don't have p…" at bounding box center [784, 391] width 1503 height 643
click at [373, 650] on div "Email is required Password is required Invalid email/password. You don't have p…" at bounding box center [784, 391] width 1503 height 643
click at [408, 204] on div at bounding box center [784, 193] width 986 height 85
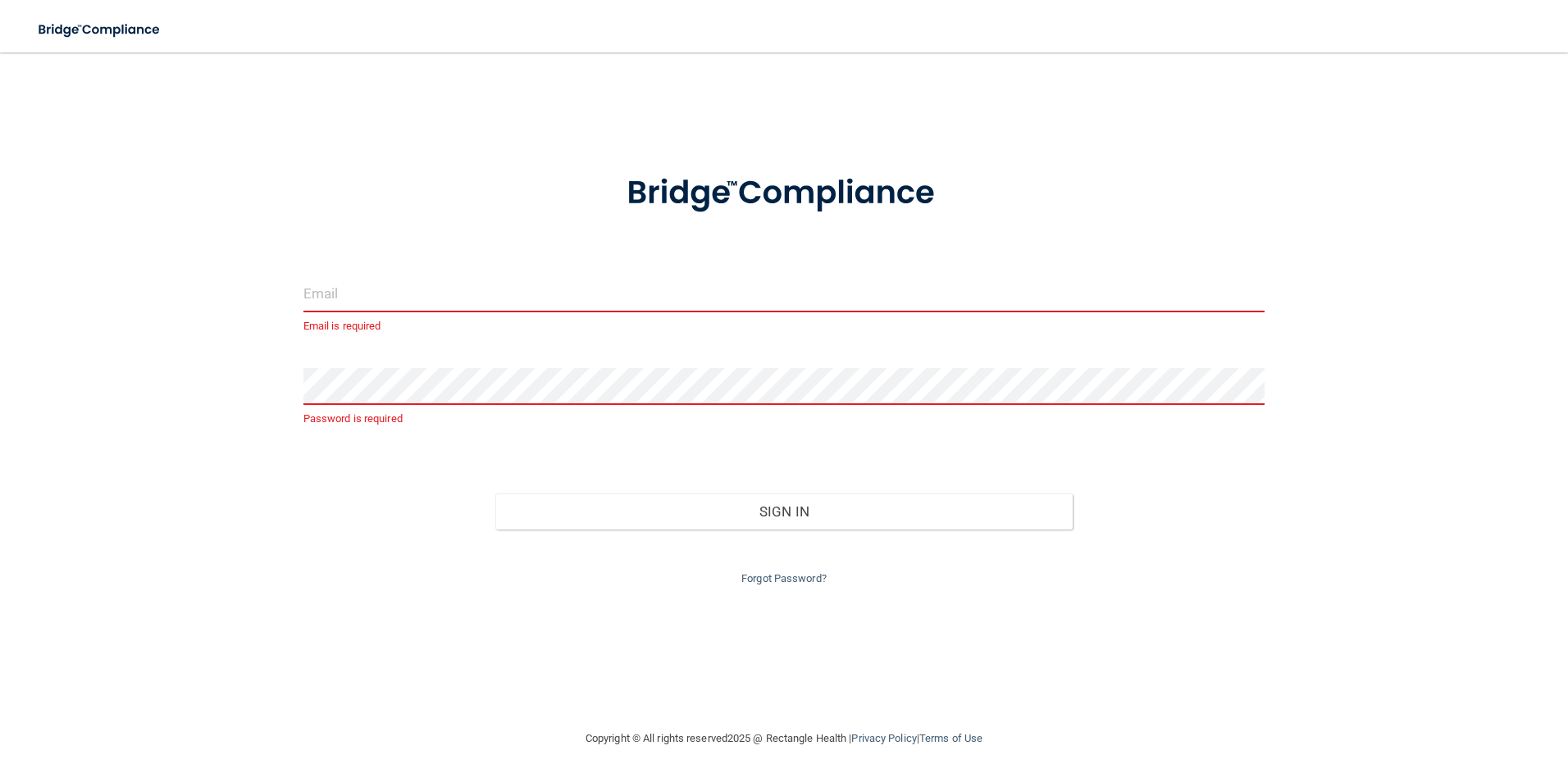
click at [149, 256] on div "Email is required Password is required Invalid email/password. You don't have p…" at bounding box center [784, 391] width 1503 height 643
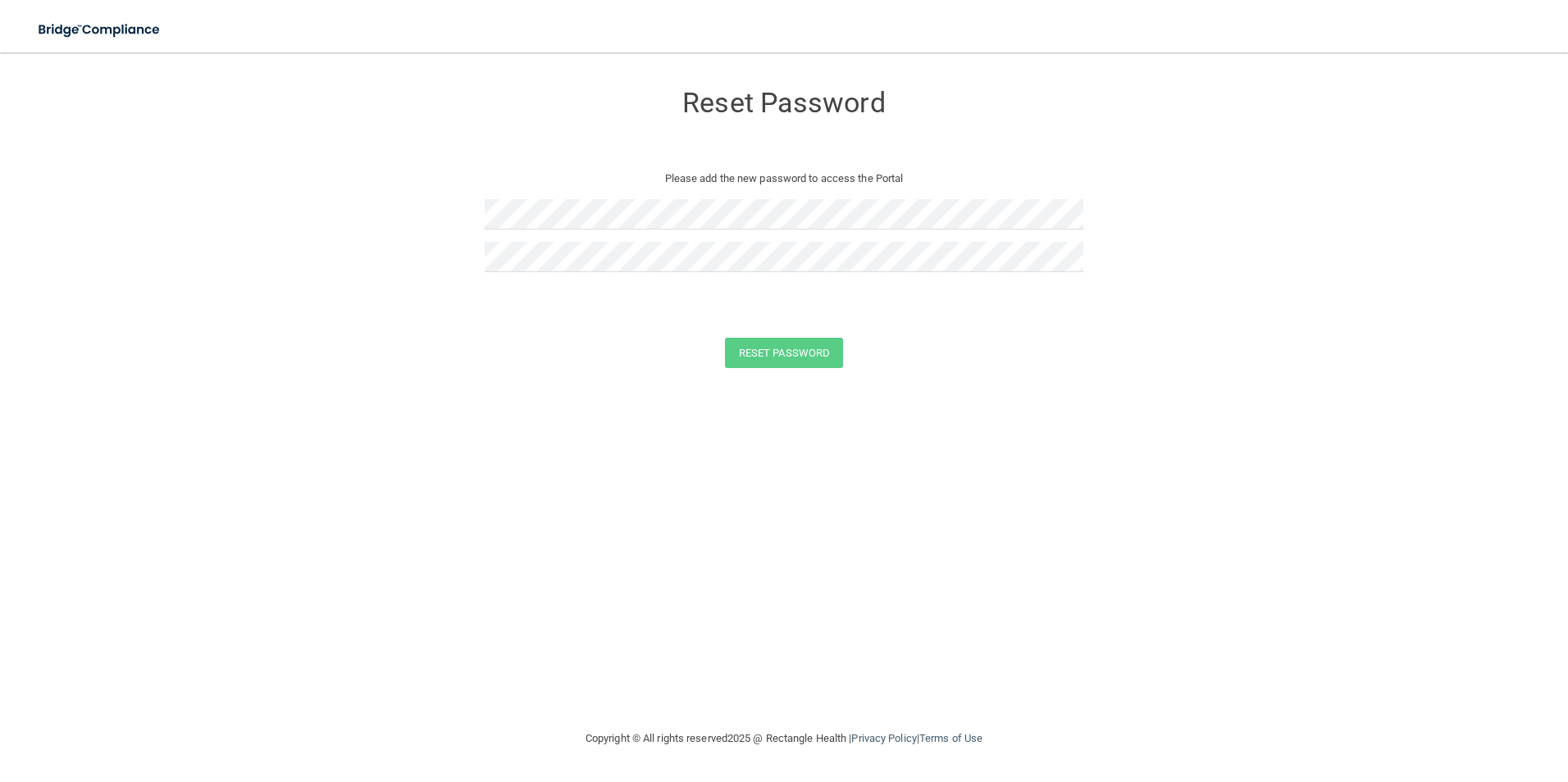
click at [509, 139] on div "Reset Password Please add the new password to access the Portal" at bounding box center [784, 183] width 599 height 228
